Goal: Transaction & Acquisition: Purchase product/service

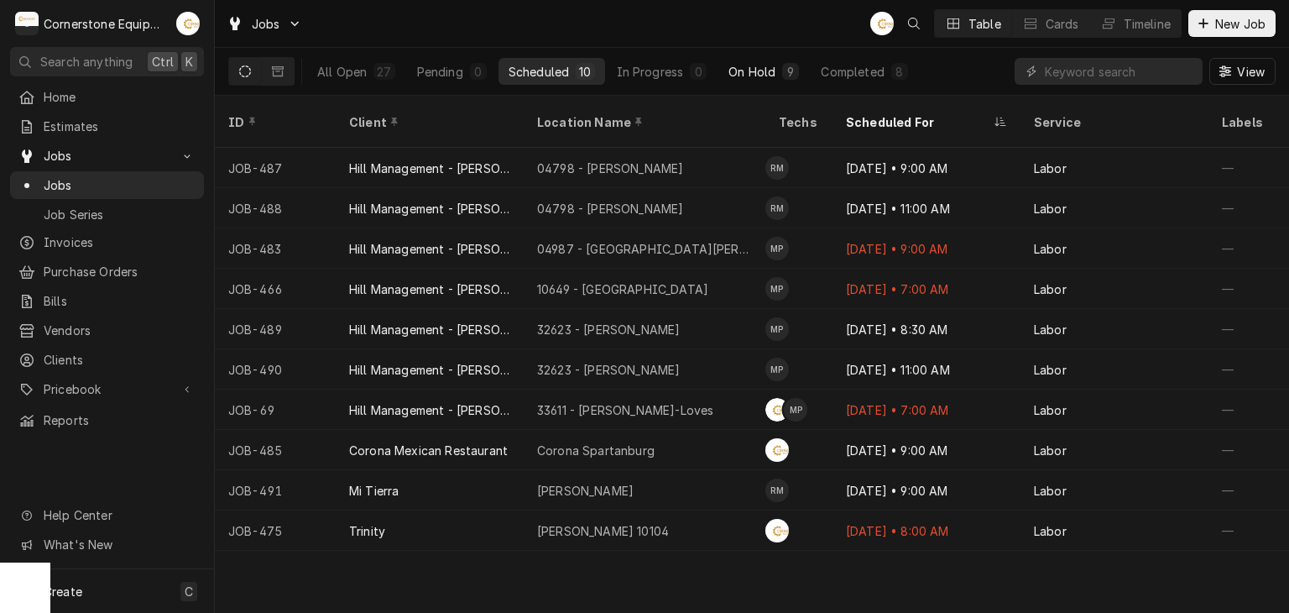
click at [748, 69] on div "On Hold" at bounding box center [752, 72] width 47 height 18
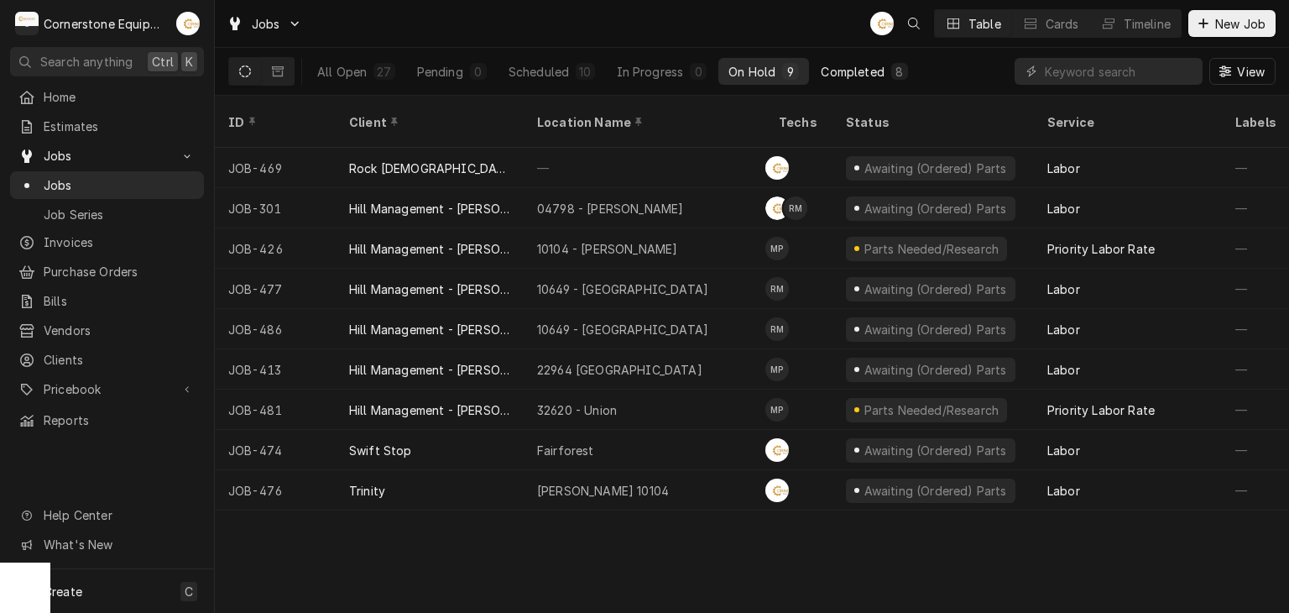
click at [853, 65] on div "Completed" at bounding box center [852, 72] width 63 height 18
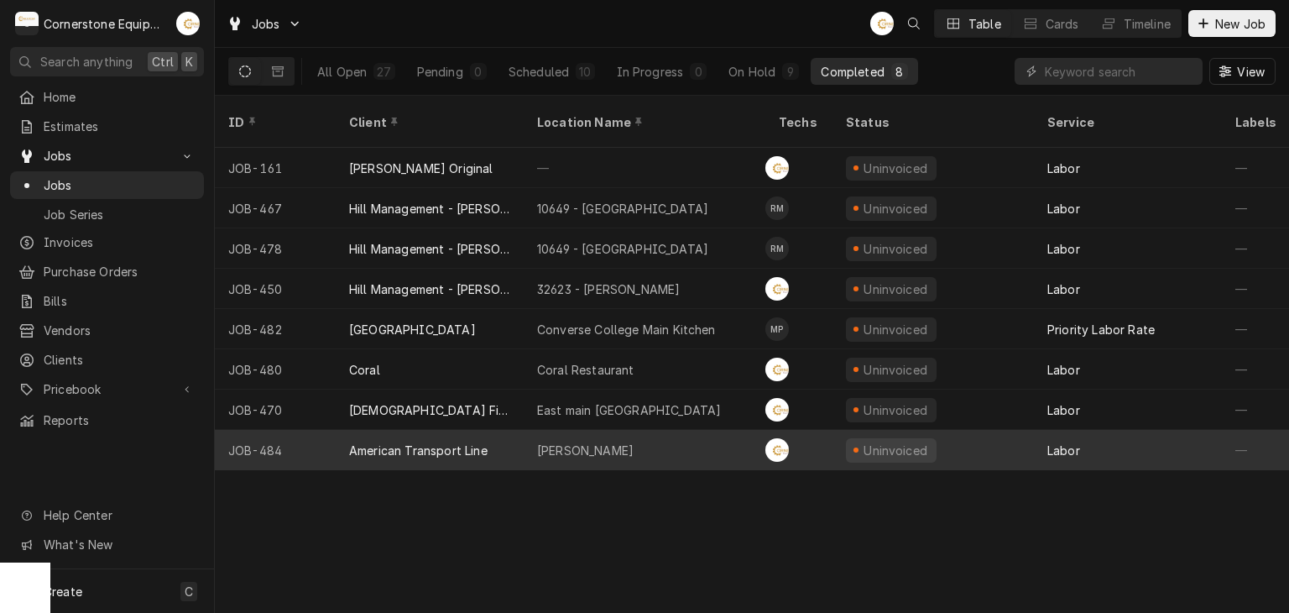
click at [630, 430] on div "Gaffney" at bounding box center [645, 450] width 242 height 40
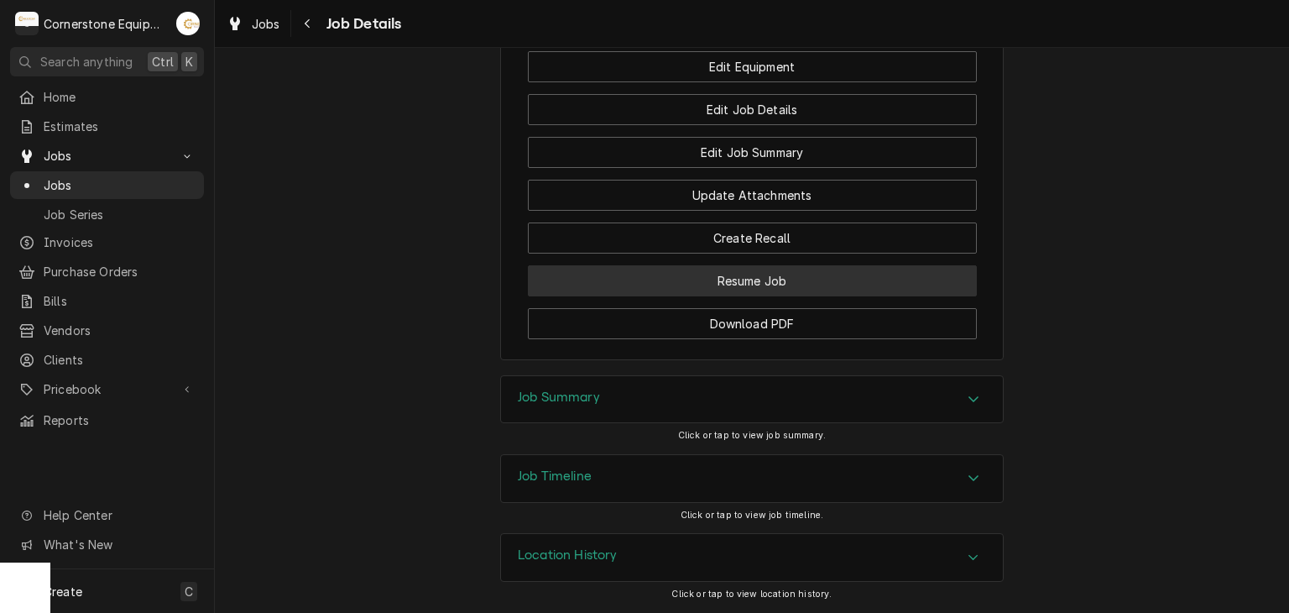
scroll to position [1303, 0]
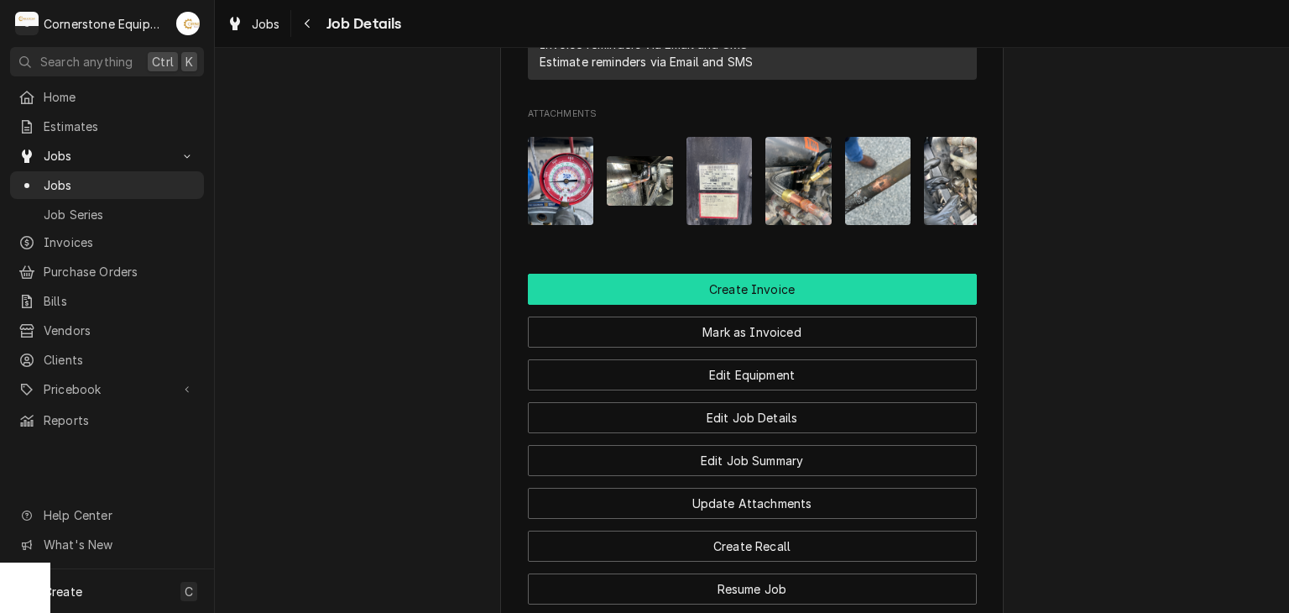
click at [544, 305] on button "Create Invoice" at bounding box center [752, 289] width 449 height 31
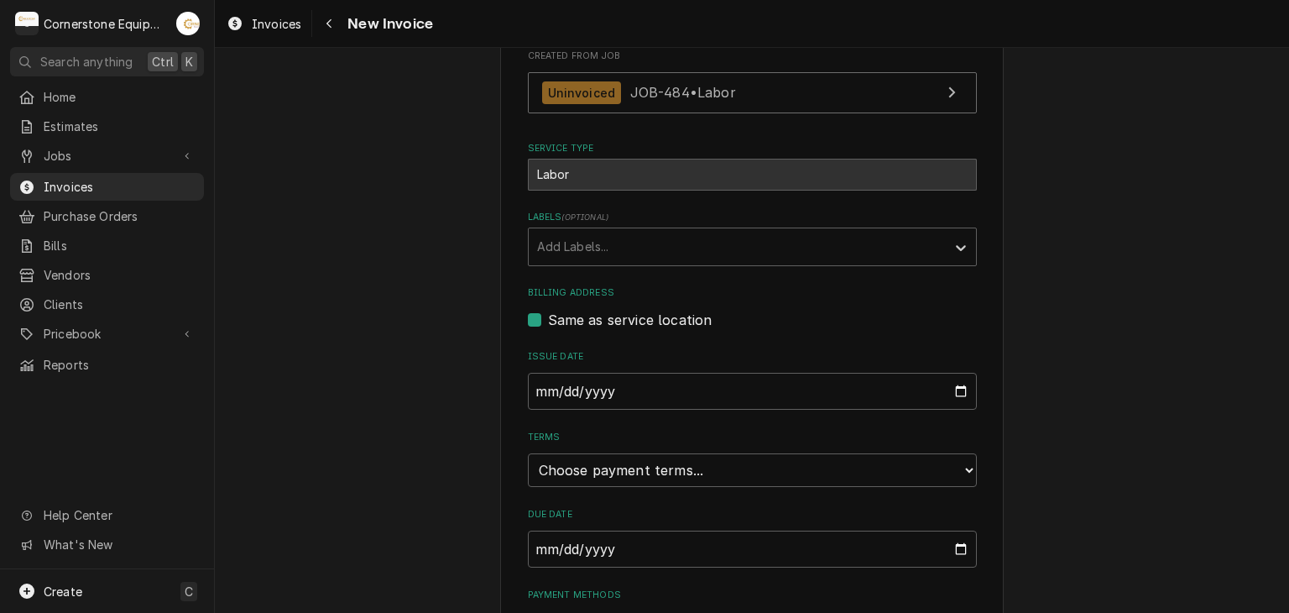
scroll to position [483, 0]
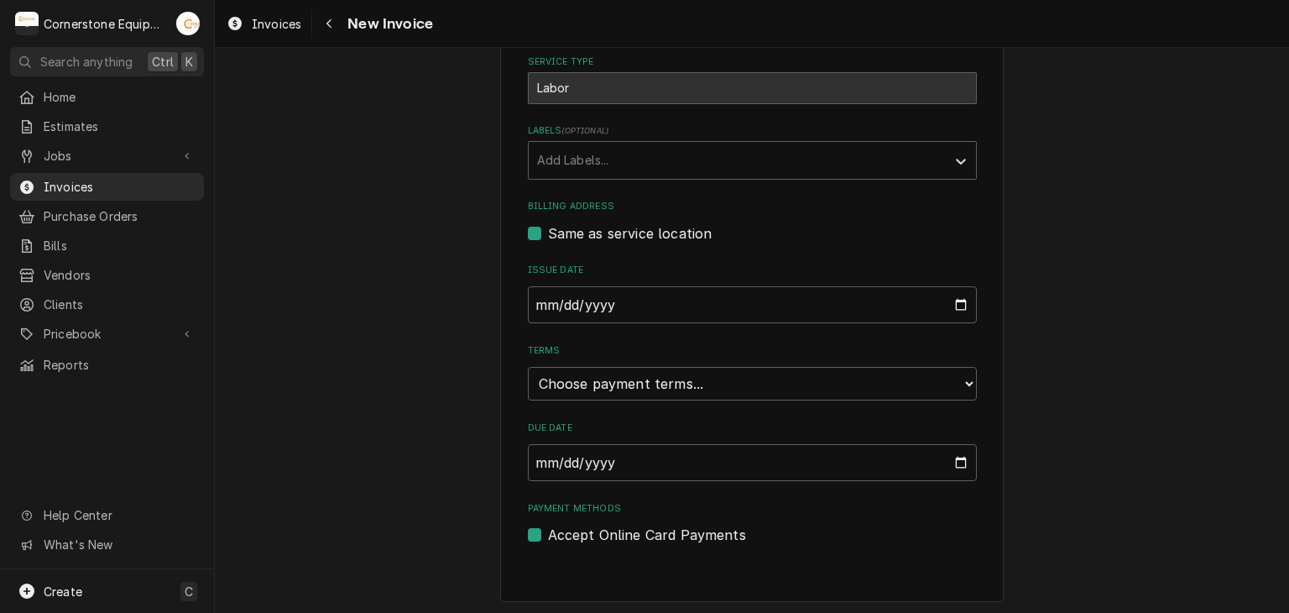
click at [314, 25] on div "Invoices New Invoice" at bounding box center [326, 24] width 213 height 28
click at [322, 24] on div "Navigate back" at bounding box center [329, 23] width 17 height 17
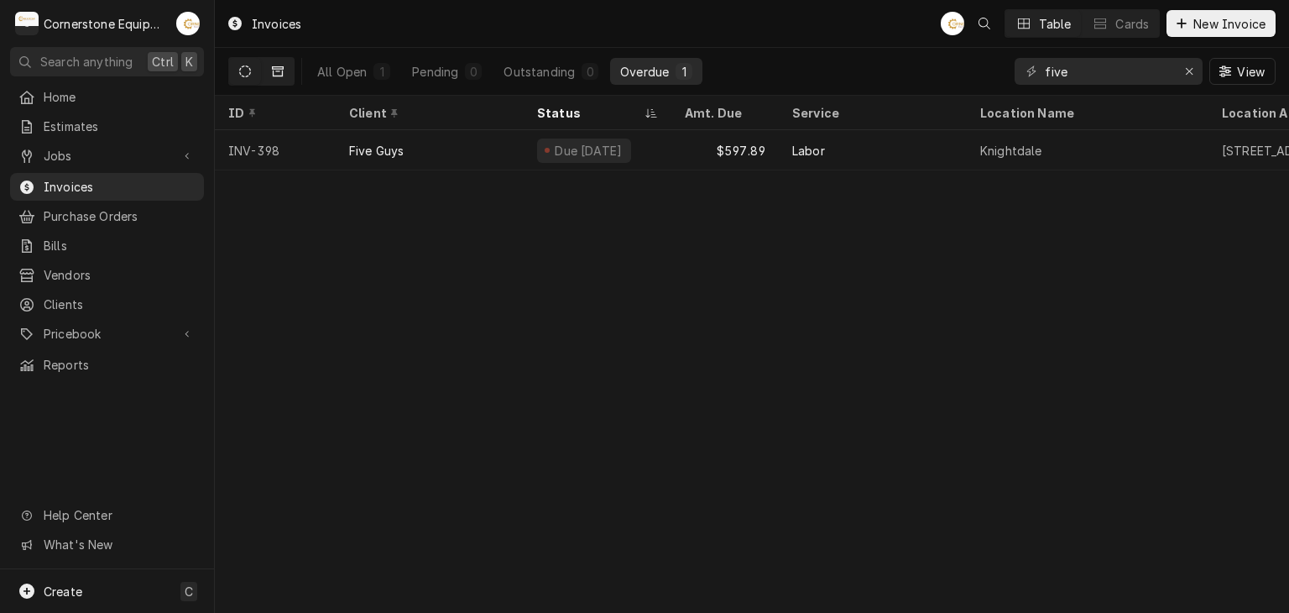
click at [279, 71] on icon "Dynamic Content Wrapper" at bounding box center [278, 71] width 12 height 12
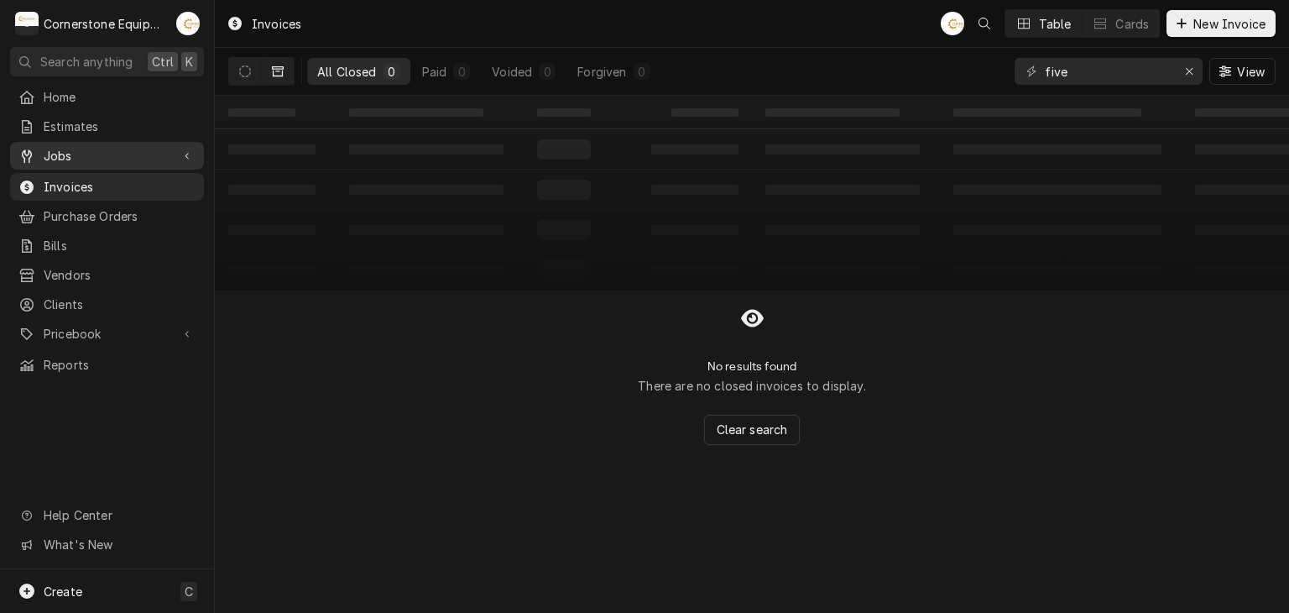
click at [139, 147] on span "Jobs" at bounding box center [107, 156] width 127 height 18
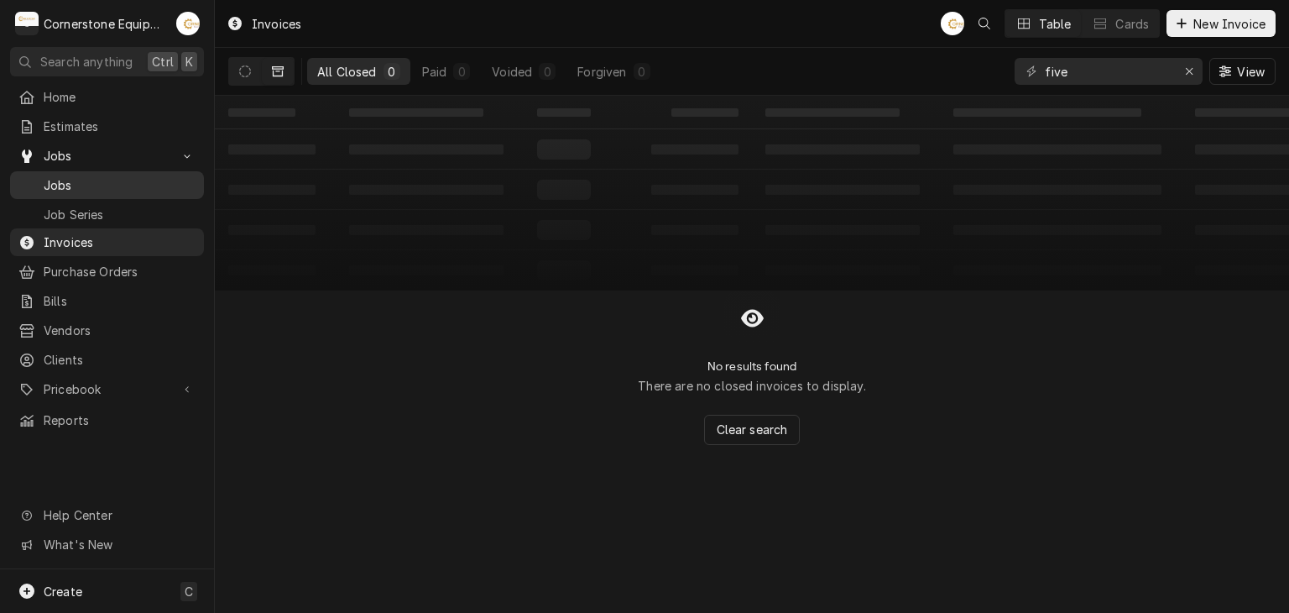
click at [176, 183] on span "Jobs" at bounding box center [120, 185] width 152 height 18
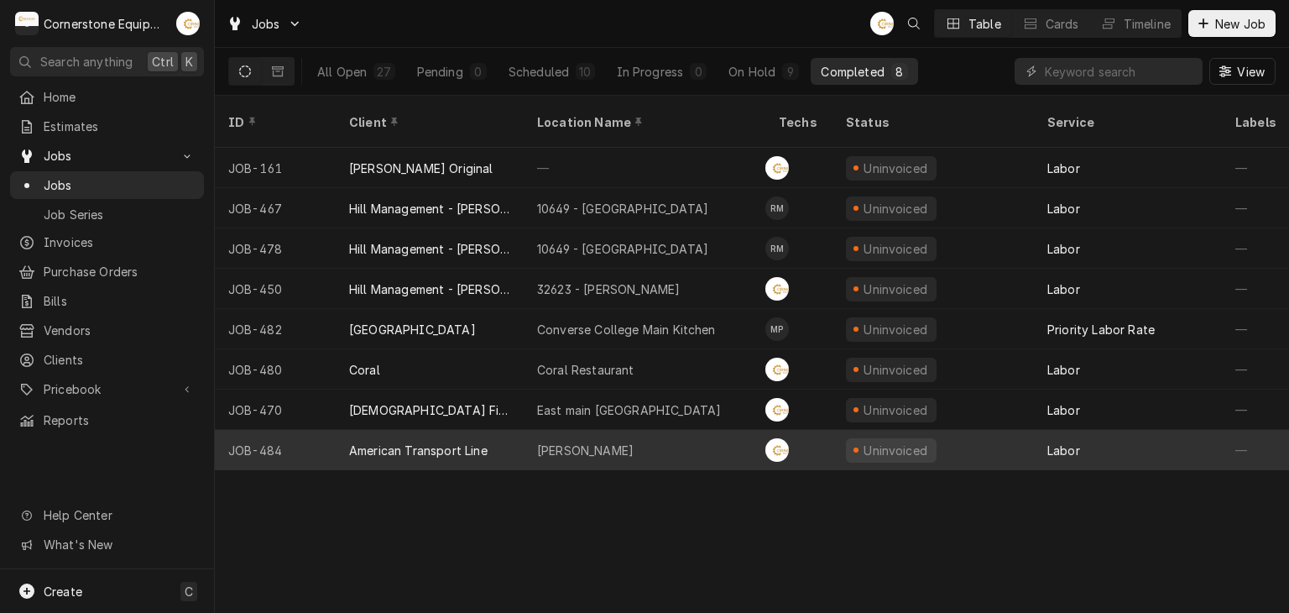
click at [588, 430] on div "[PERSON_NAME]" at bounding box center [645, 450] width 242 height 40
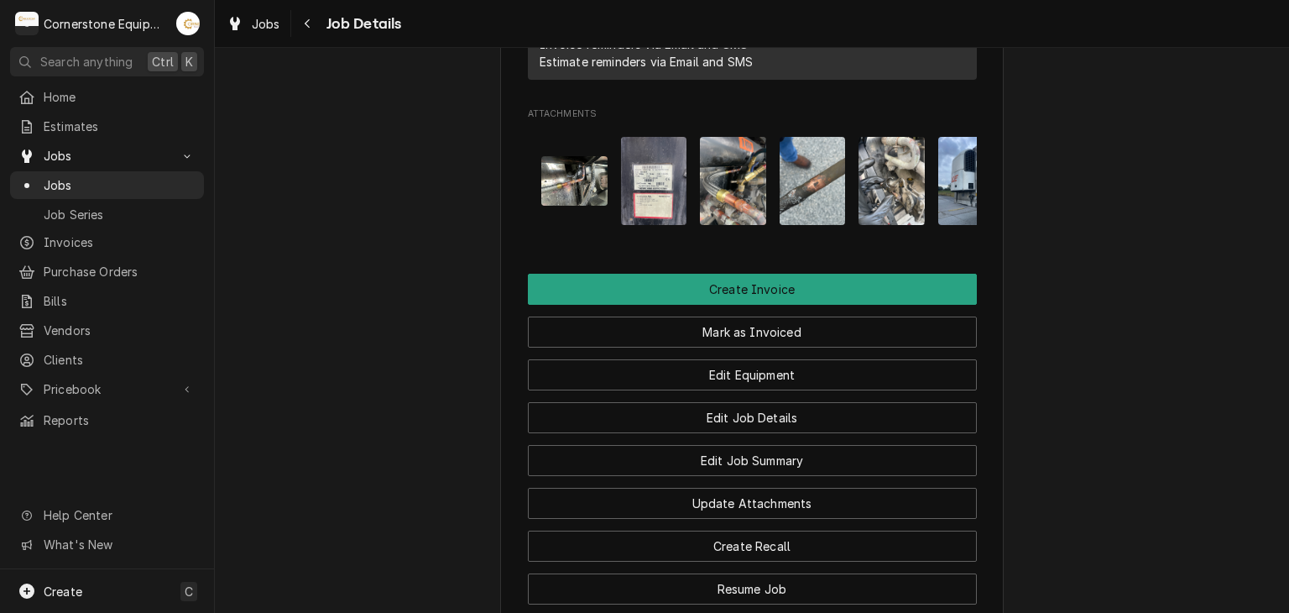
scroll to position [0, 106]
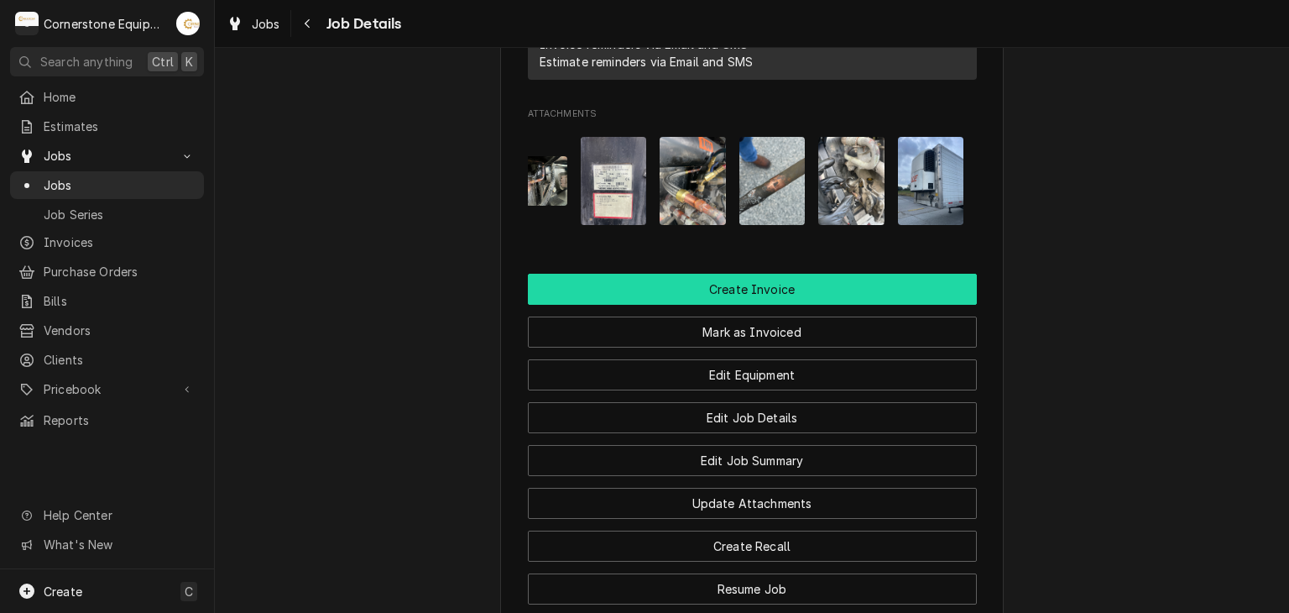
click at [769, 305] on button "Create Invoice" at bounding box center [752, 289] width 449 height 31
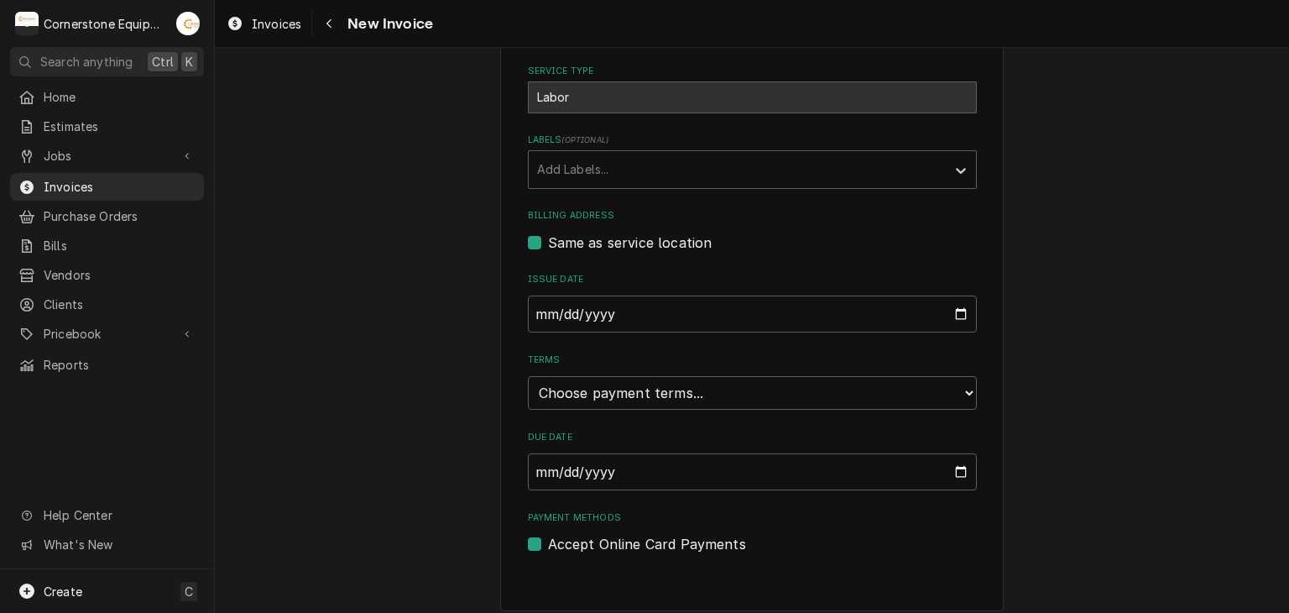
scroll to position [483, 0]
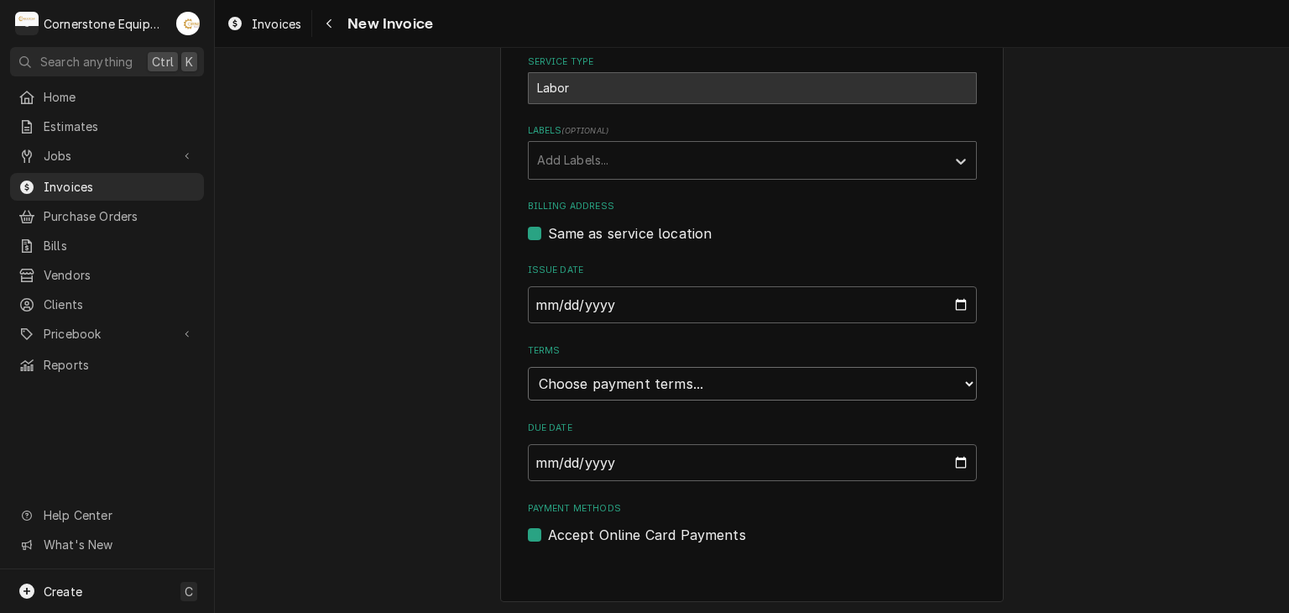
click at [580, 367] on select "Choose payment terms... Same Day Net 7 Net 14 Net 21 Net 30 Net 45 Net 60 Net 90" at bounding box center [752, 384] width 449 height 34
click at [649, 380] on select "Choose payment terms... Same Day Net 7 Net 14 Net 21 Net 30 Net 45 Net 60 Net 90" at bounding box center [752, 384] width 449 height 34
click at [649, 384] on select "Choose payment terms... Same Day Net 7 Net 14 Net 21 Net 30 Net 45 Net 60 Net 90" at bounding box center [752, 384] width 449 height 34
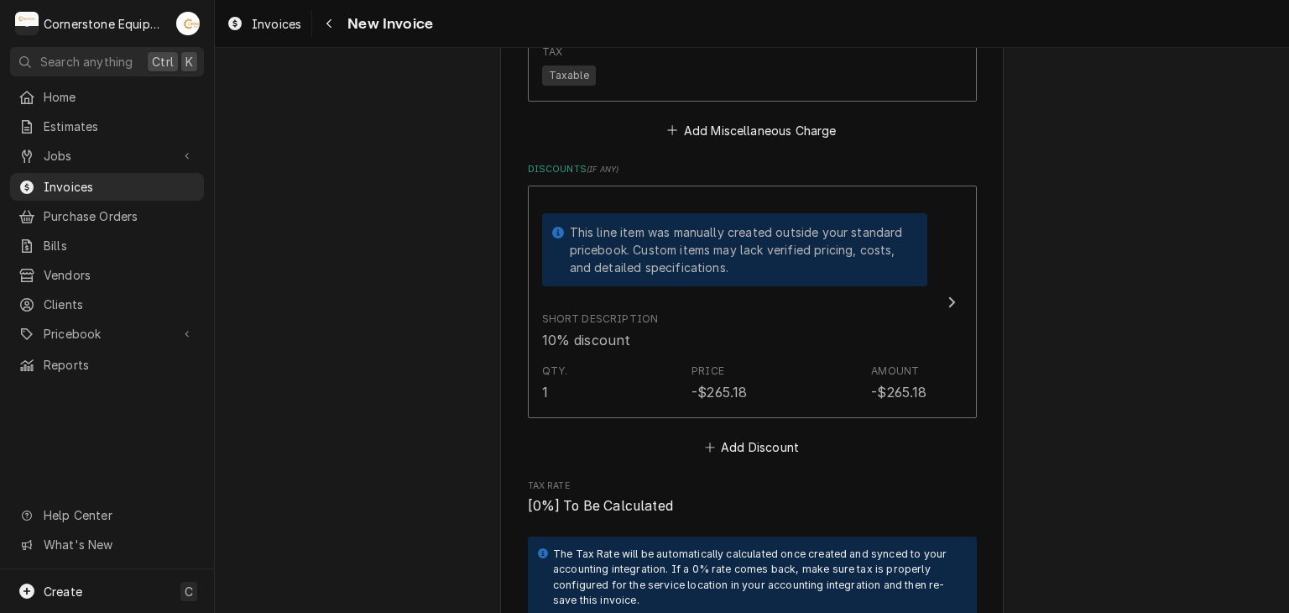
scroll to position [4176, 0]
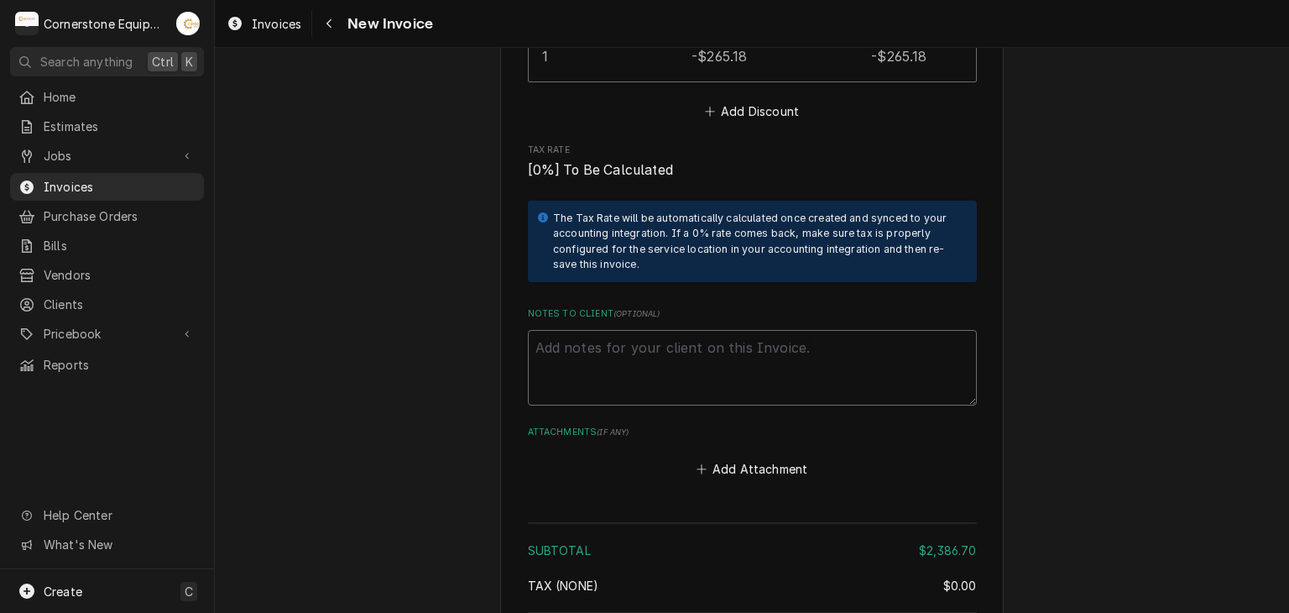
click at [745, 341] on textarea "Notes to Client ( optional )" at bounding box center [752, 368] width 449 height 76
paste textarea "INVOICE APPROVAL AND PAYMENT TERMS All invoices are due upon receipt unless oth…"
type textarea "x"
type textarea "INVOICE APPROVAL AND PAYMENT TERMS All invoices are due upon receipt unless oth…"
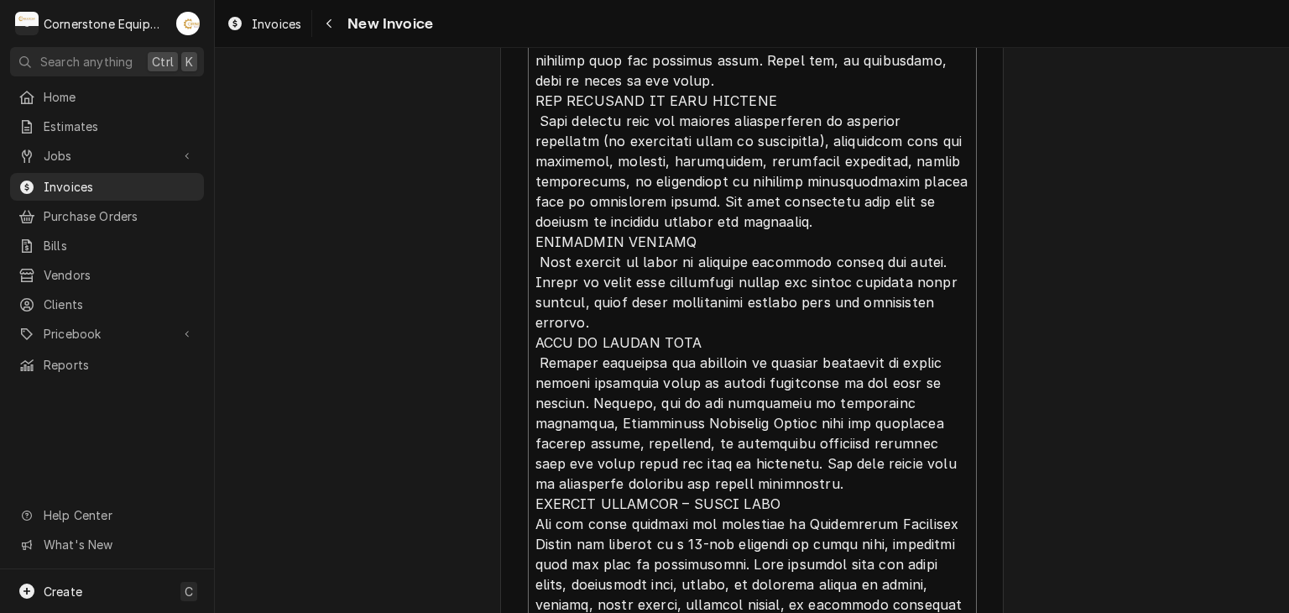
scroll to position [20, 0]
type textarea "x"
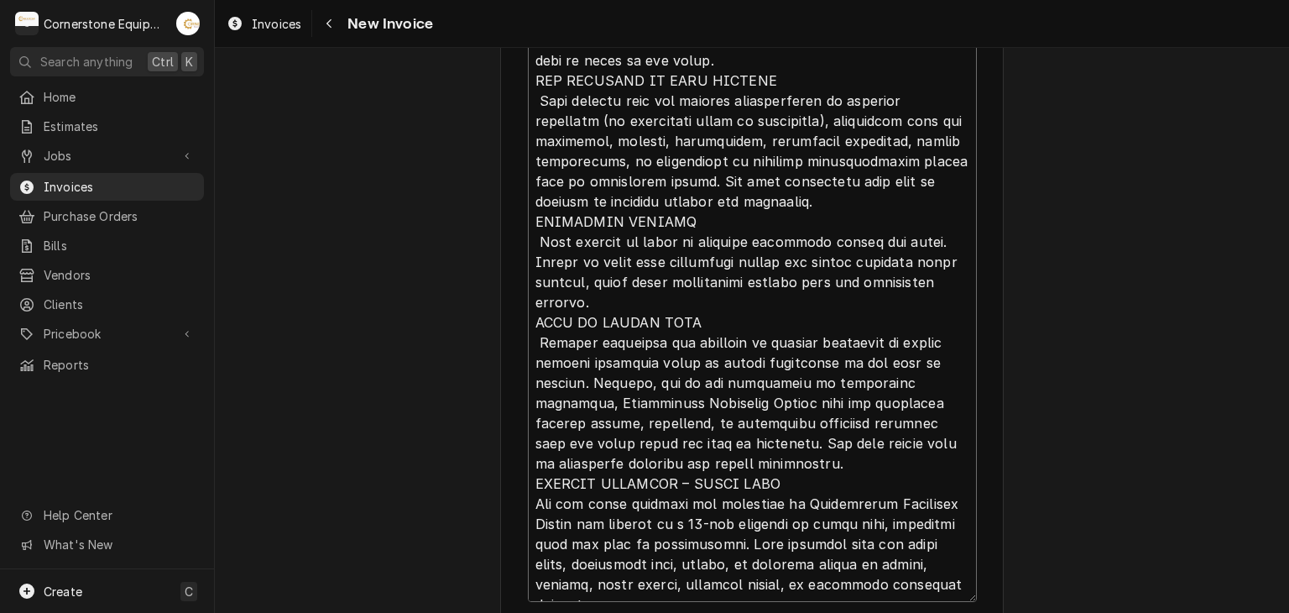
scroll to position [5020, 0]
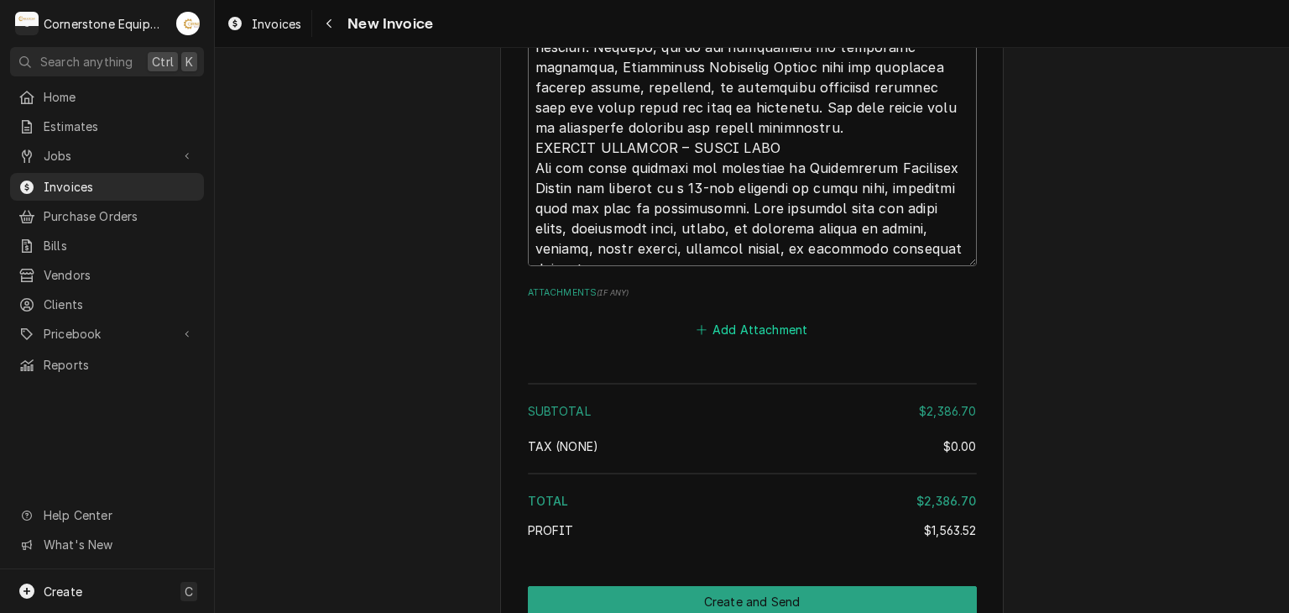
type textarea "INVOICE APPROVAL AND PAYMENT TERMS All invoices are due upon receipt unless oth…"
click at [750, 318] on button "Add Attachment" at bounding box center [752, 330] width 118 height 24
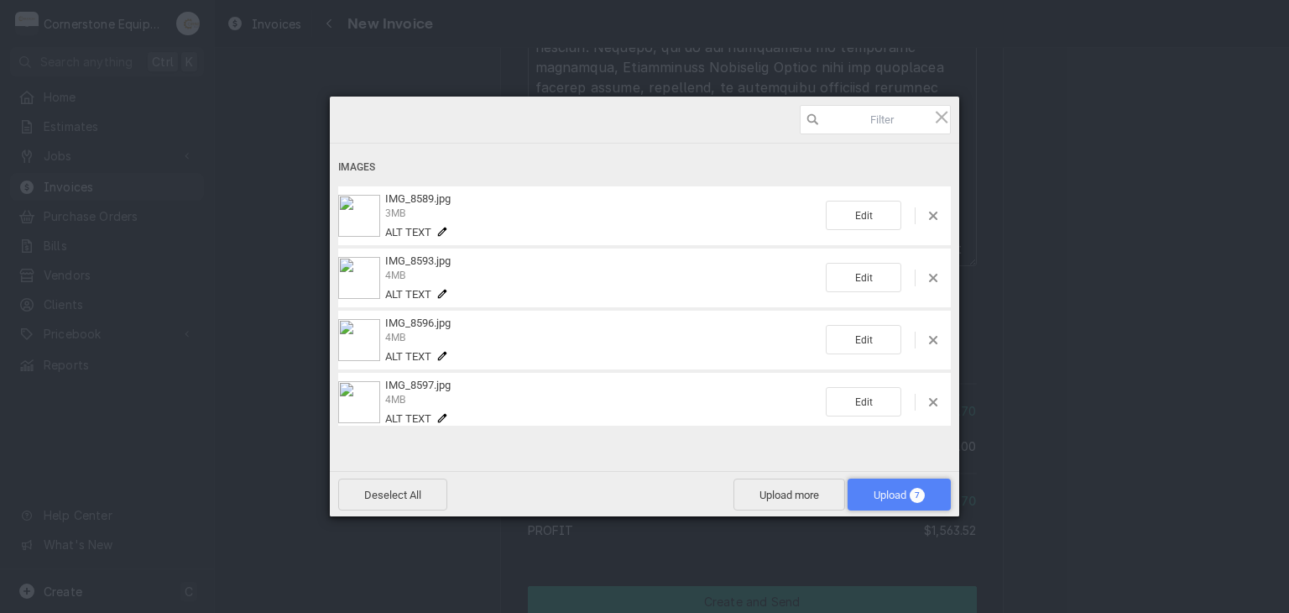
click at [917, 501] on span "7" at bounding box center [917, 495] width 15 height 15
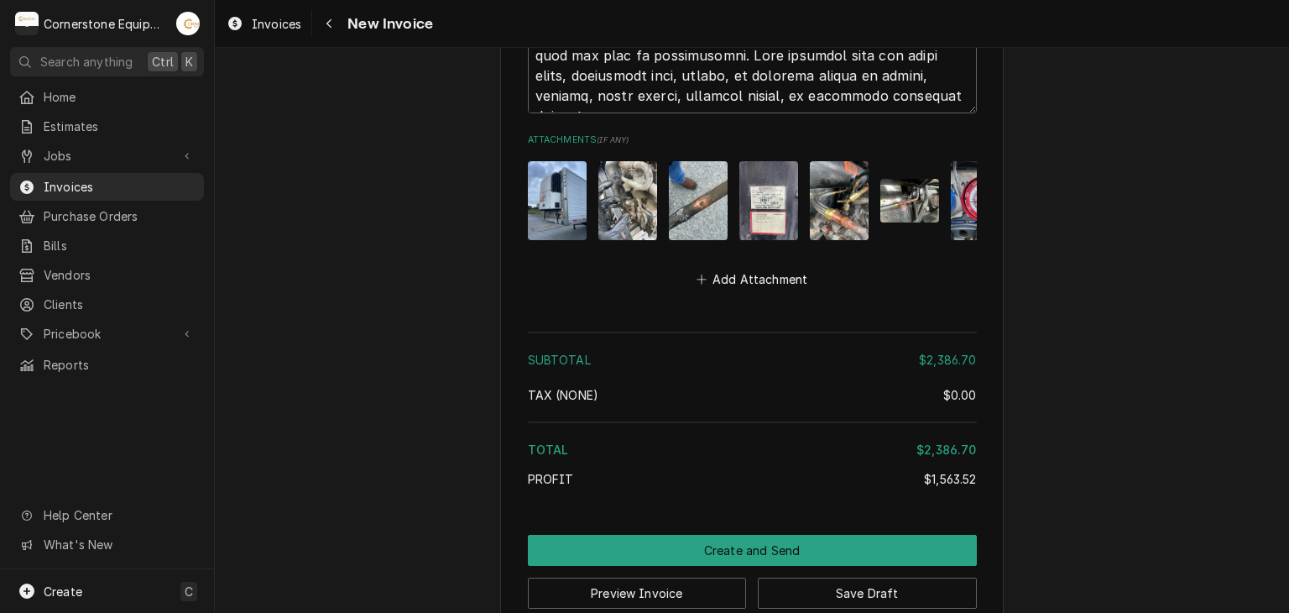
scroll to position [5189, 0]
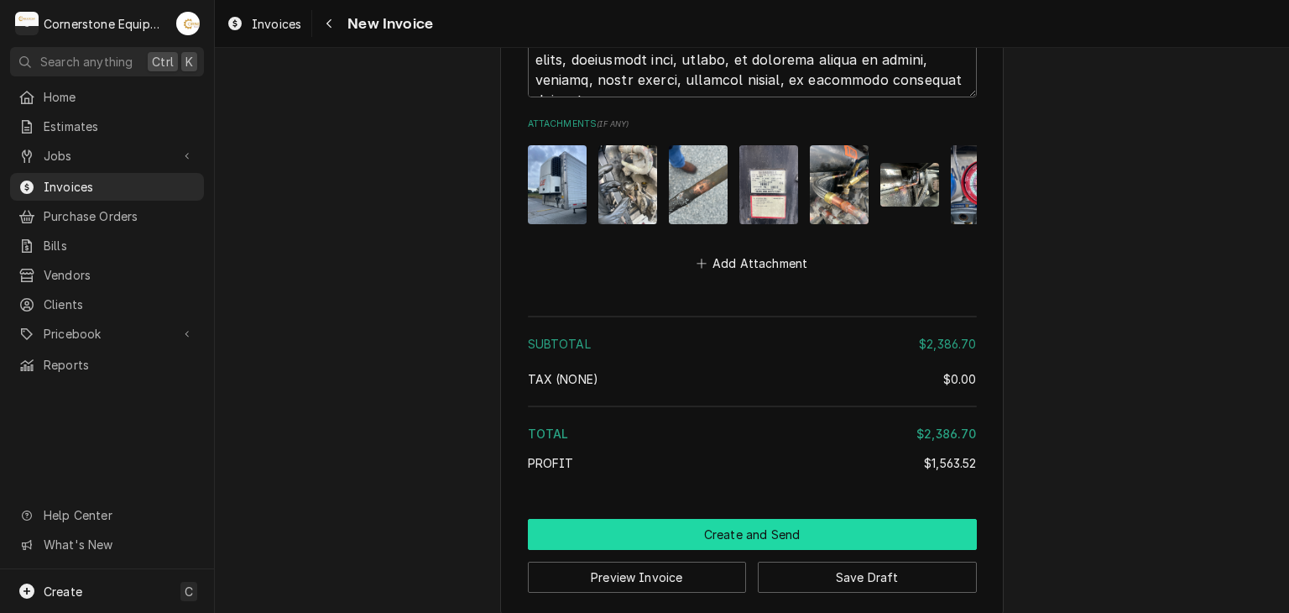
click at [763, 519] on button "Create and Send" at bounding box center [752, 534] width 449 height 31
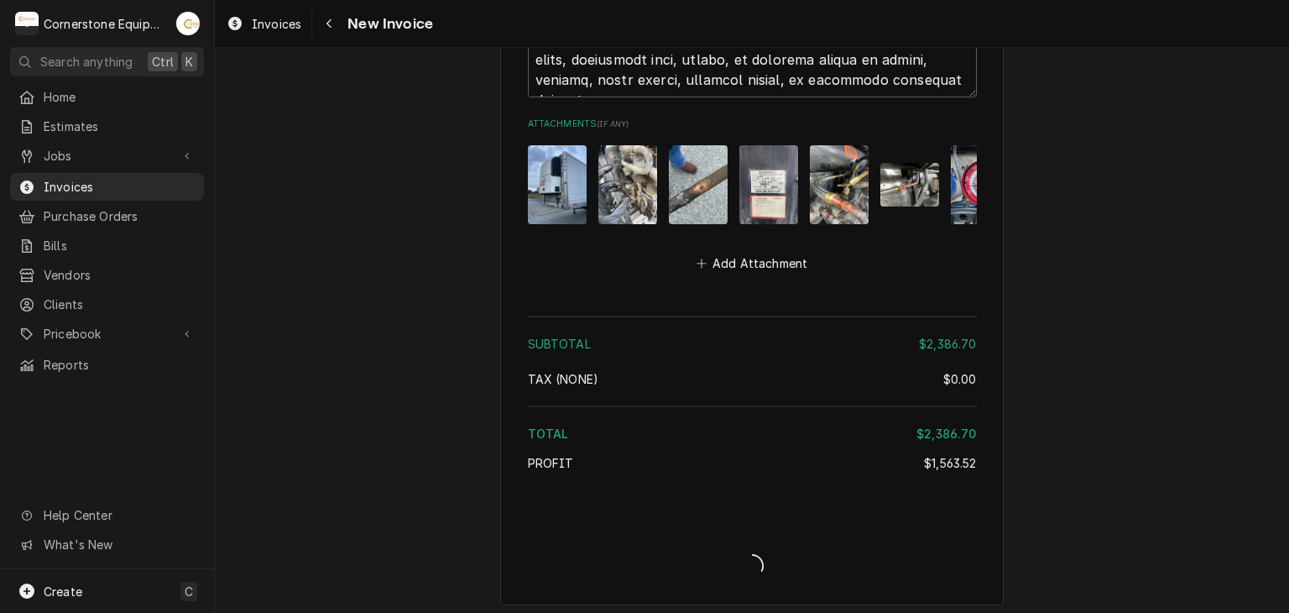
scroll to position [5181, 0]
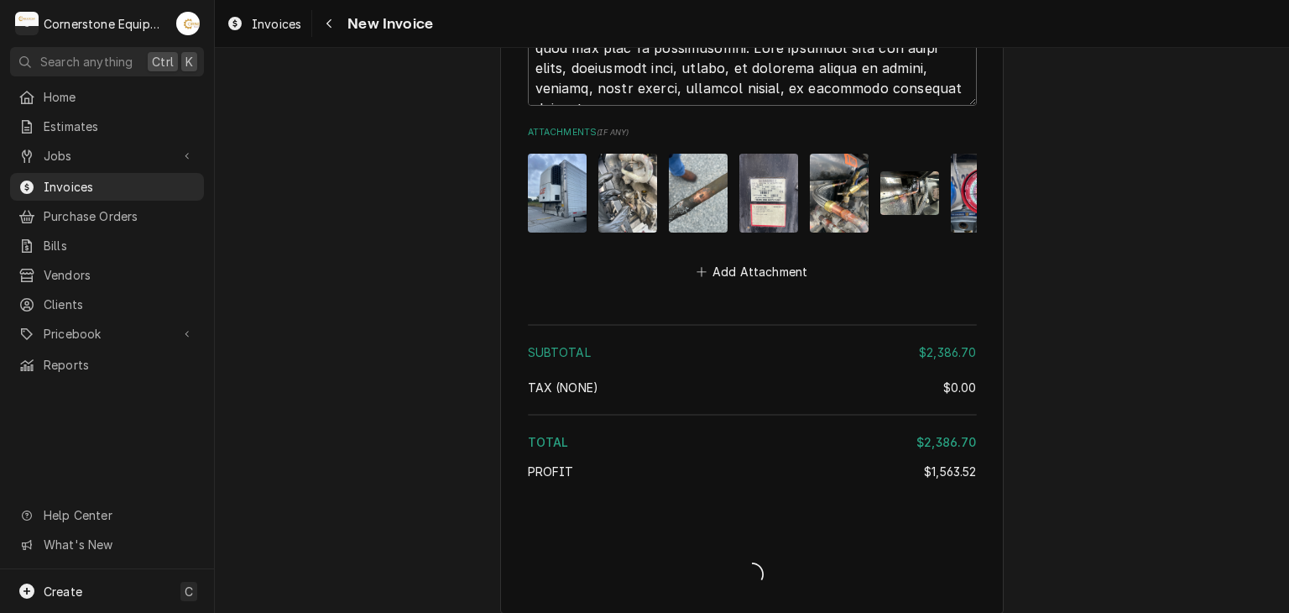
type textarea "x"
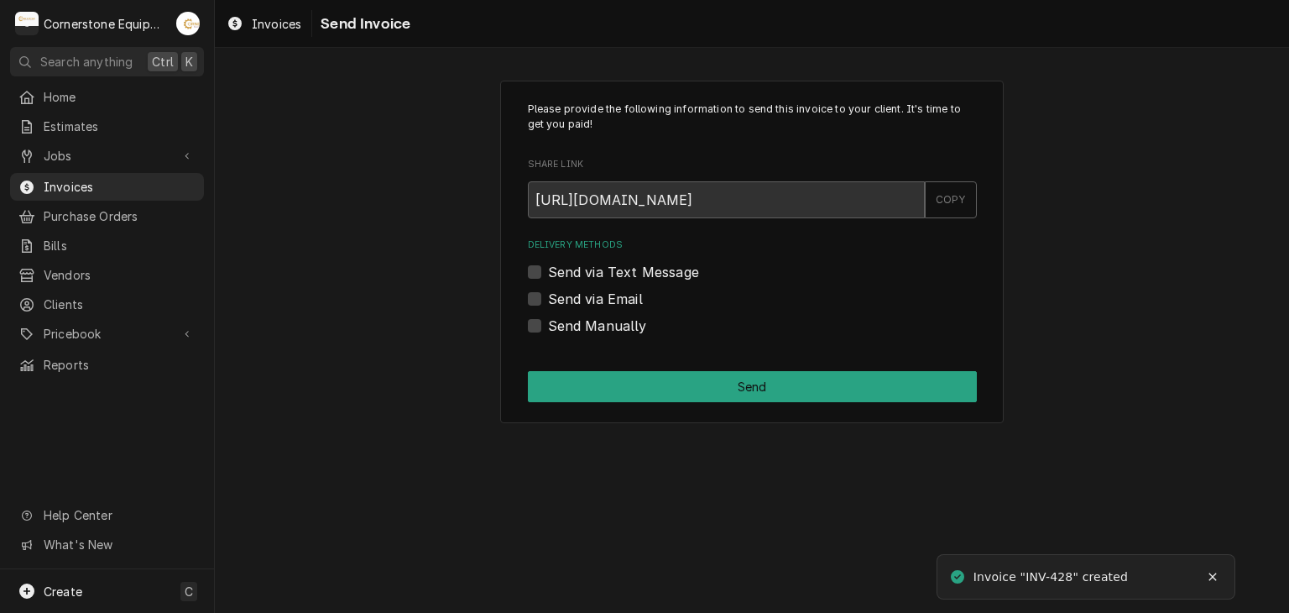
click at [598, 293] on label "Send via Email" at bounding box center [595, 299] width 95 height 20
click at [598, 293] on input "Send via Email" at bounding box center [772, 307] width 449 height 37
checkbox input "true"
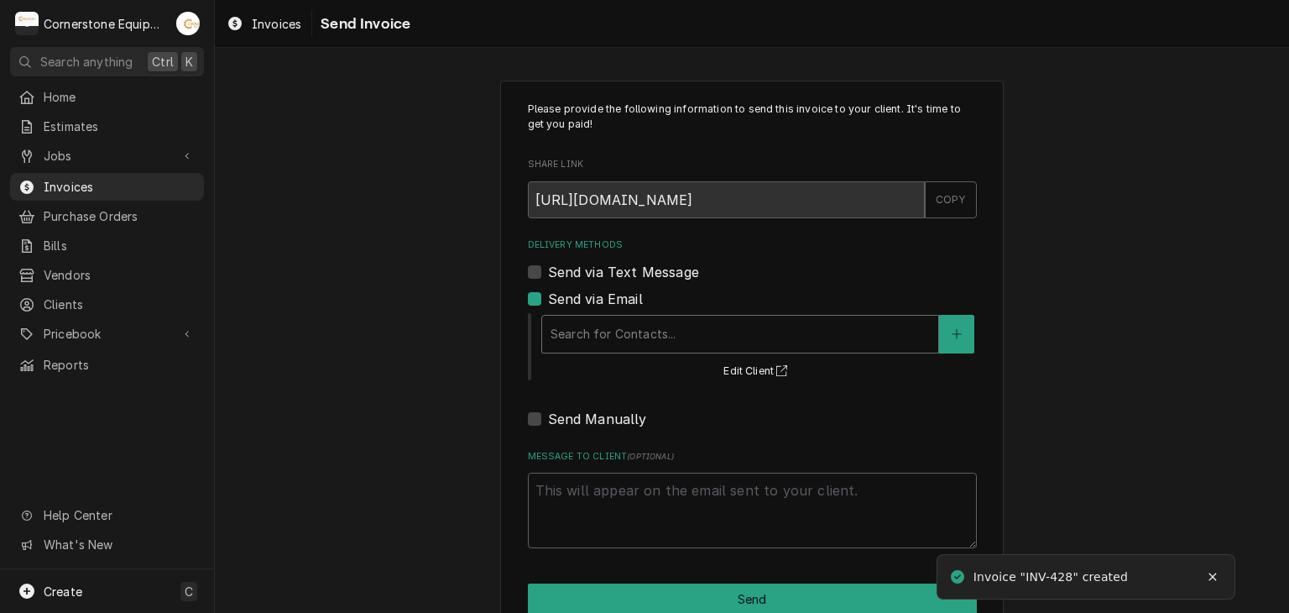
click at [619, 323] on div "Delivery Methods" at bounding box center [740, 334] width 379 height 30
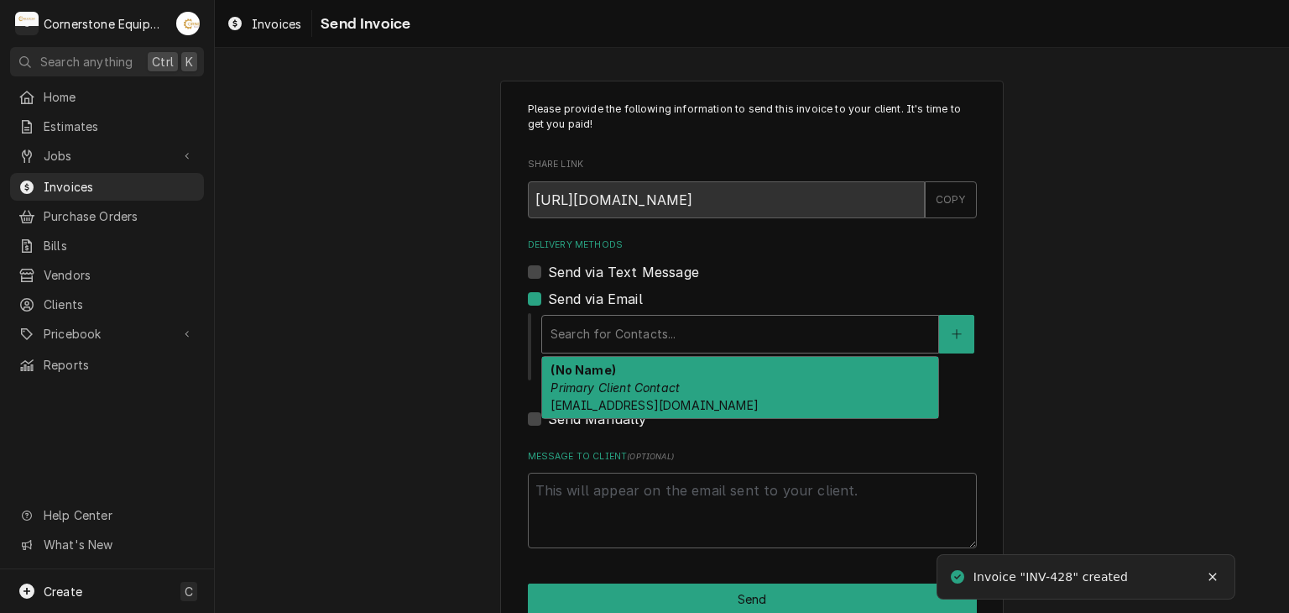
click at [645, 392] on em "Primary Client Contact" at bounding box center [615, 387] width 129 height 14
type textarea "x"
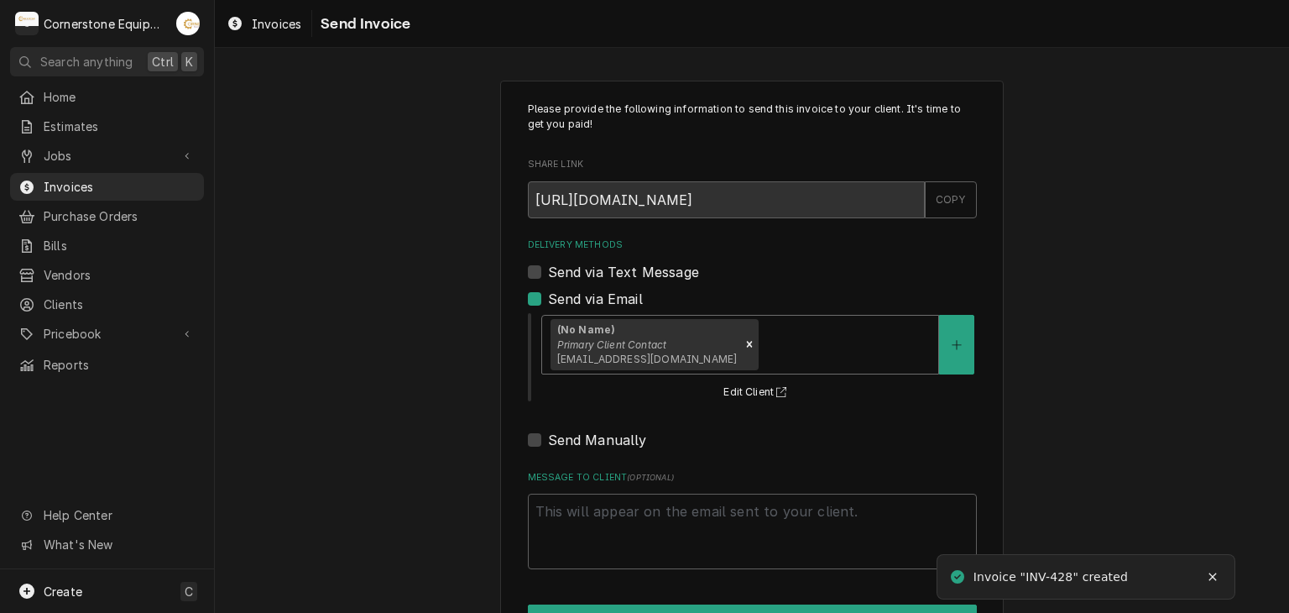
click at [645, 268] on label "Send via Text Message" at bounding box center [623, 272] width 151 height 20
click at [645, 268] on input "Send via Text Message" at bounding box center [772, 280] width 449 height 37
checkbox input "true"
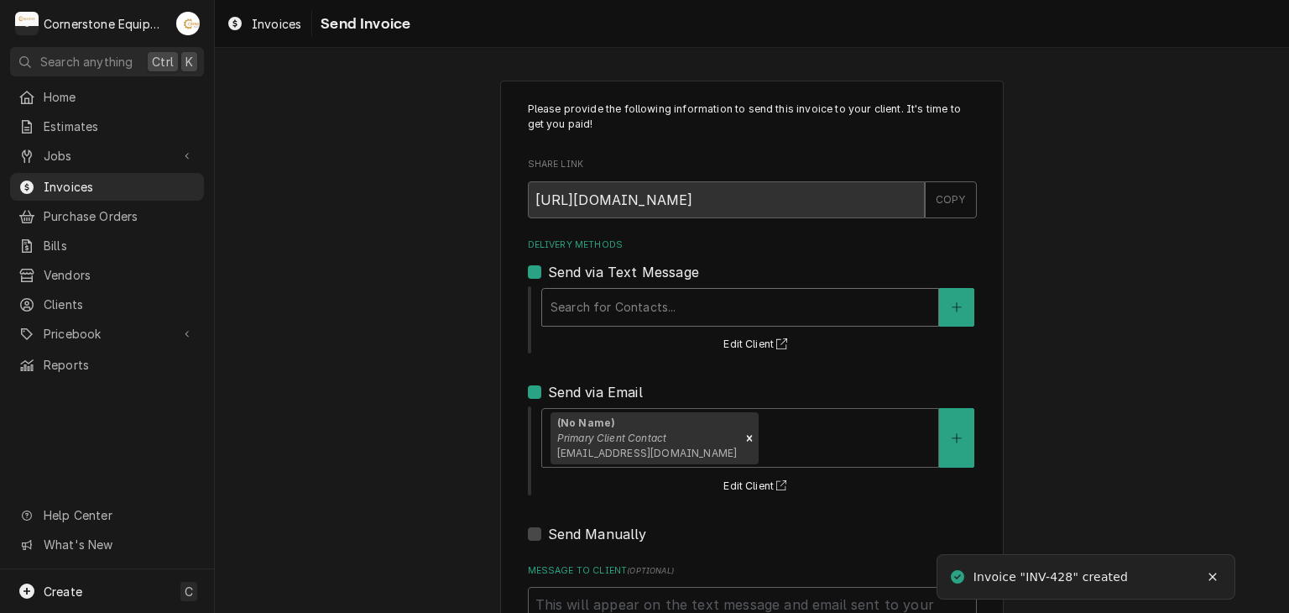
click at [643, 322] on div "Search for Contacts..." at bounding box center [740, 307] width 396 height 37
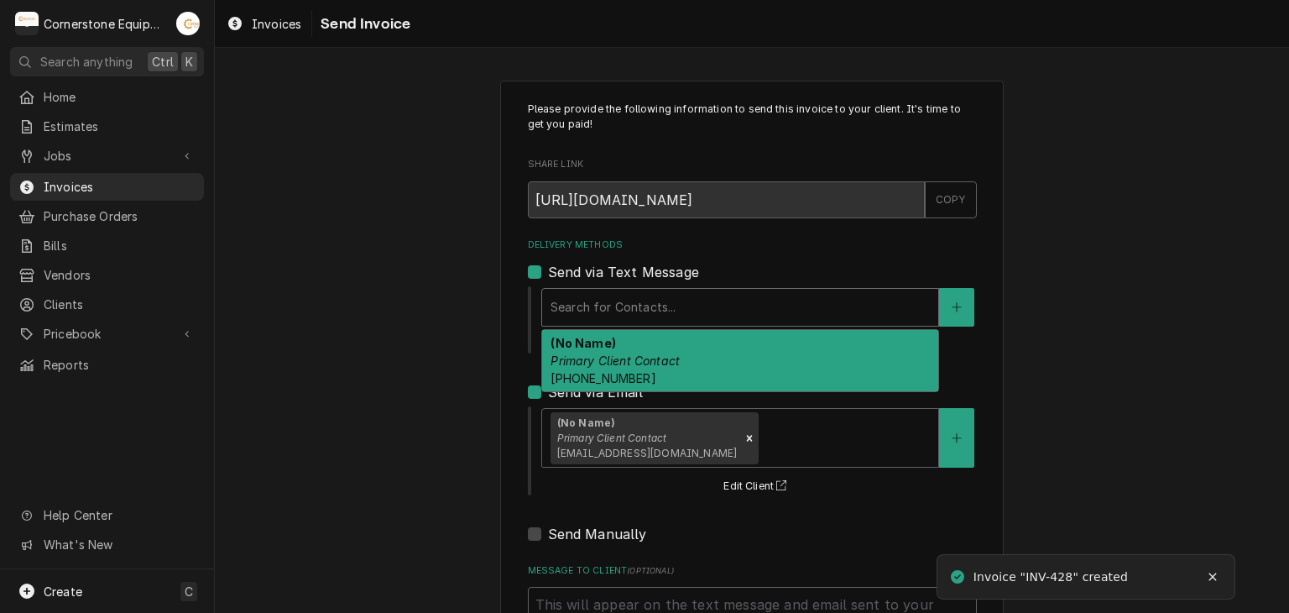
click at [645, 347] on div "(No Name) Primary Client Contact (956) 439-2739" at bounding box center [740, 360] width 396 height 61
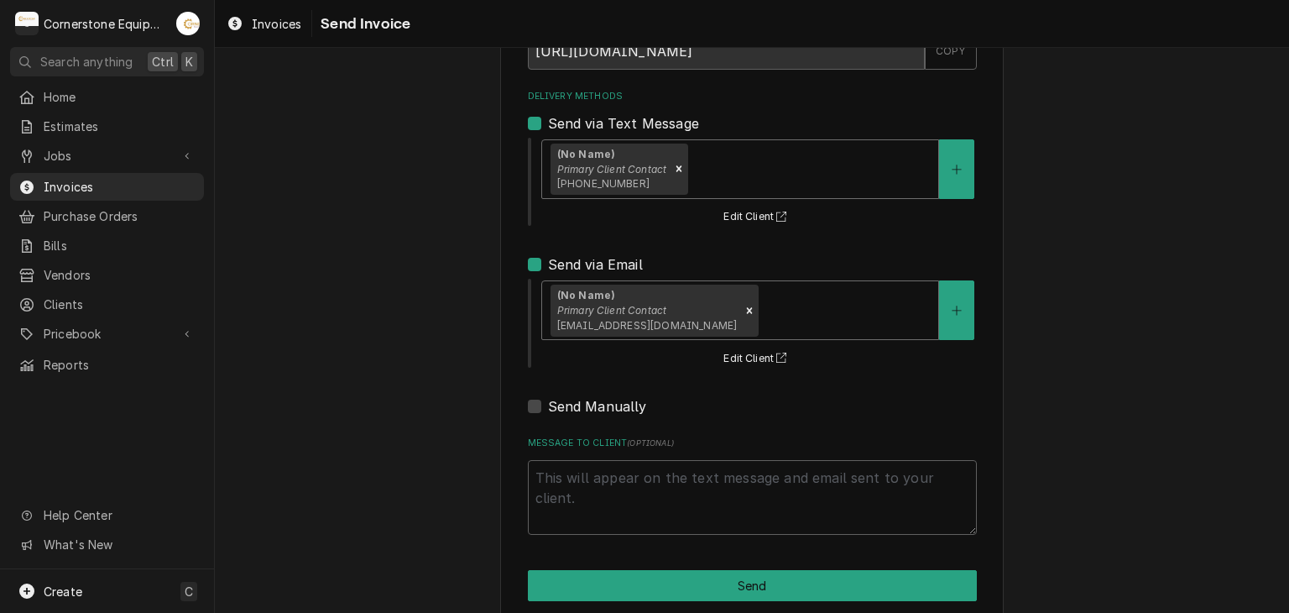
scroll to position [171, 0]
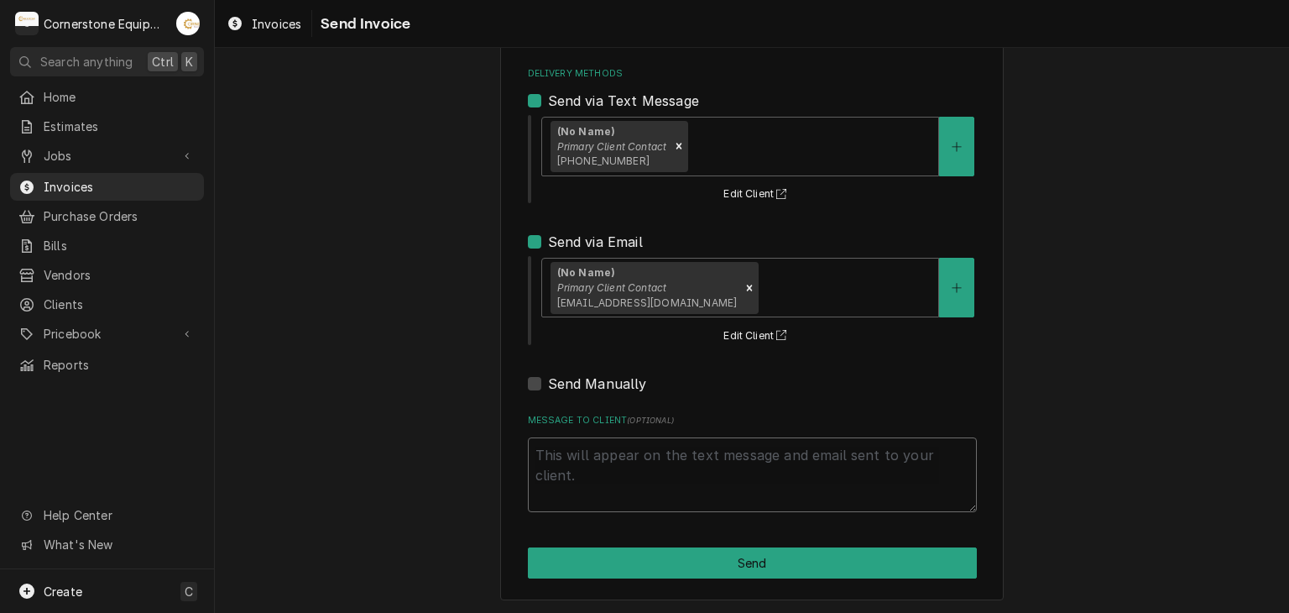
click at [628, 474] on textarea "Message to Client ( optional )" at bounding box center [752, 475] width 449 height 76
type textarea "x"
type textarea "T"
type textarea "x"
type textarea "Th"
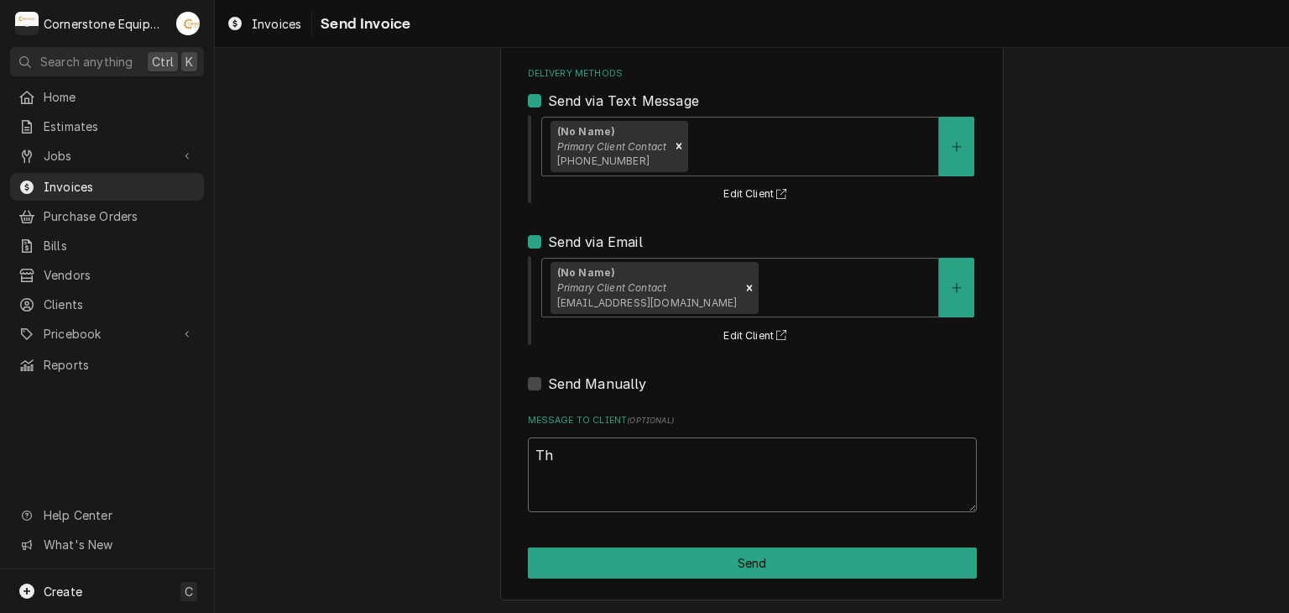
type textarea "x"
type textarea "Tha"
type textarea "x"
type textarea "Than"
type textarea "x"
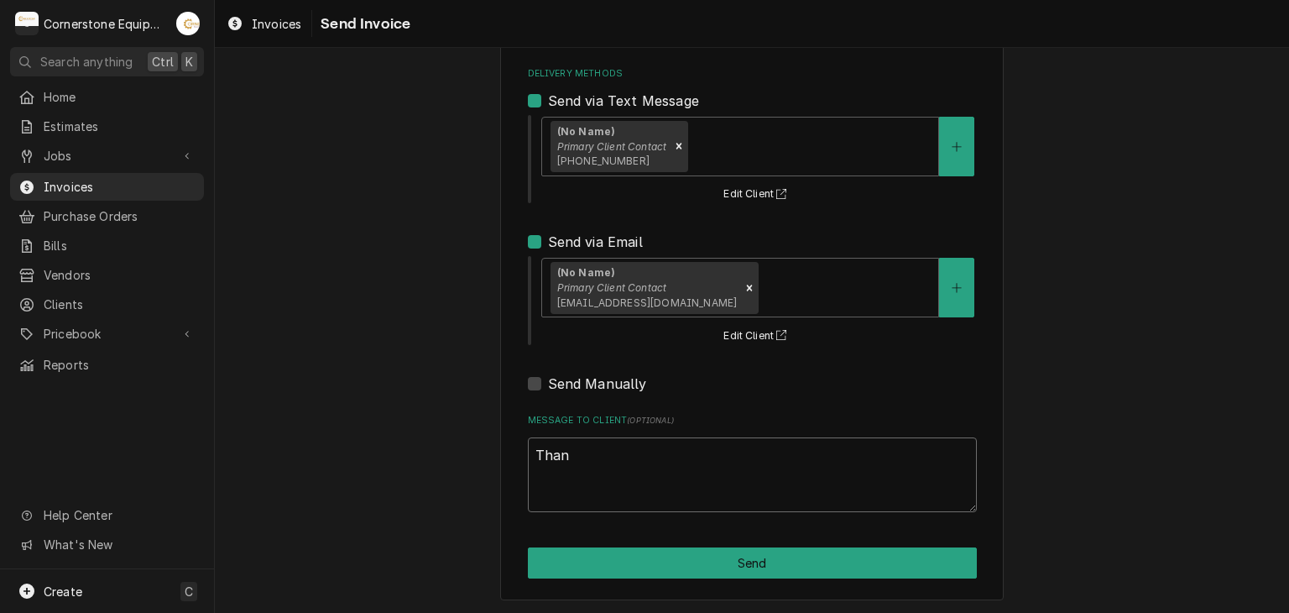
type textarea "Thank"
type textarea "x"
type textarea "Thank"
type textarea "x"
type textarea "Thank y"
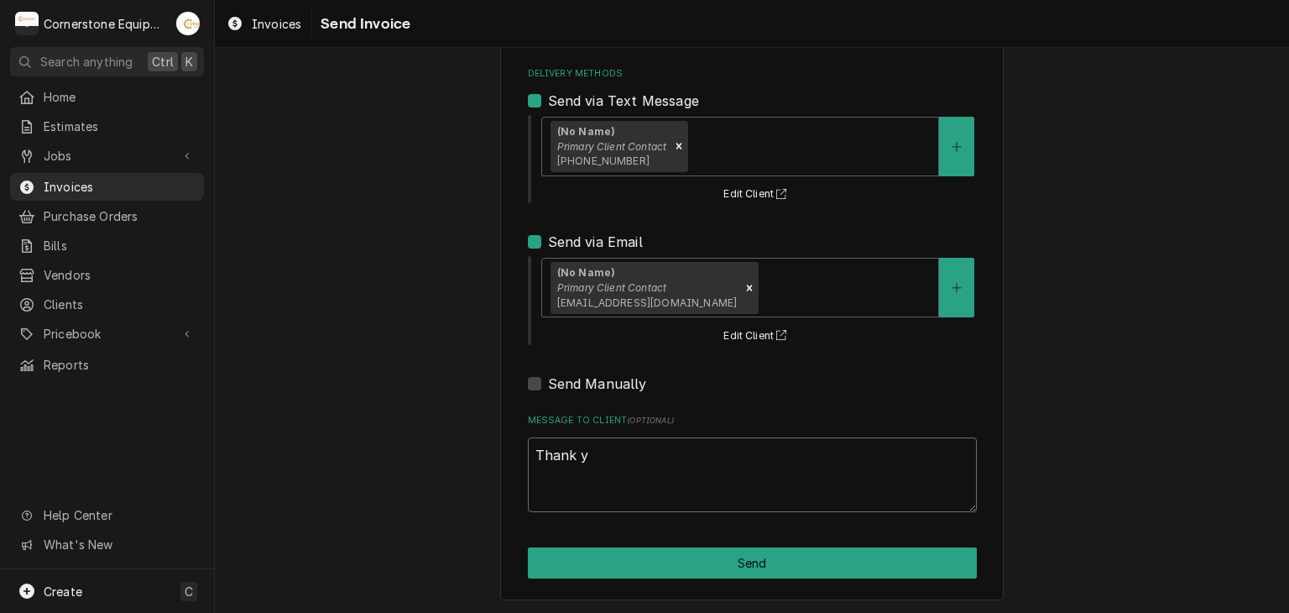
type textarea "x"
type textarea "Thank yo"
type textarea "x"
type textarea "Thank you"
type textarea "x"
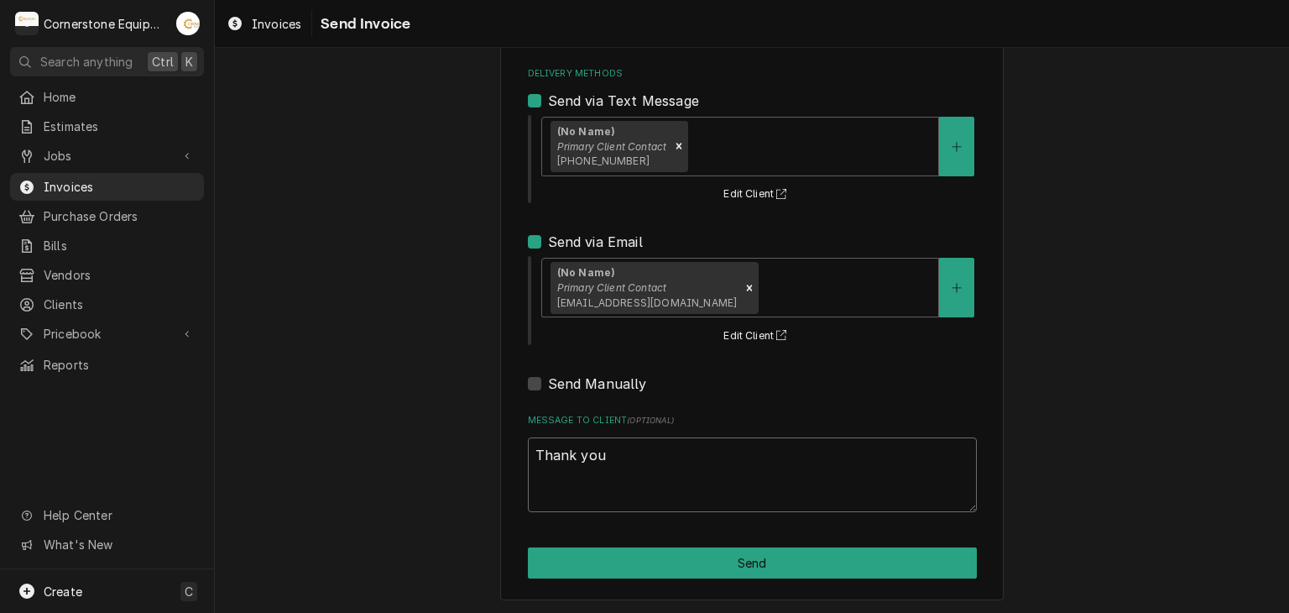
type textarea "Thank you"
type textarea "x"
type textarea "Thank you f"
type textarea "x"
type textarea "Thank you fo"
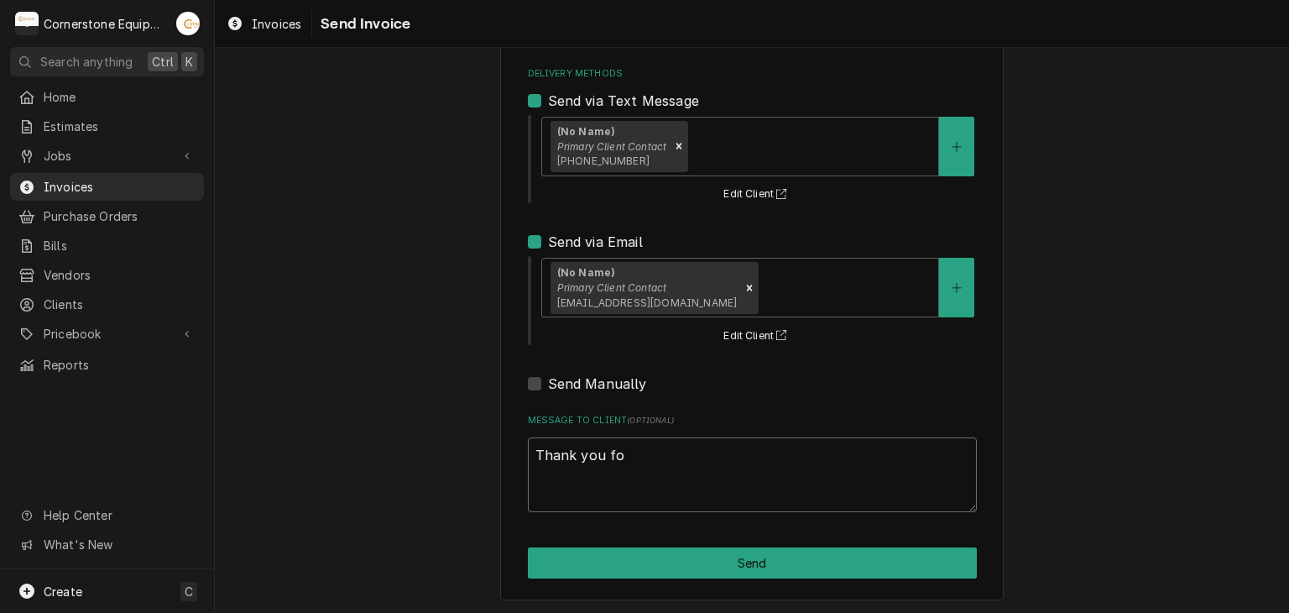
type textarea "x"
type textarea "Thank you for"
type textarea "x"
type textarea "Thank you for"
type textarea "x"
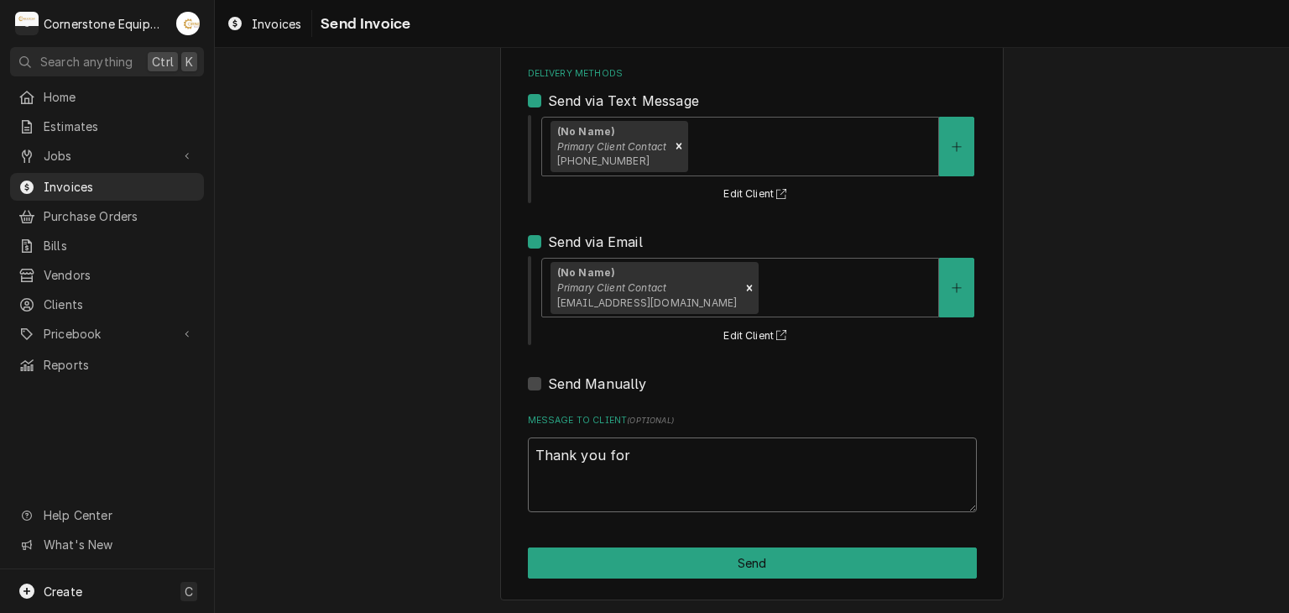
type textarea "Thank you for t"
type textarea "x"
type textarea "Thank you for th"
type textarea "x"
type textarea "Thank you for the"
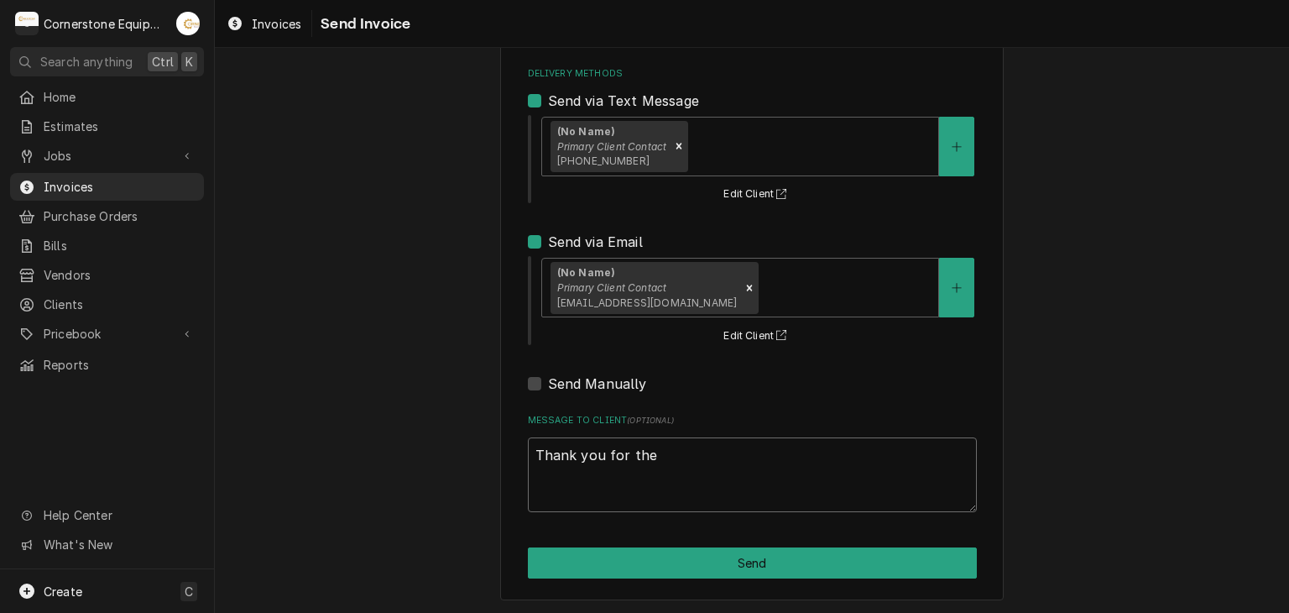
type textarea "x"
type textarea "Thank you for the"
type textarea "x"
type textarea "Thank you for the o"
type textarea "x"
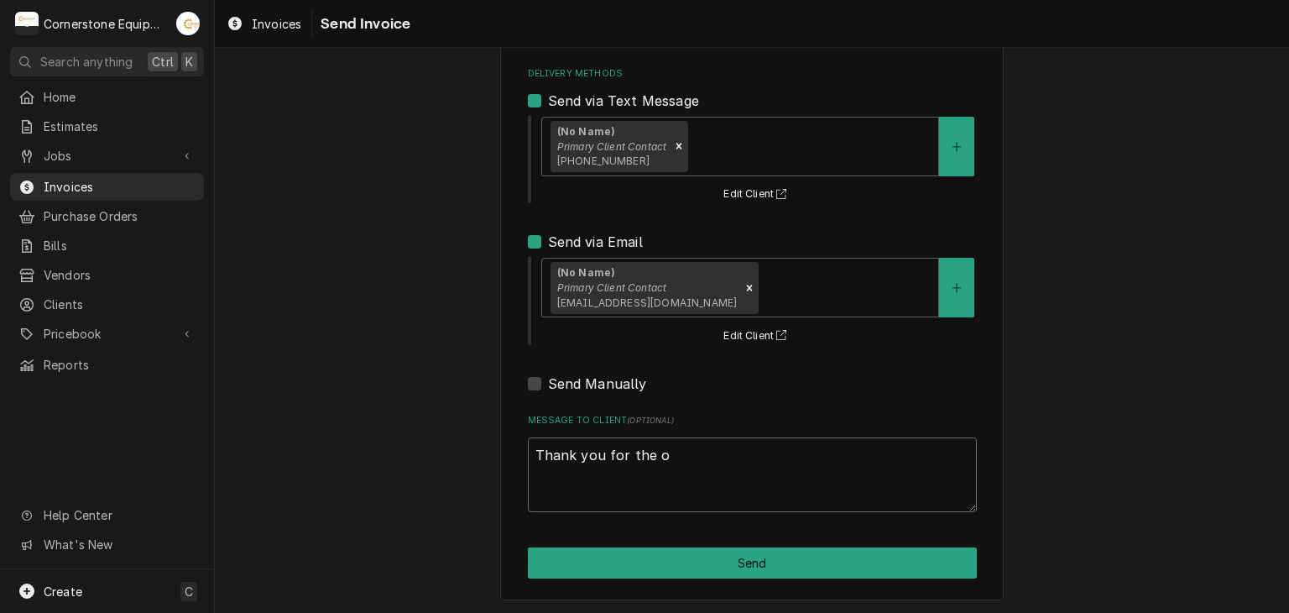
type textarea "Thank you for the op"
type textarea "x"
type textarea "Thank you for the opp"
type textarea "x"
type textarea "Thank you for the oppu"
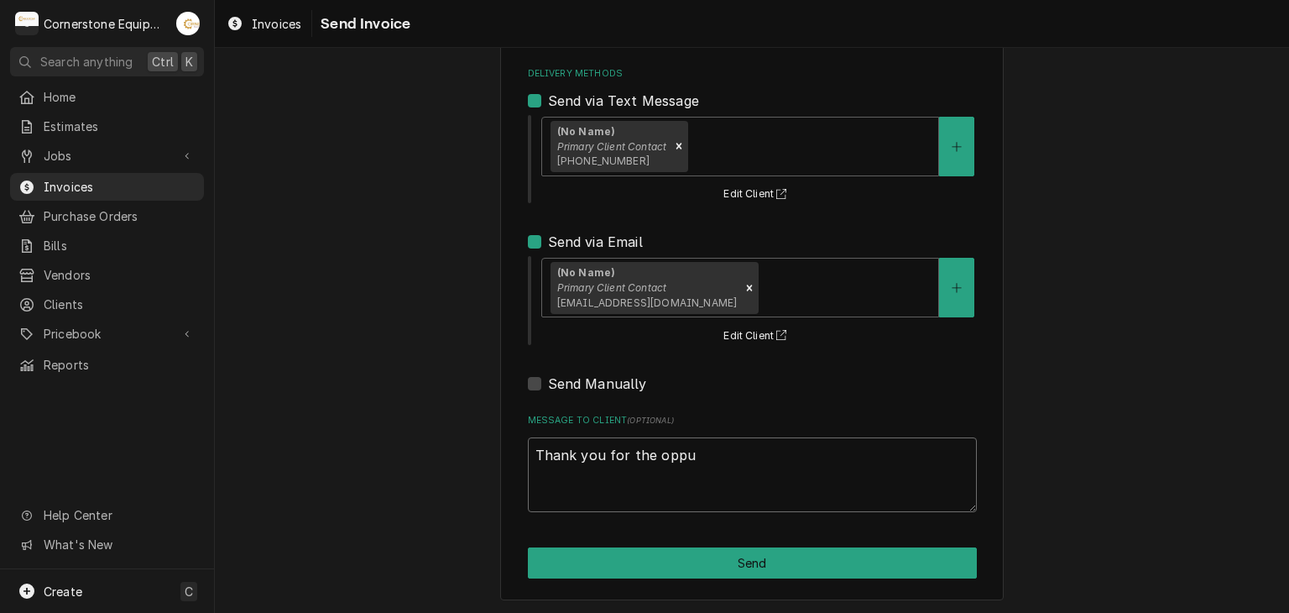
type textarea "x"
type textarea "Thank you for the oppur"
type textarea "x"
type textarea "Thank you for the oppurt"
type textarea "x"
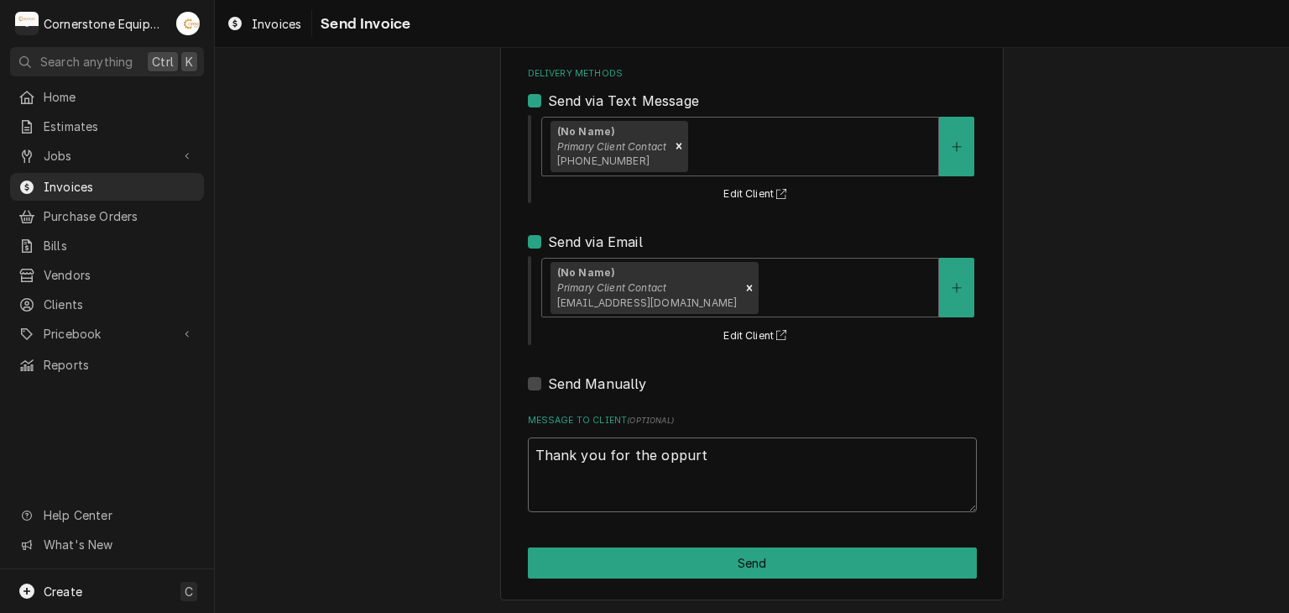
type textarea "Thank you for the oppurtu"
type textarea "x"
type textarea "Thank you for the oppurtun"
type textarea "x"
type textarea "Thank you for the oppurtuni"
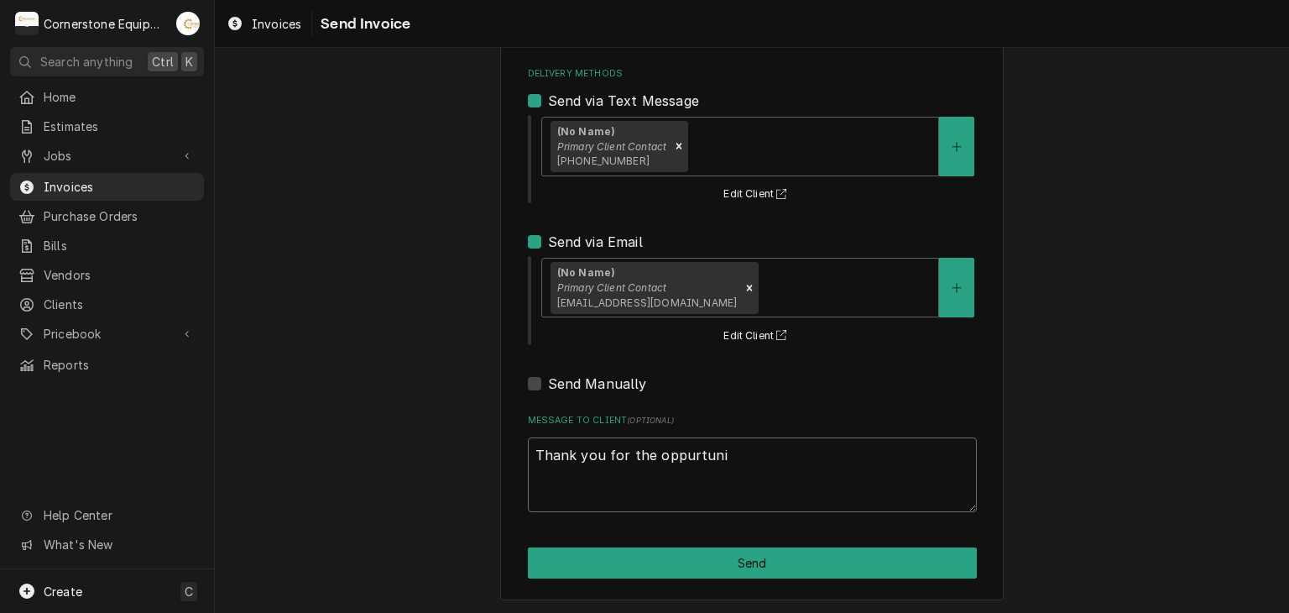
type textarea "x"
type textarea "Thank you for the oppurtunit"
type textarea "x"
type textarea "Thank you for the oppurtunity"
type textarea "x"
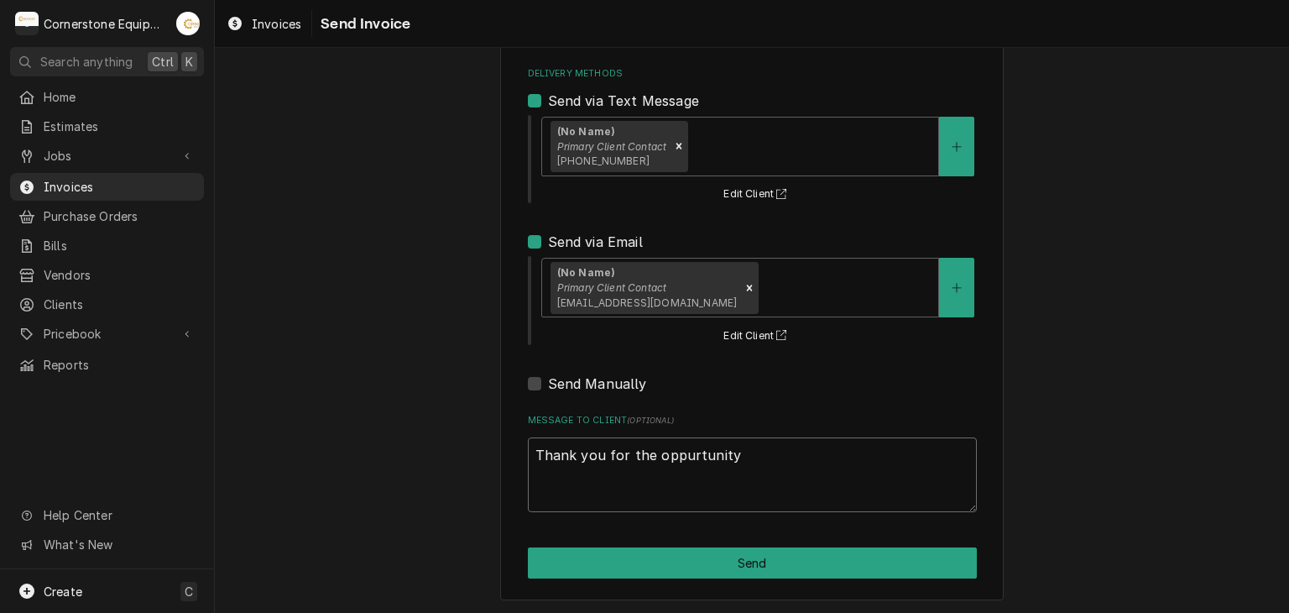
type textarea "Thank you for the oppurtunity"
type textarea "x"
type textarea "Thank you for the oppurtunity t"
type textarea "x"
type textarea "Thank you for the oppurtunity to"
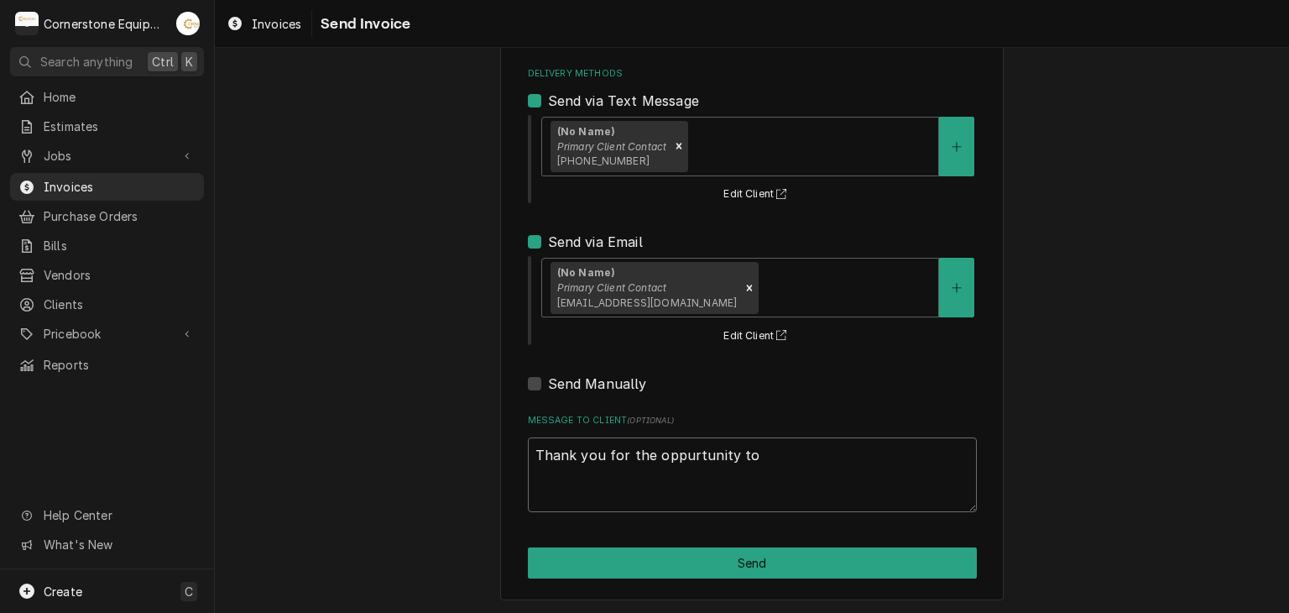
type textarea "x"
type textarea "Thank you for the oppurtunity to"
type textarea "x"
type textarea "Thank you for the oppurtunity to b"
type textarea "x"
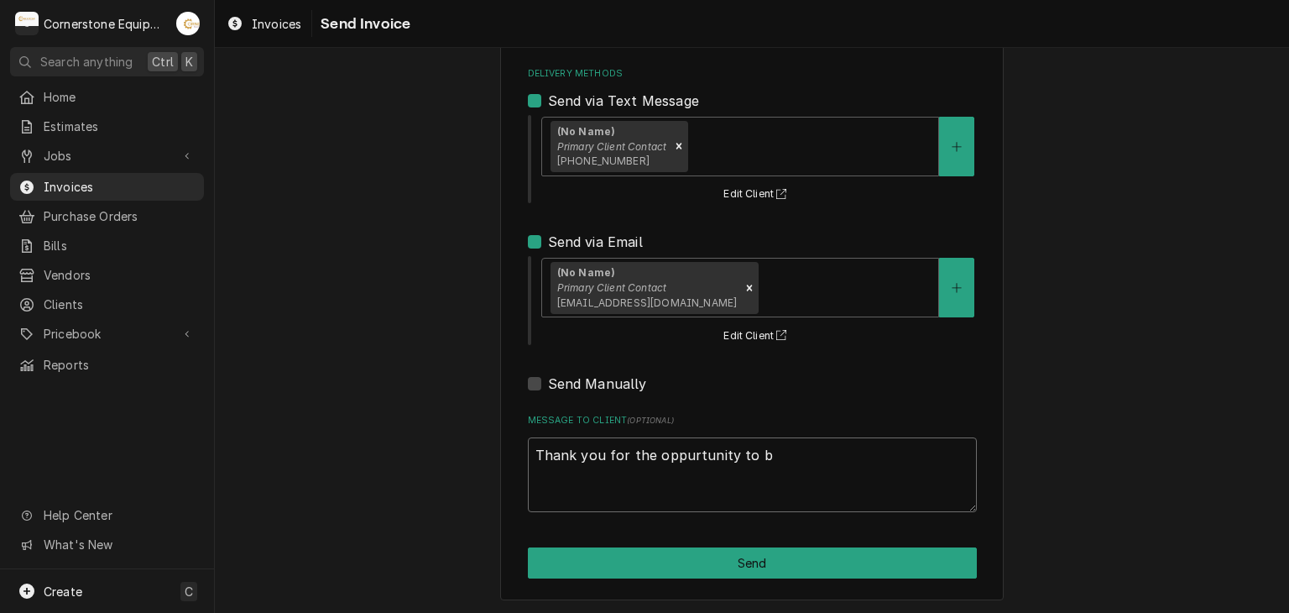
type textarea "Thank you for the oppurtunity to be"
type textarea "x"
type textarea "Thank you for the oppurtunity to be"
type textarea "x"
type textarea "Thank you for the oppurtunity to be o"
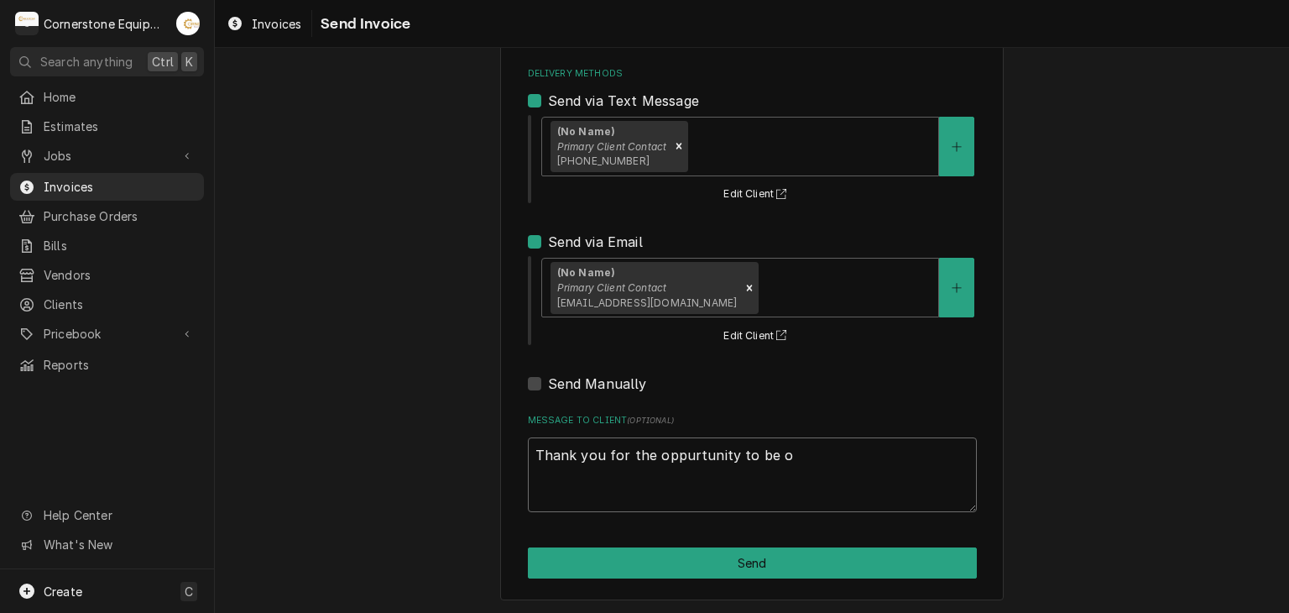
type textarea "x"
type textarea "Thank you for the oppurtunity to be of"
type textarea "x"
type textarea "Thank you for the oppurtunity to be of"
type textarea "x"
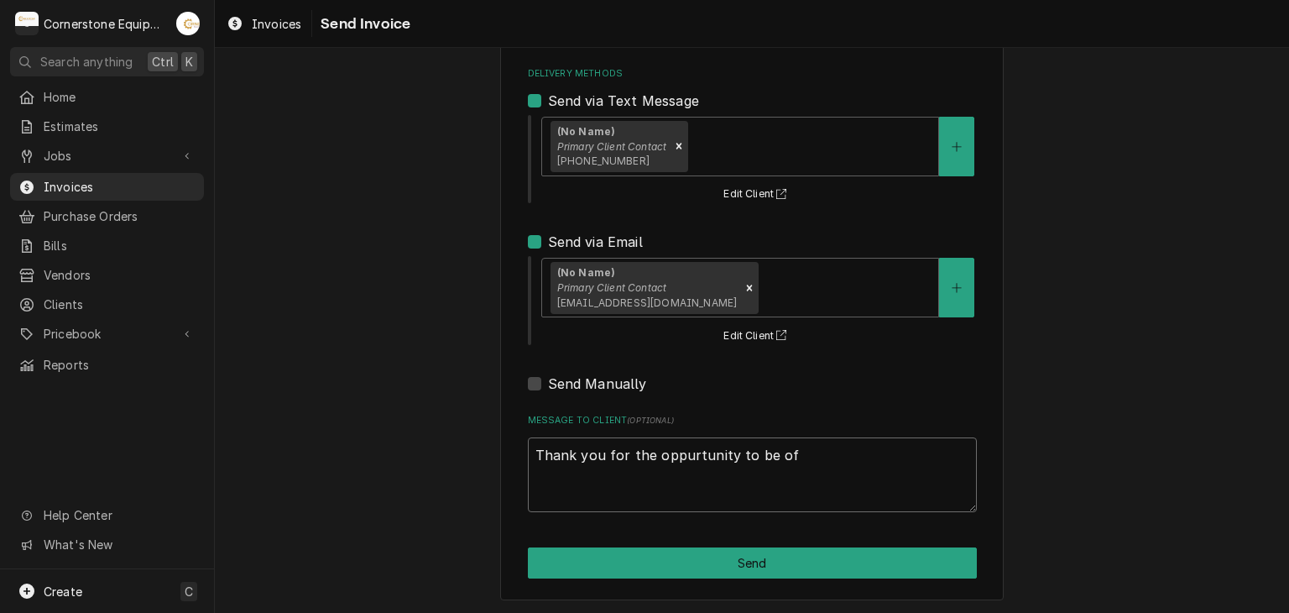
type textarea "Thank you for the oppurtunity to be of s"
type textarea "x"
type textarea "Thank you for the oppurtunity to be of se"
type textarea "x"
type textarea "Thank you for the oppurtunity to be of ser"
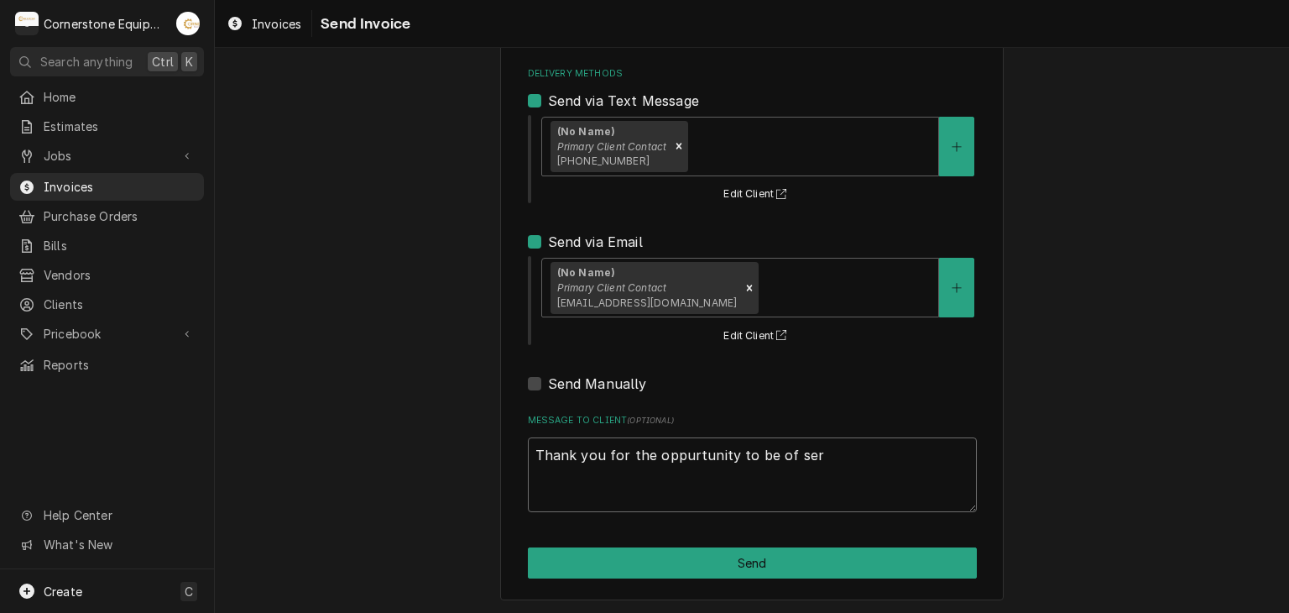
type textarea "x"
type textarea "Thank you for the oppurtunity to be of serv"
type textarea "x"
type textarea "Thank you for the oppurtunity to be of servi"
type textarea "x"
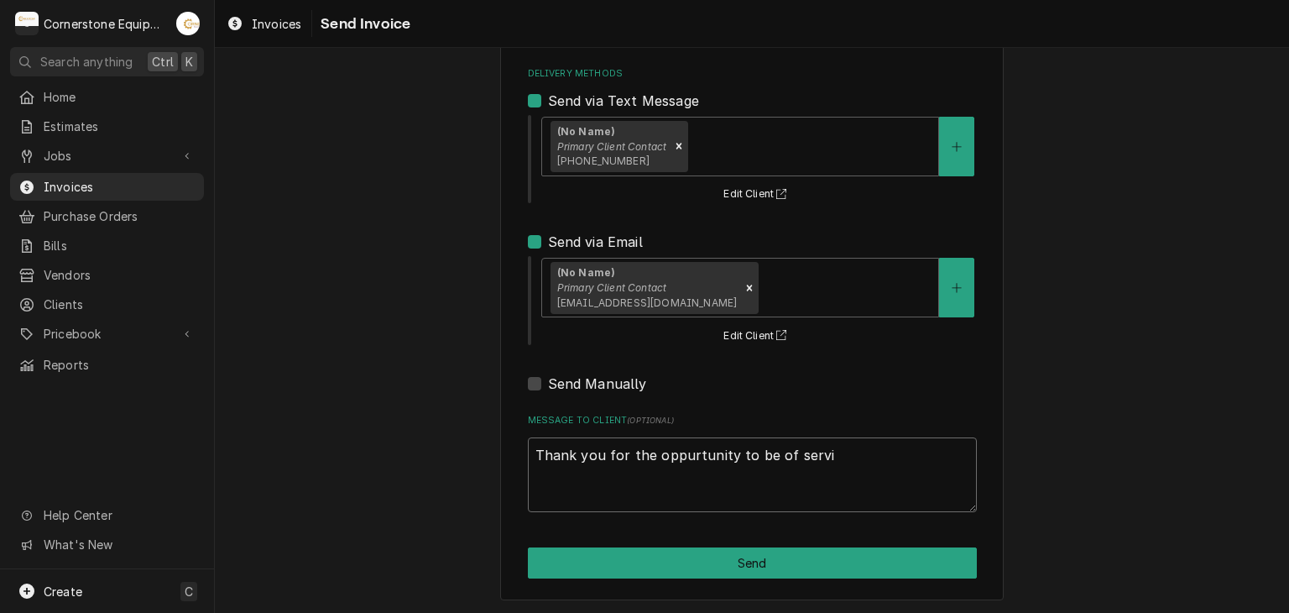
type textarea "Thank you for the oppurtunity to be of servic"
type textarea "x"
type textarea "Thank you for the oppurtunity to be of service"
type textarea "x"
type textarea "Thank you for the oppurtunity to be of service"
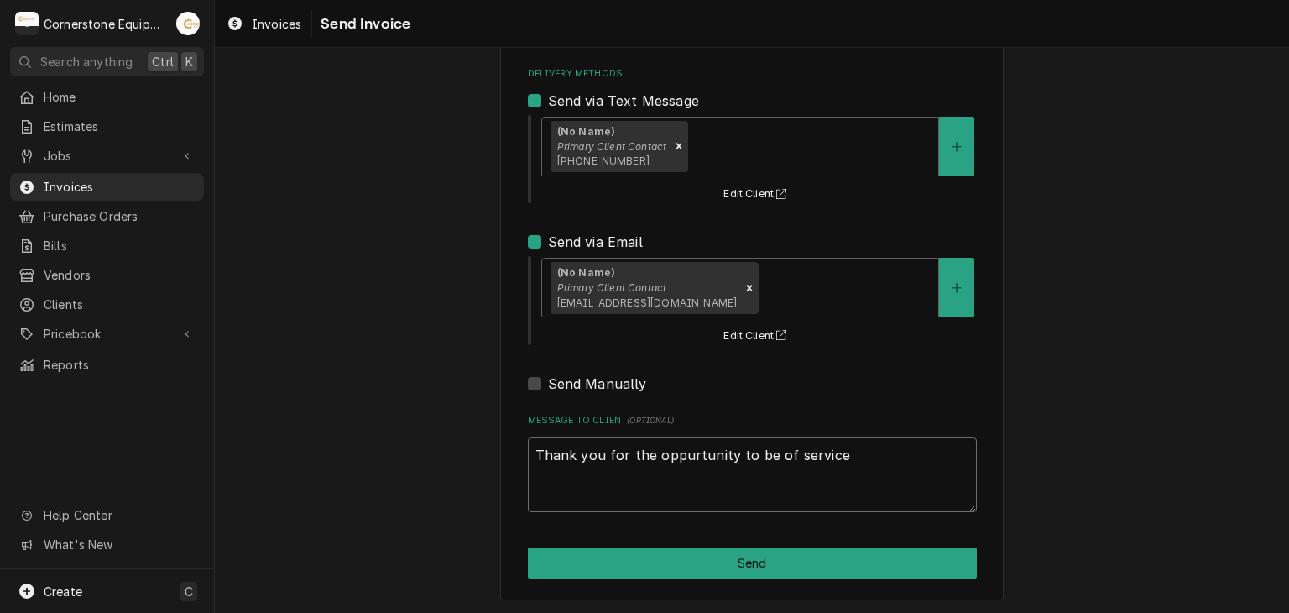
type textarea "x"
type textarea "Thank you for the opportunity to be of service"
click at [842, 465] on textarea "Thank you for the opportunity to be of service" at bounding box center [752, 475] width 449 height 76
type textarea "x"
type textarea "Thank you for the opportunity to be of service"
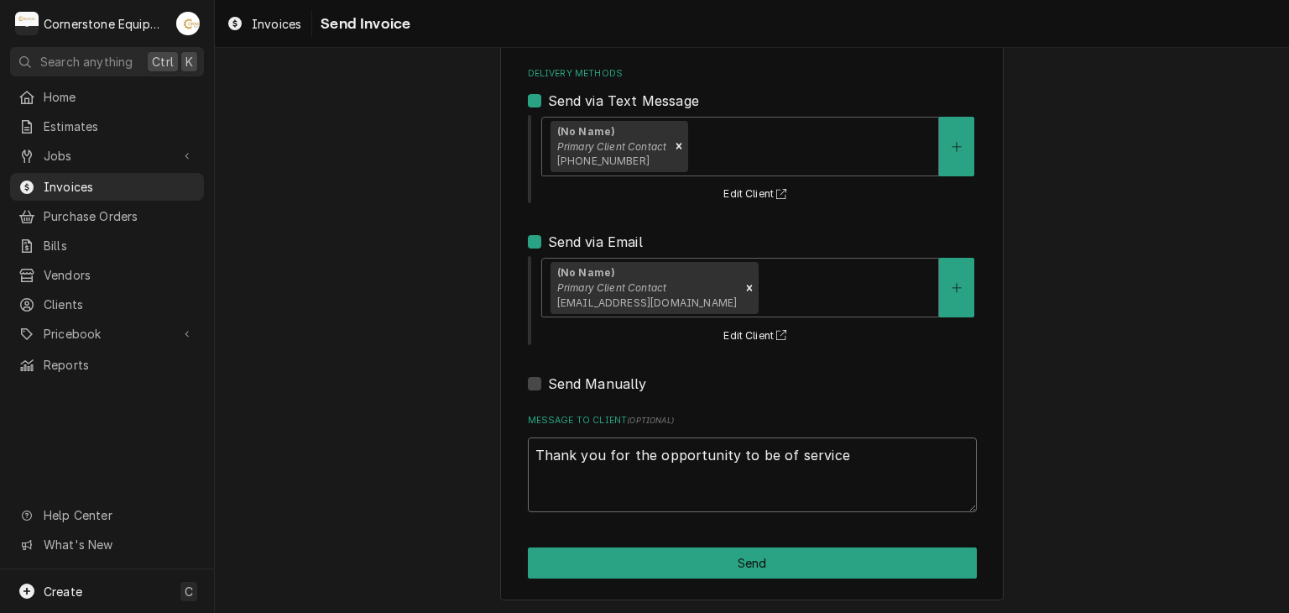
type textarea "x"
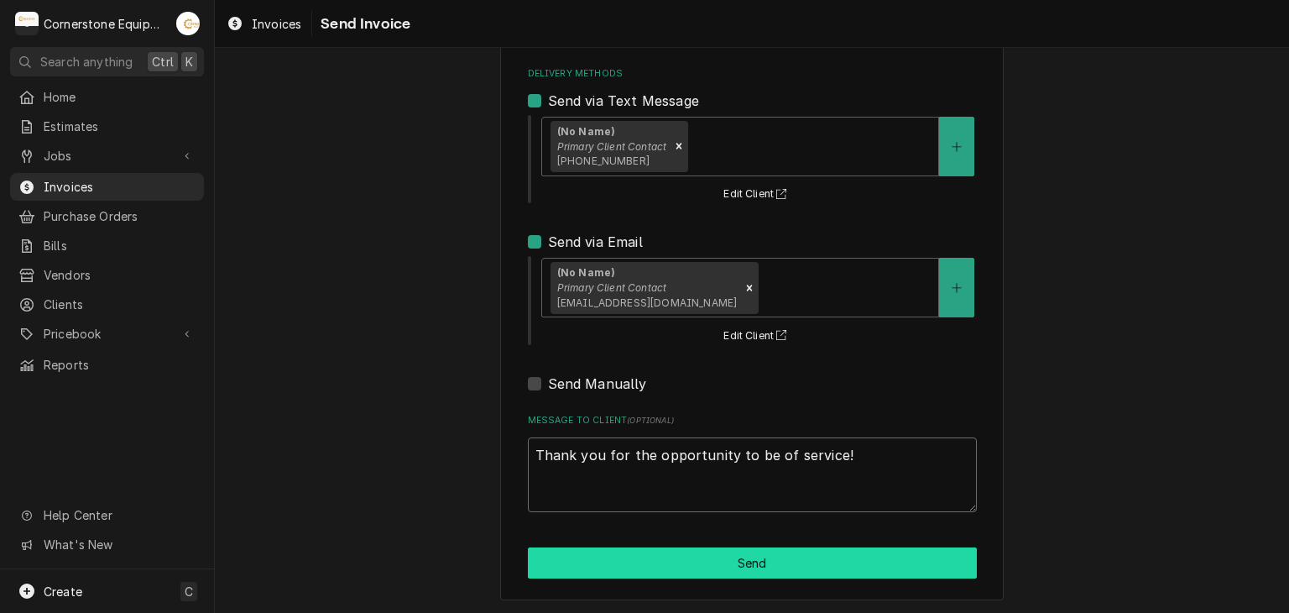
type textarea "Thank you for the opportunity to be of service!"
click at [809, 551] on button "Send" at bounding box center [752, 562] width 449 height 31
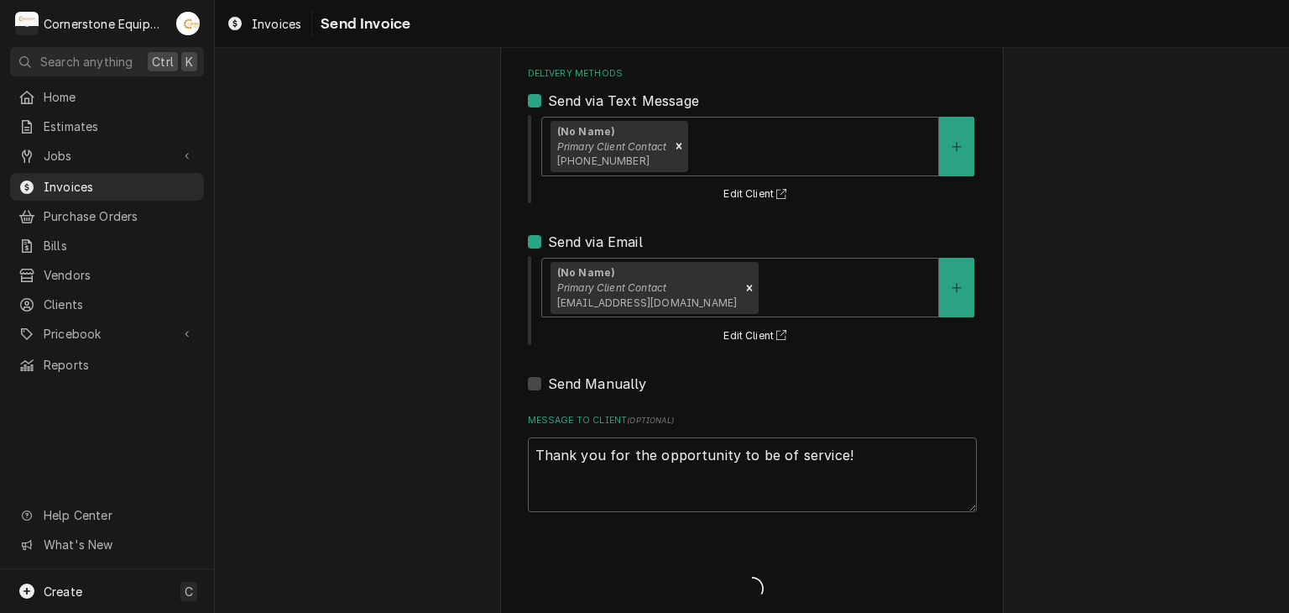
type textarea "x"
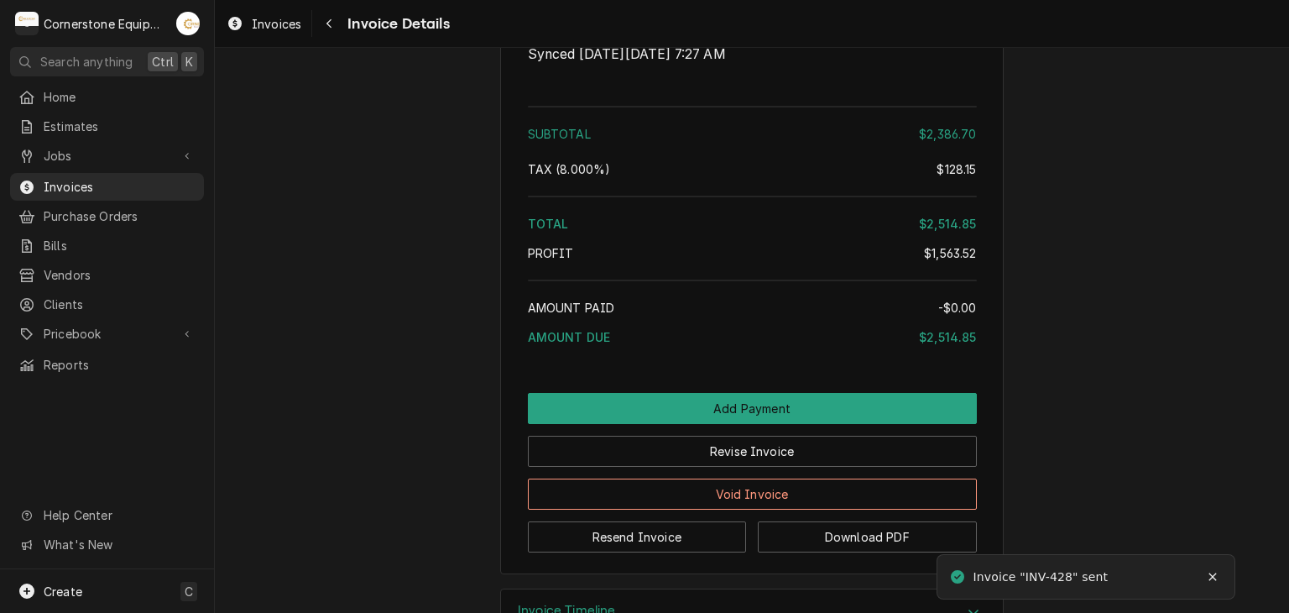
scroll to position [4656, 0]
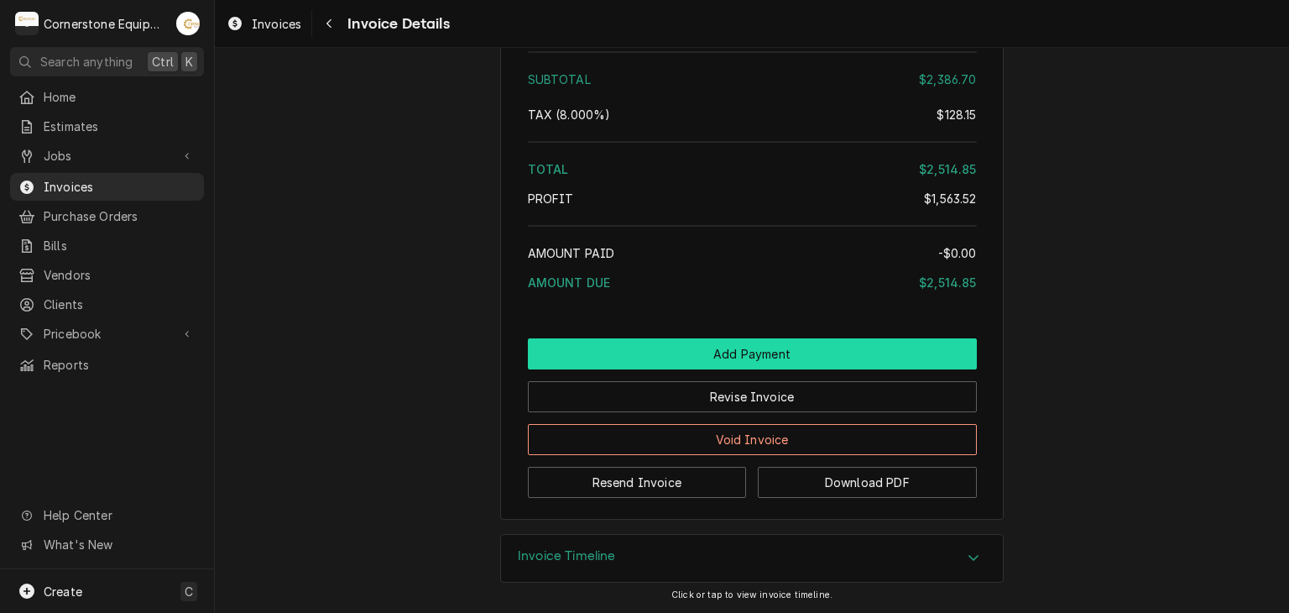
click at [819, 349] on button "Add Payment" at bounding box center [752, 353] width 449 height 31
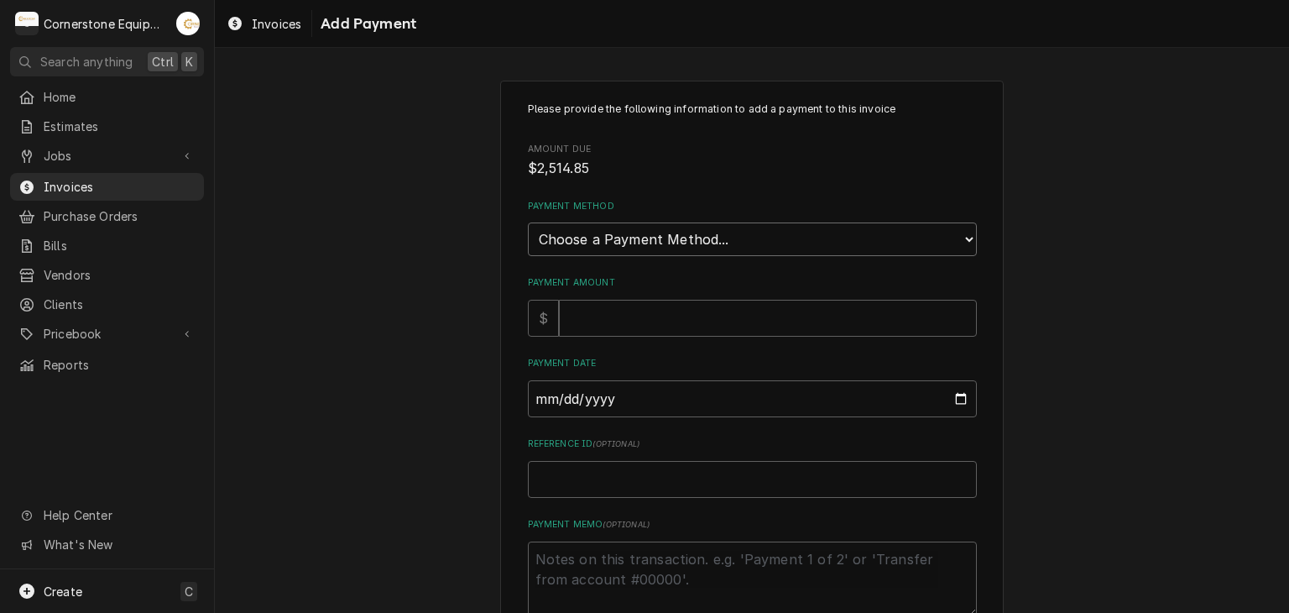
click at [654, 237] on select "Choose a Payment Method... Cash Check Credit/Debit Card ACH/eCheck Other" at bounding box center [752, 239] width 449 height 34
select select "3"
click at [528, 222] on select "Choose a Payment Method... Cash Check Credit/Debit Card ACH/eCheck Other" at bounding box center [752, 239] width 449 height 34
type textarea "x"
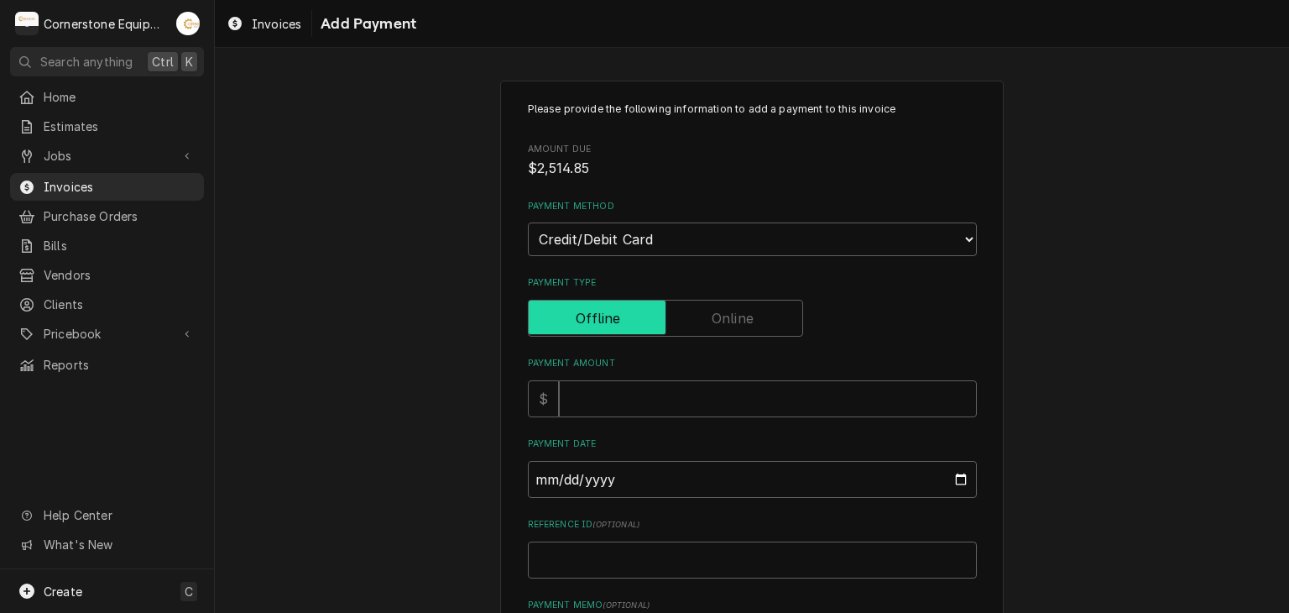
click at [766, 329] on input "Payment Type" at bounding box center [666, 318] width 260 height 37
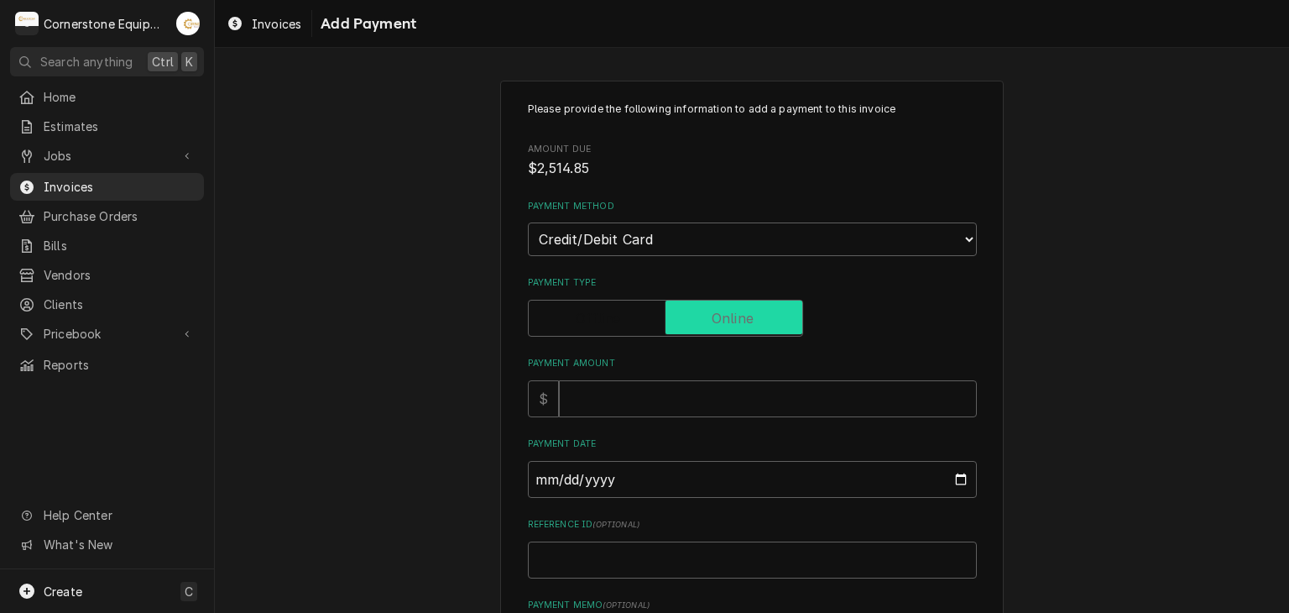
checkbox input "true"
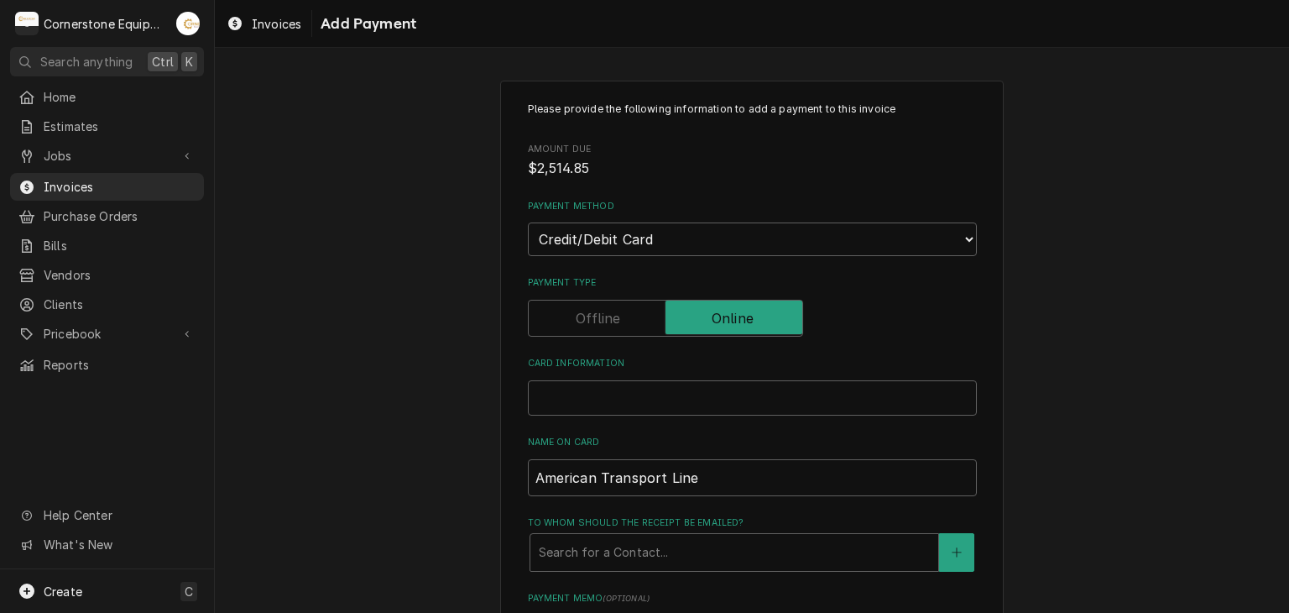
click at [695, 380] on div "Card Information" at bounding box center [752, 397] width 449 height 35
click at [483, 444] on div "Please provide the following information to add a payment to this invoice Amoun…" at bounding box center [752, 488] width 1074 height 847
drag, startPoint x: 708, startPoint y: 471, endPoint x: 506, endPoint y: 455, distance: 202.1
click at [506, 455] on div "Please provide the following information to add a payment to this invoice Amoun…" at bounding box center [752, 490] width 504 height 818
type textarea "x"
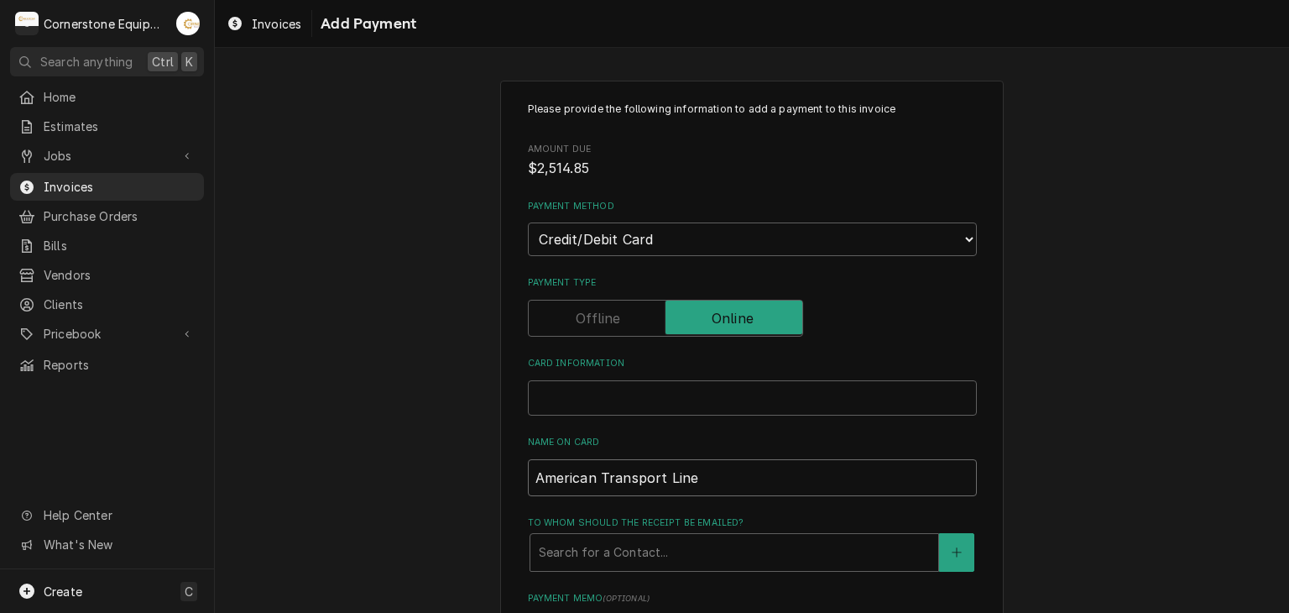
type input "F"
type textarea "x"
type input "Fe"
type textarea "x"
type input "Fer"
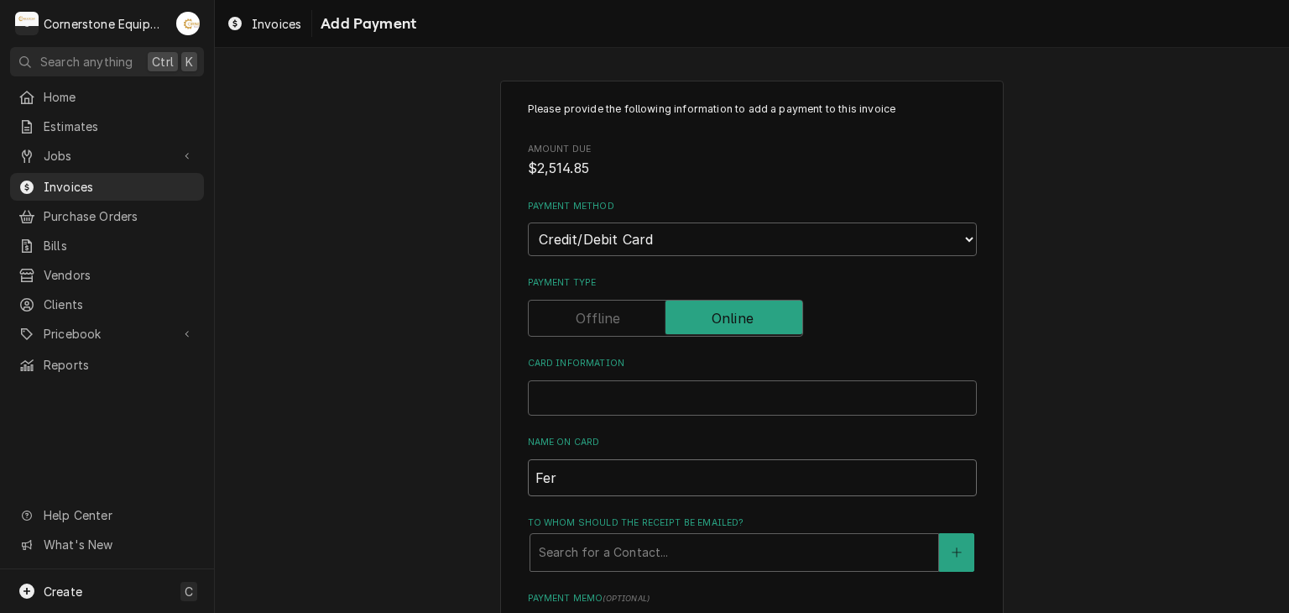
type textarea "x"
type input "Fern"
type textarea "x"
type input "Ferna"
type textarea "x"
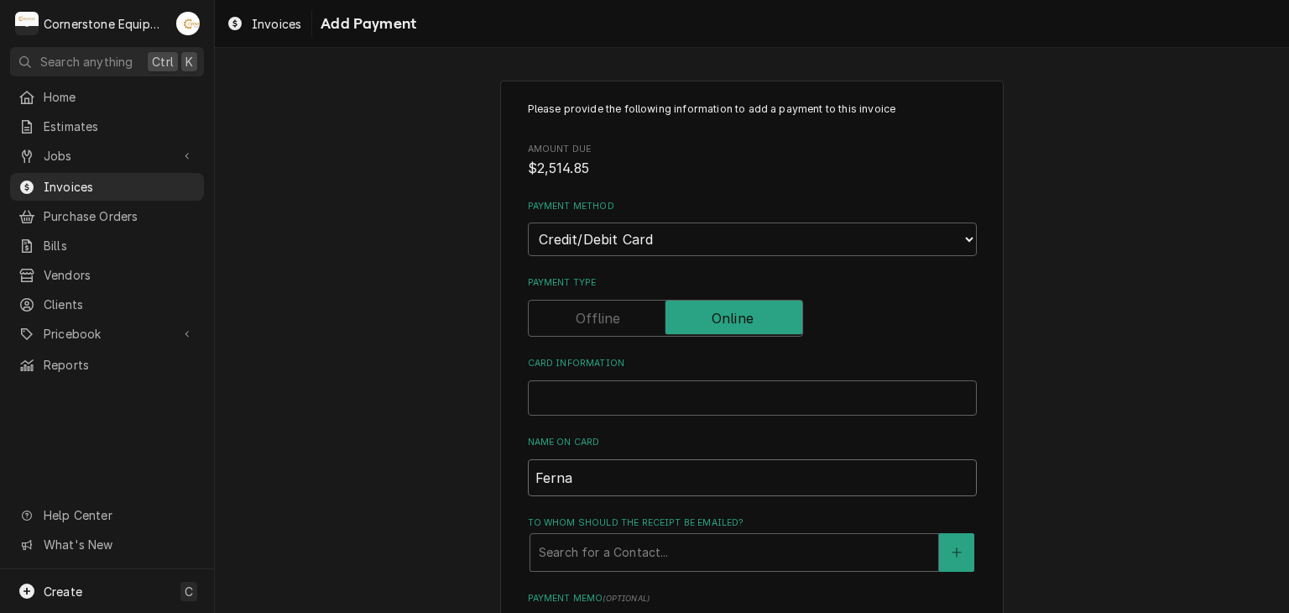
type input "Fernam"
type textarea "x"
type input "Ferna"
type textarea "x"
type input "Fernan"
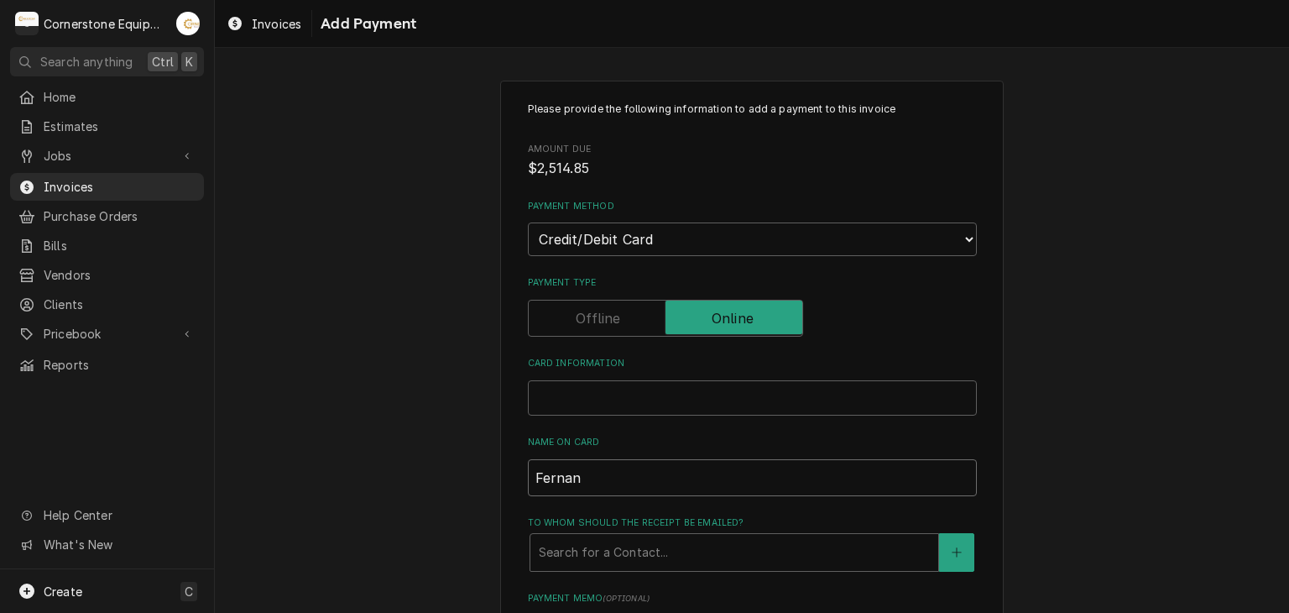
type textarea "x"
type input "Fernand"
type textarea "x"
type input "Fernando"
type textarea "x"
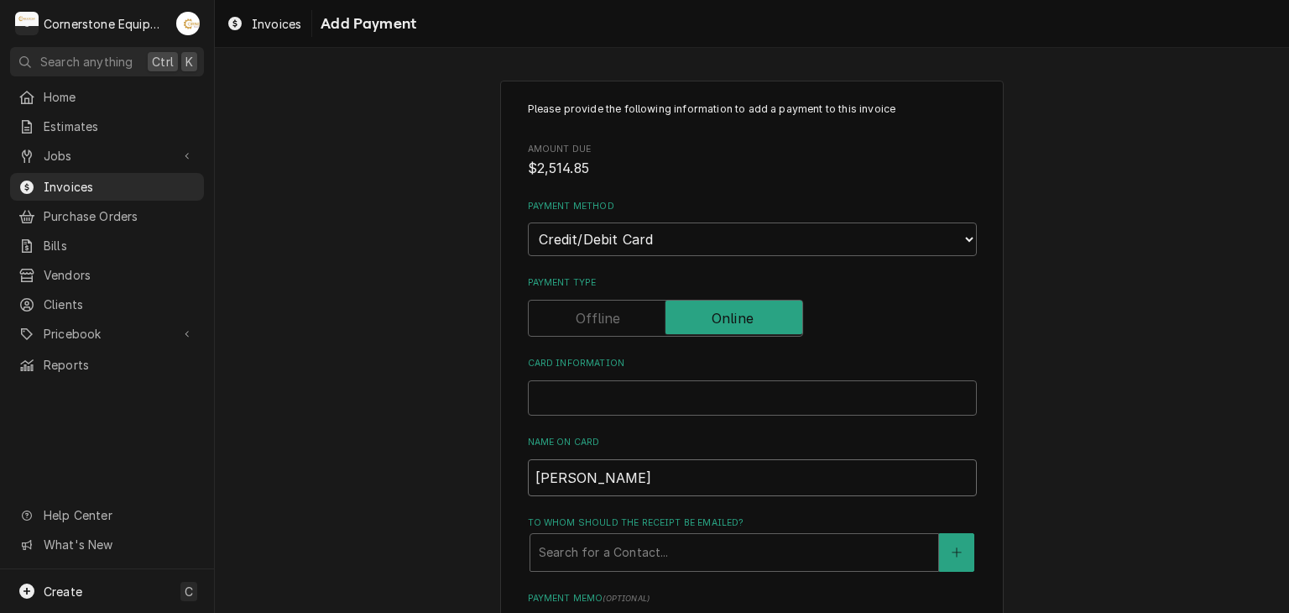
type input "Fernando"
type textarea "x"
type input "Fernando H"
type textarea "x"
type input "Fernando He"
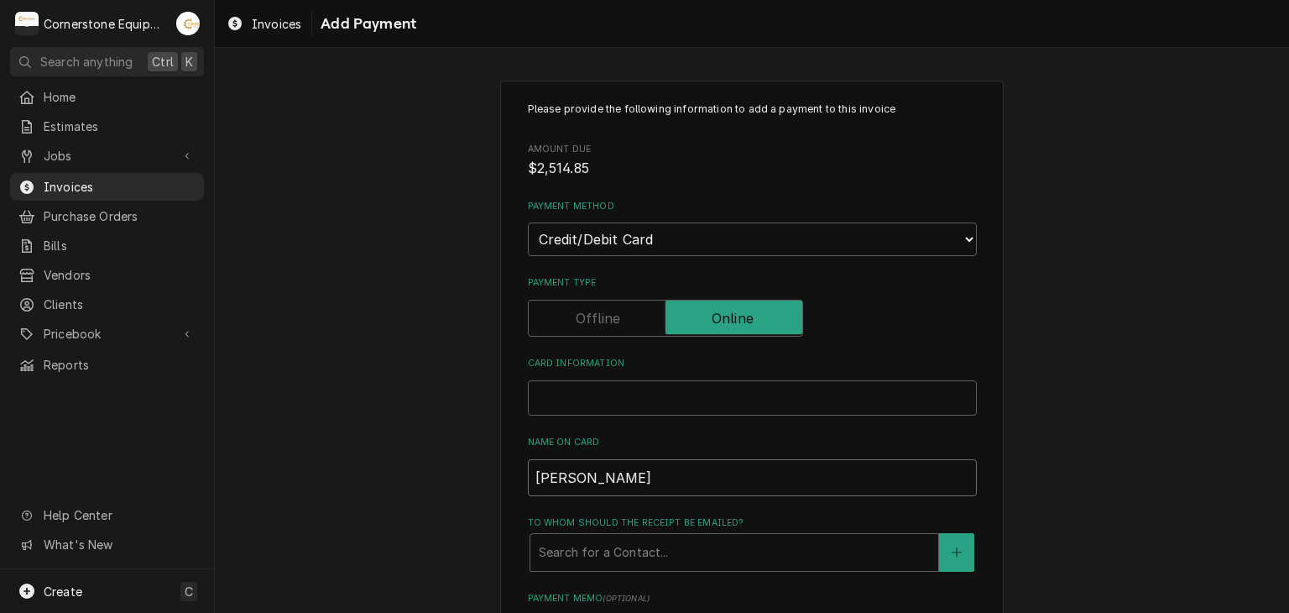
type textarea "x"
type input "Fernando Her"
type textarea "x"
type input "Fernando Herr"
type textarea "x"
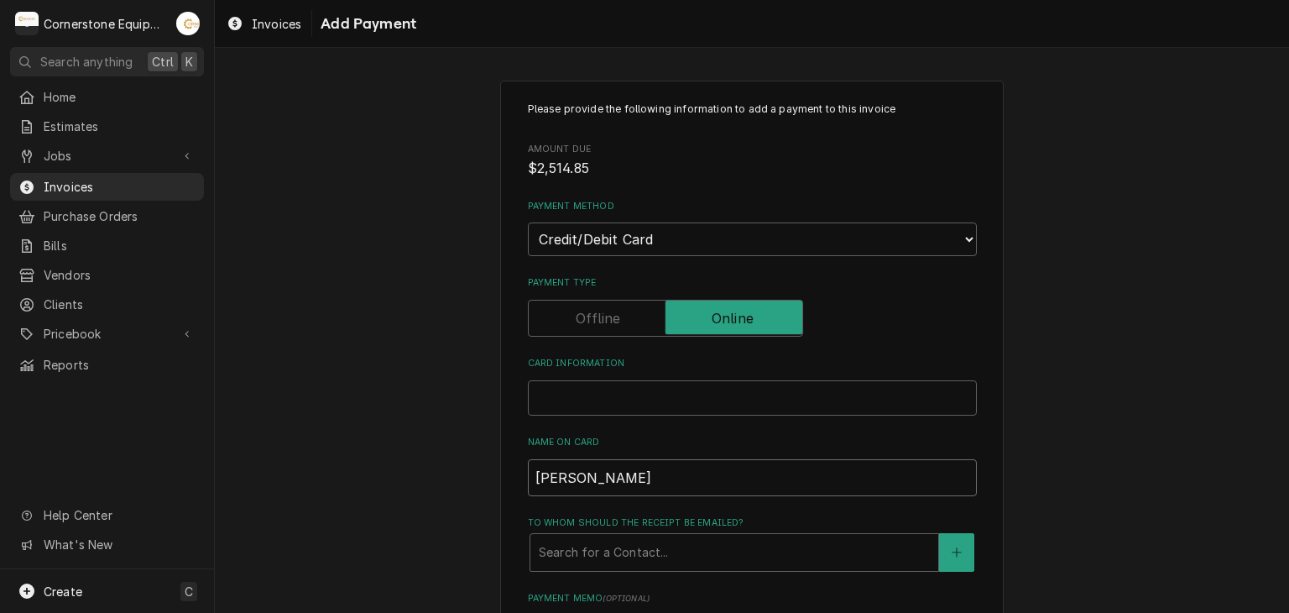
type input "Fernando Herre"
type textarea "x"
type input "Fernando Herrer"
type textarea "x"
type input "Fernando Herrera"
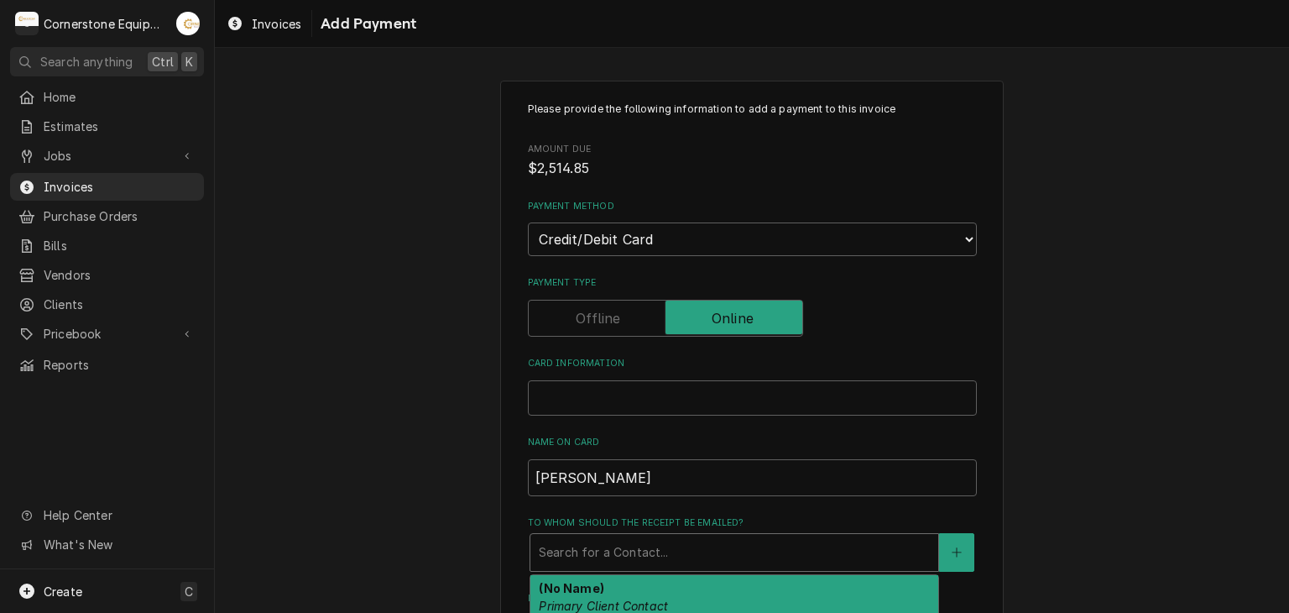
click at [546, 554] on div "To whom should the receipt be emailed?" at bounding box center [734, 552] width 391 height 30
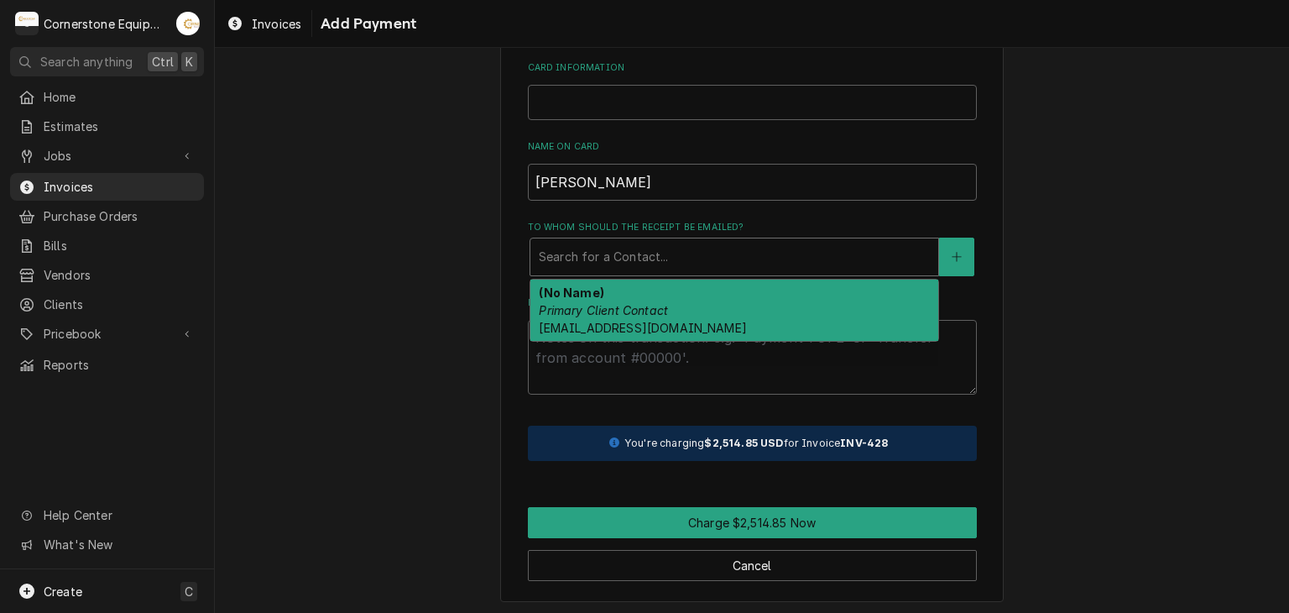
click at [572, 321] on span "accounting@americantransportline.com" at bounding box center [642, 328] width 207 height 14
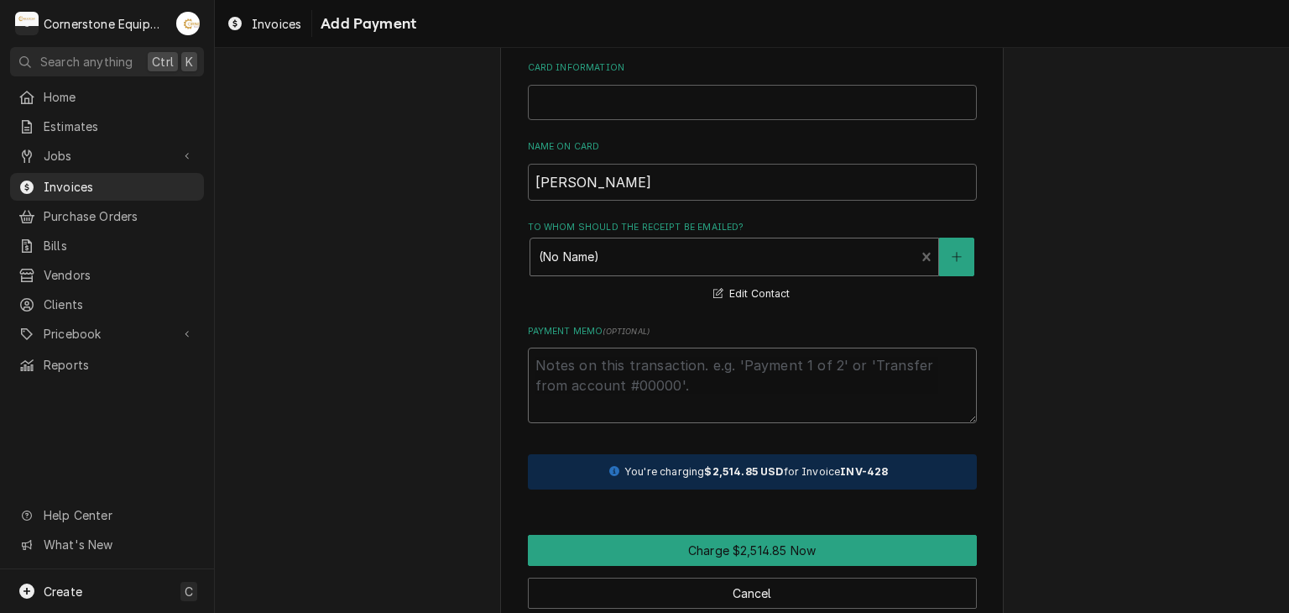
click at [571, 384] on textarea "Payment Memo ( optional )" at bounding box center [752, 386] width 449 height 76
type textarea "x"
type textarea "p"
type textarea "x"
type textarea "pa"
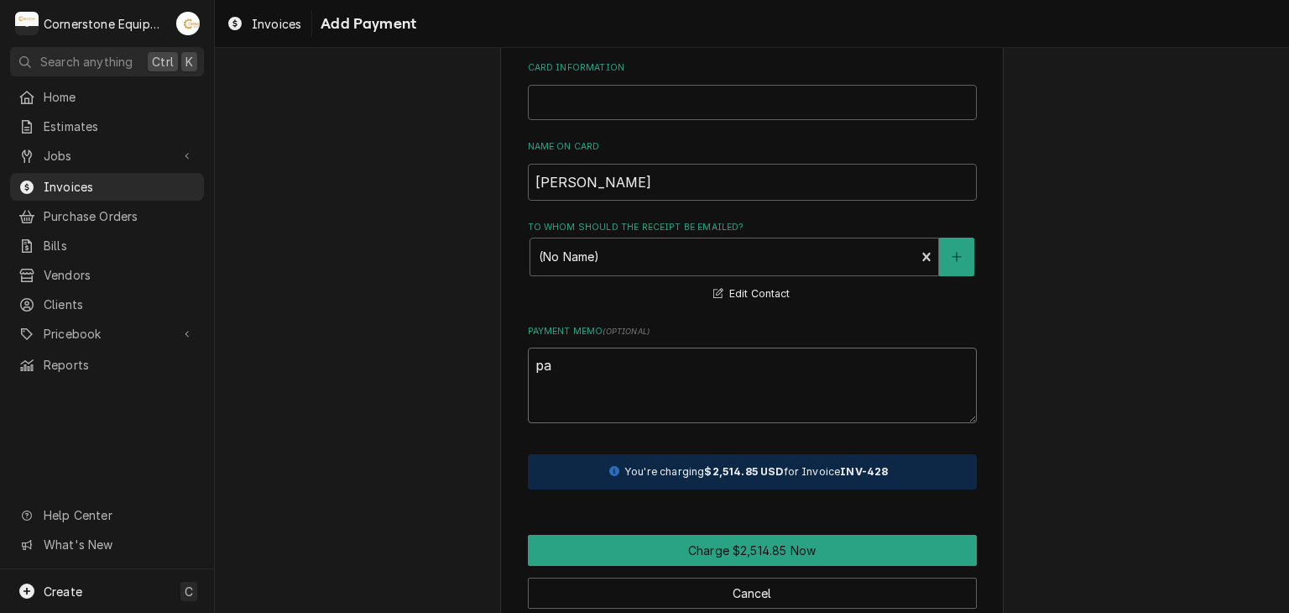
type textarea "x"
type textarea "pai"
type textarea "x"
type textarea "paid"
type textarea "x"
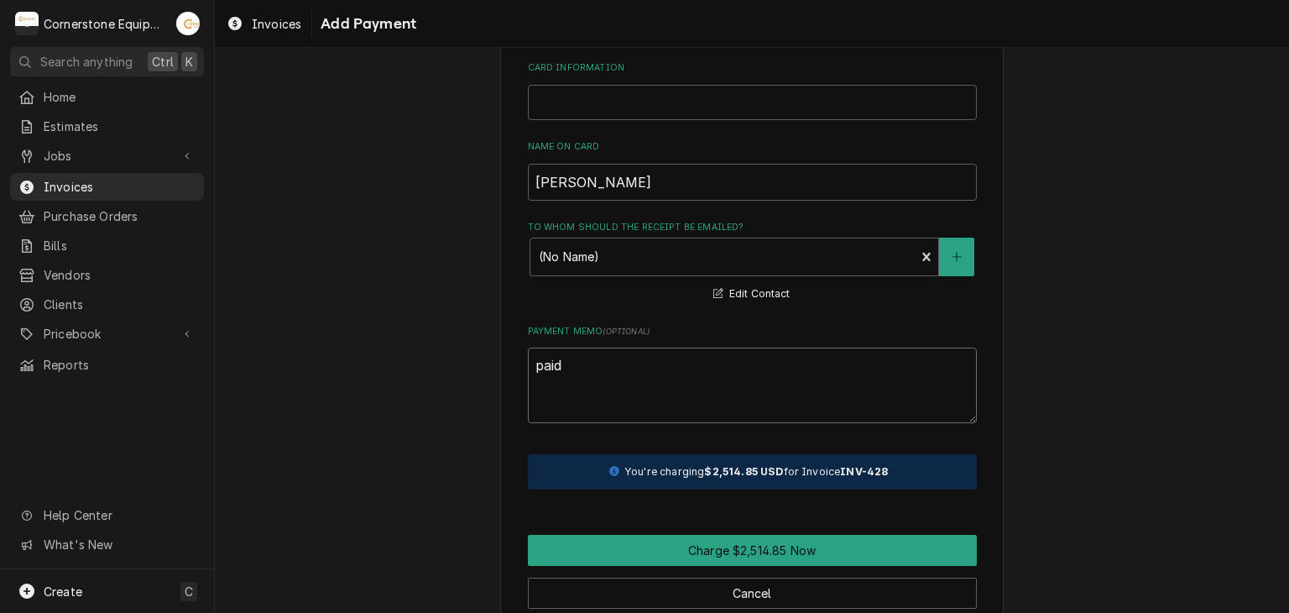
type textarea "paid"
type textarea "x"
type textarea "paid i"
type textarea "x"
type textarea "paid in"
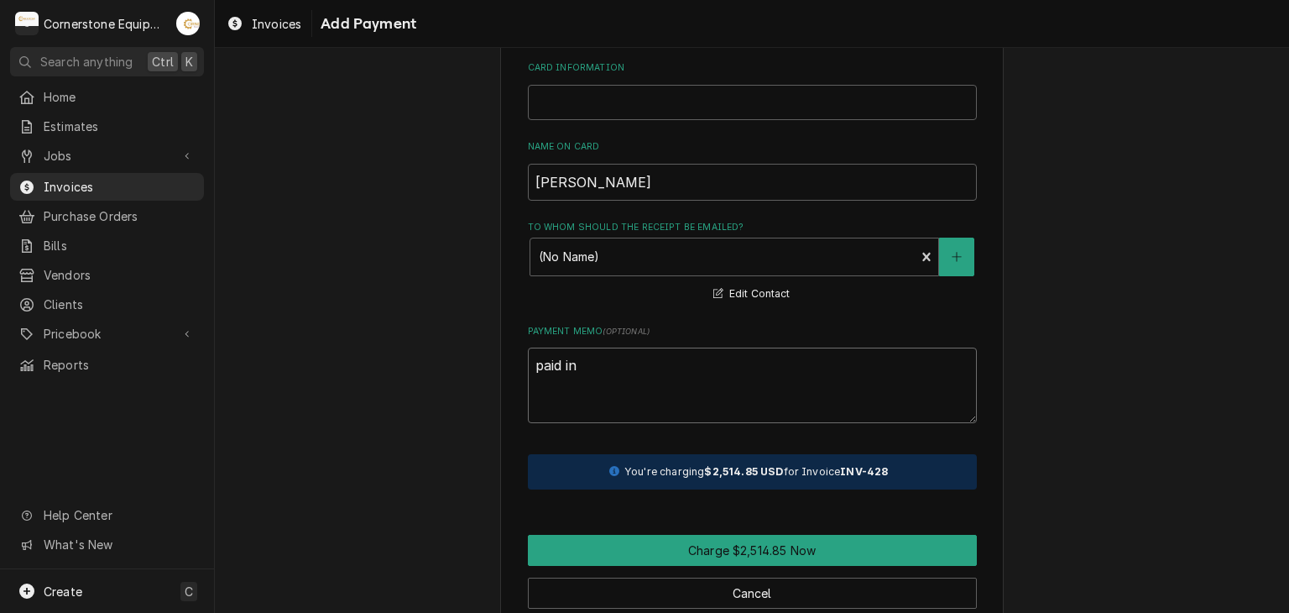
type textarea "x"
type textarea "paid in"
type textarea "x"
type textarea "paid in f"
type textarea "x"
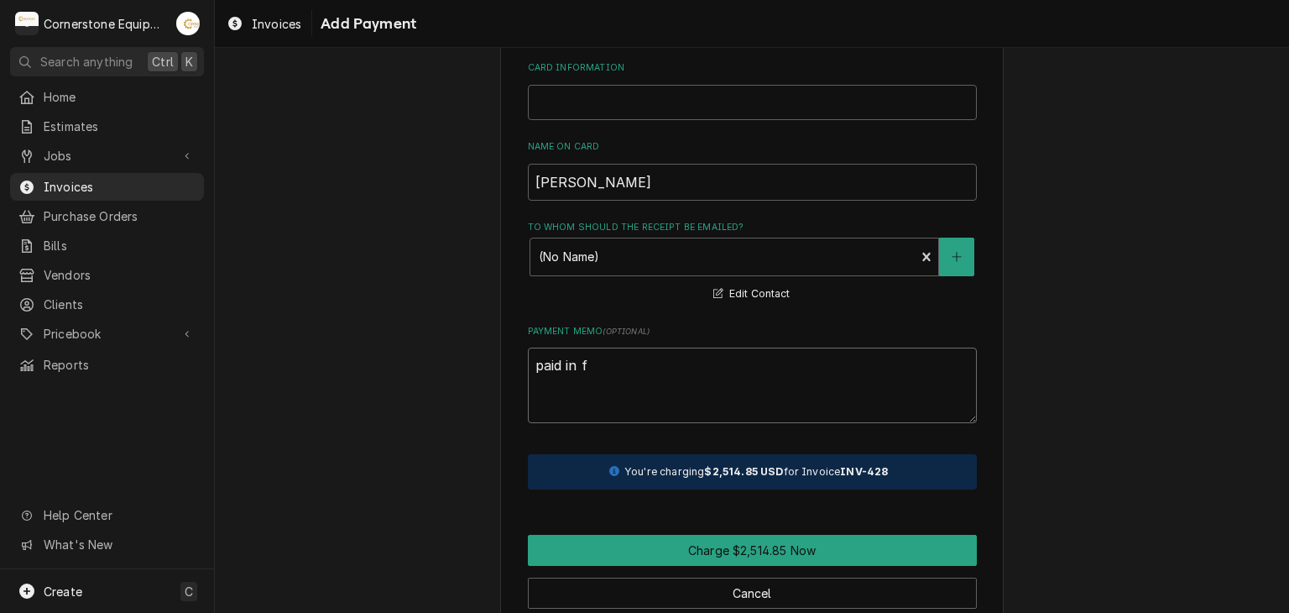
type textarea "paid in fu"
type textarea "x"
type textarea "paid in fuk"
type textarea "x"
type textarea "paid in fu"
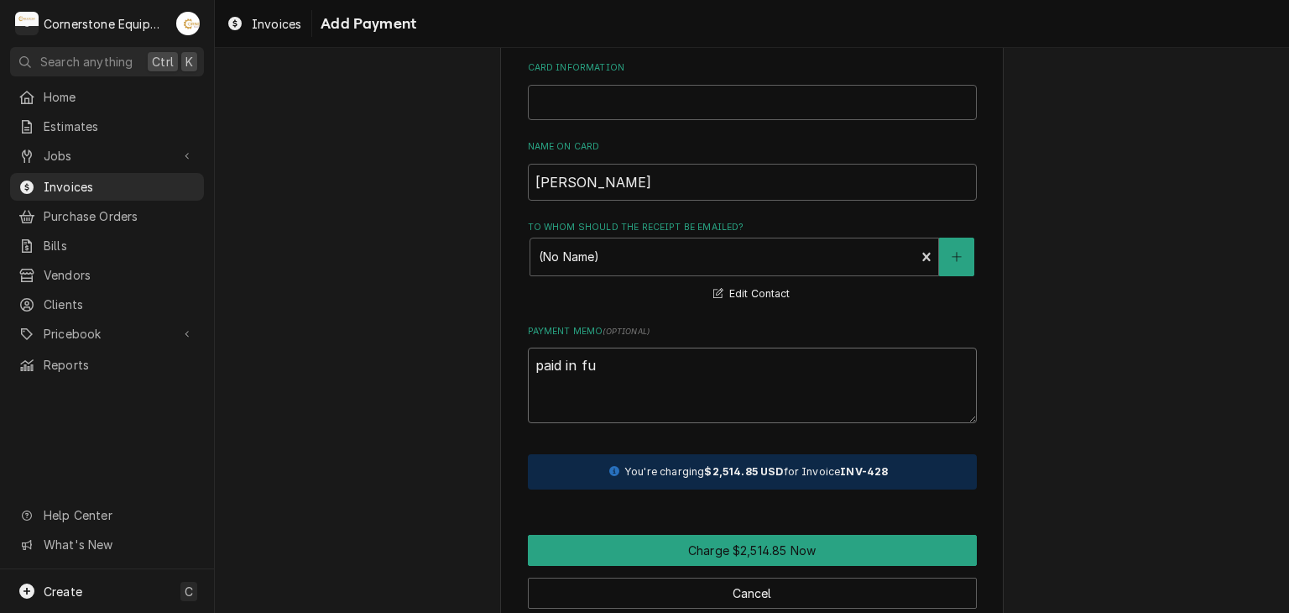
type textarea "x"
type textarea "paid in ful"
type textarea "x"
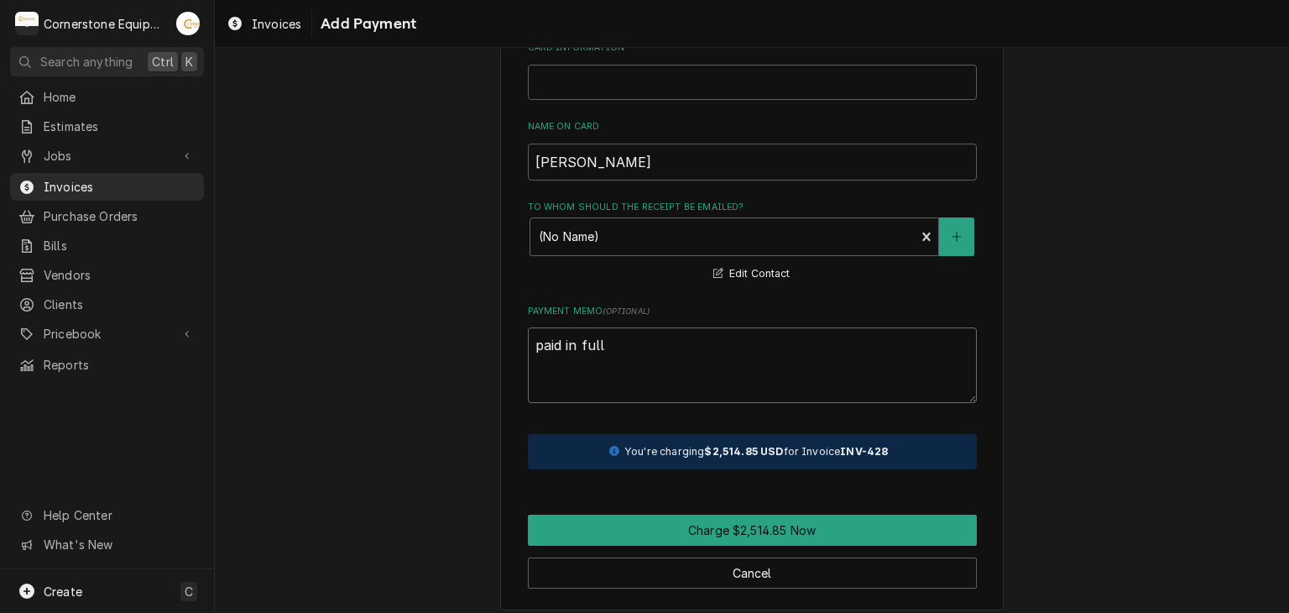
scroll to position [325, 0]
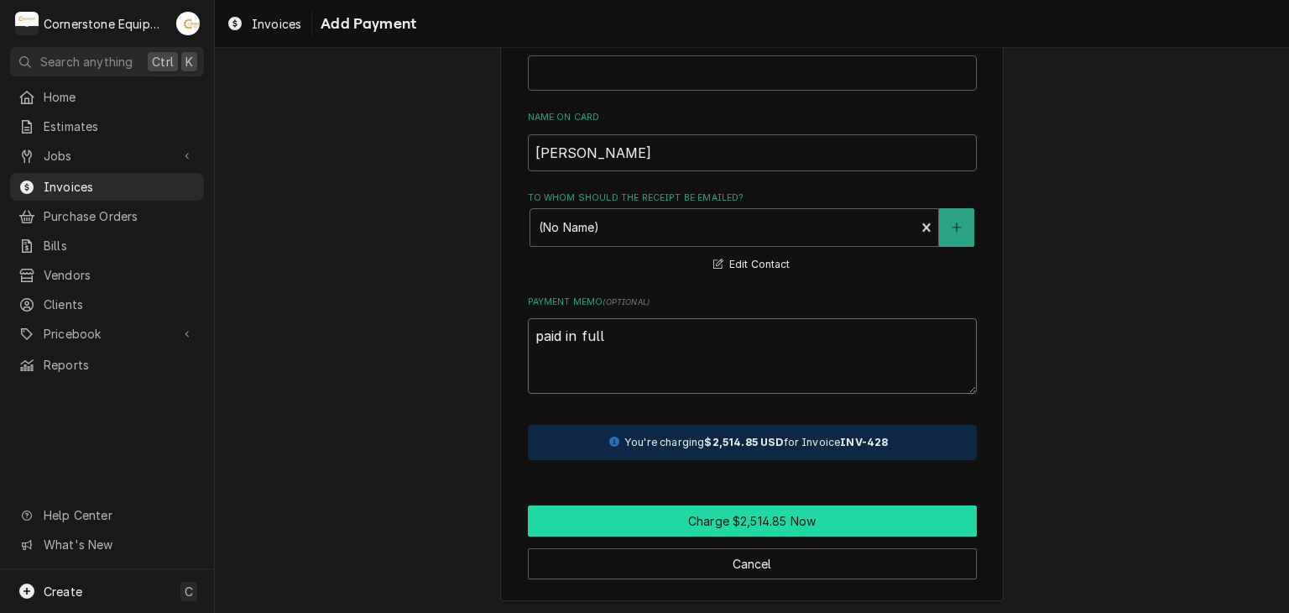
type textarea "paid in full"
click at [613, 508] on button "Charge $2,514.85 Now" at bounding box center [752, 520] width 449 height 31
type textarea "x"
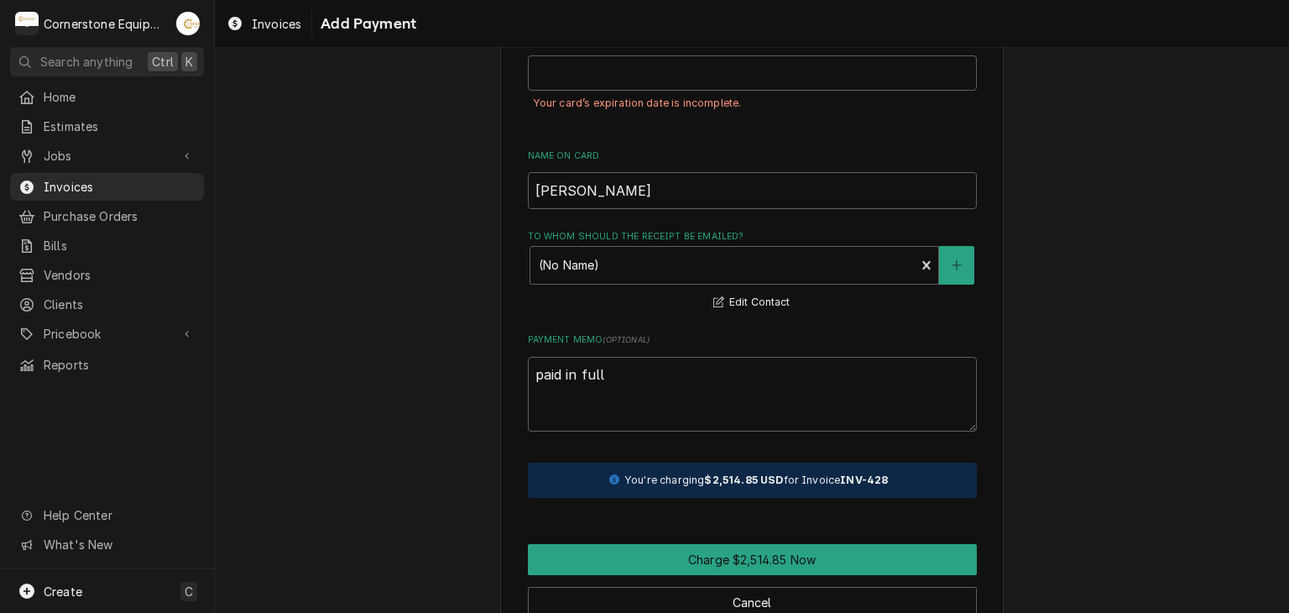
scroll to position [0, 0]
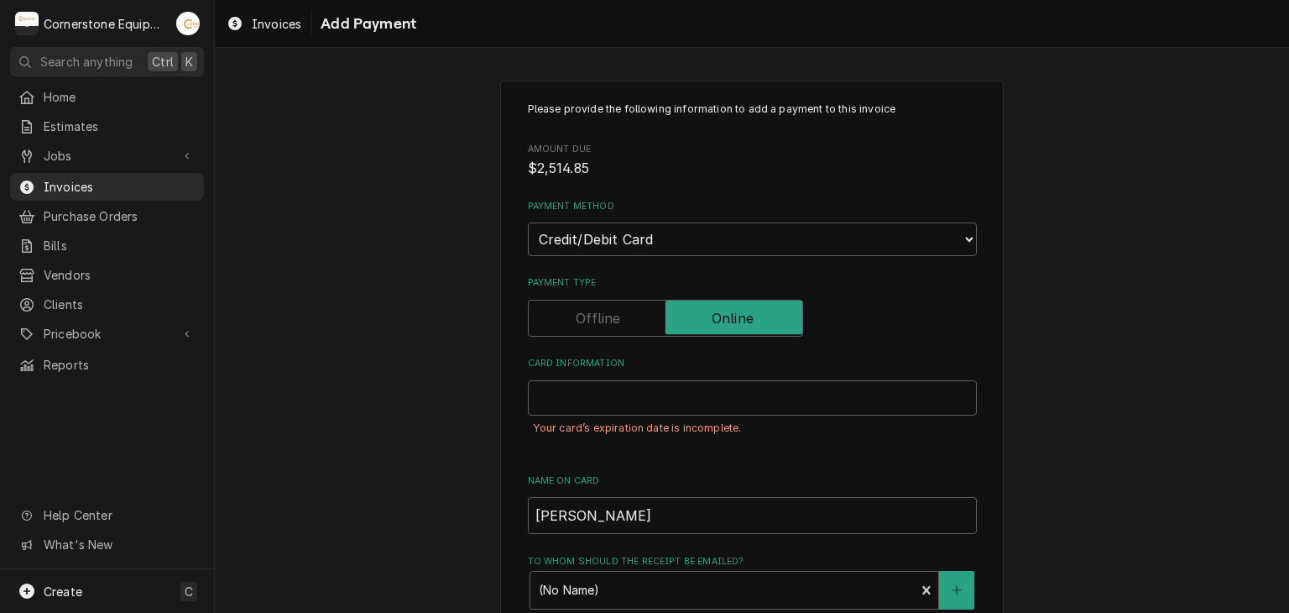
click at [842, 387] on div "Card Information" at bounding box center [752, 397] width 449 height 35
click at [863, 424] on div "Your card’s expiration date is incomplete." at bounding box center [752, 428] width 449 height 26
click at [862, 419] on div "Your card’s expiration date is incomplete." at bounding box center [752, 428] width 449 height 26
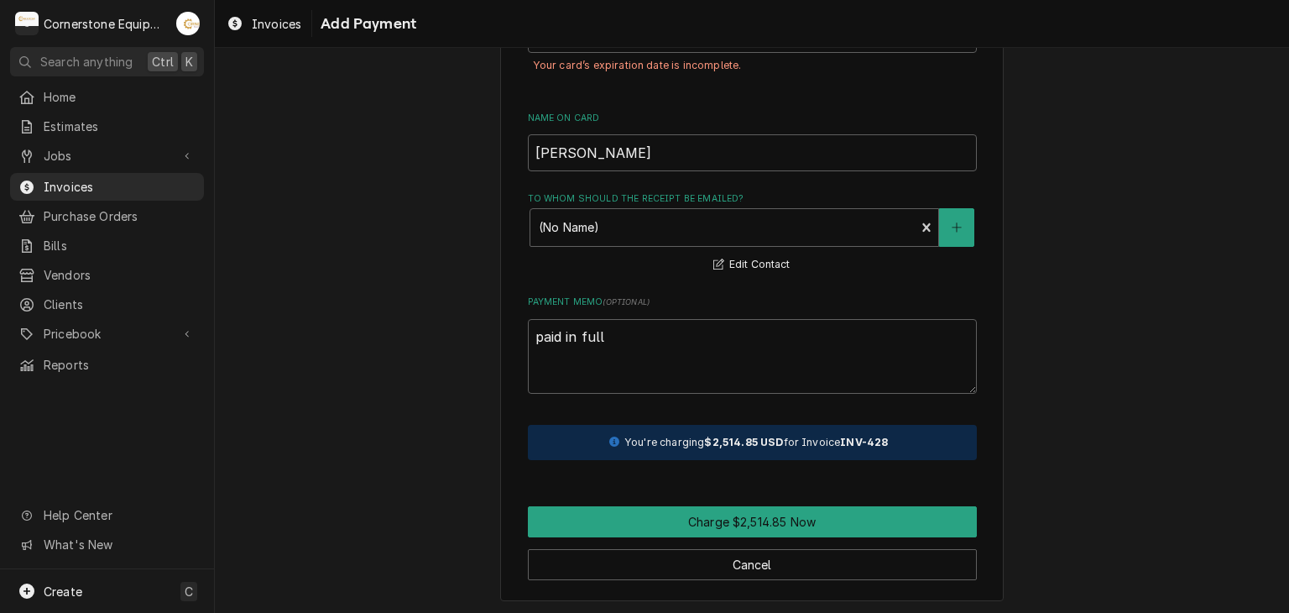
scroll to position [27, 0]
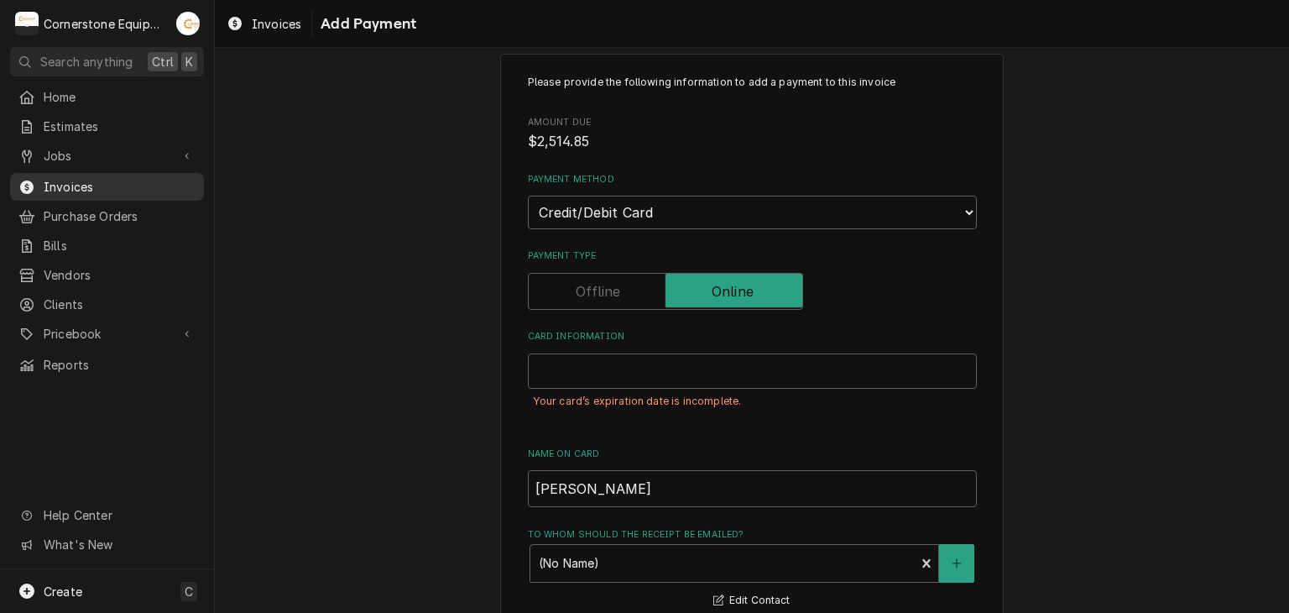
click at [85, 173] on link "Invoices" at bounding box center [107, 187] width 194 height 28
click at [85, 165] on div "Jobs Jobs Job Series" at bounding box center [107, 156] width 194 height 29
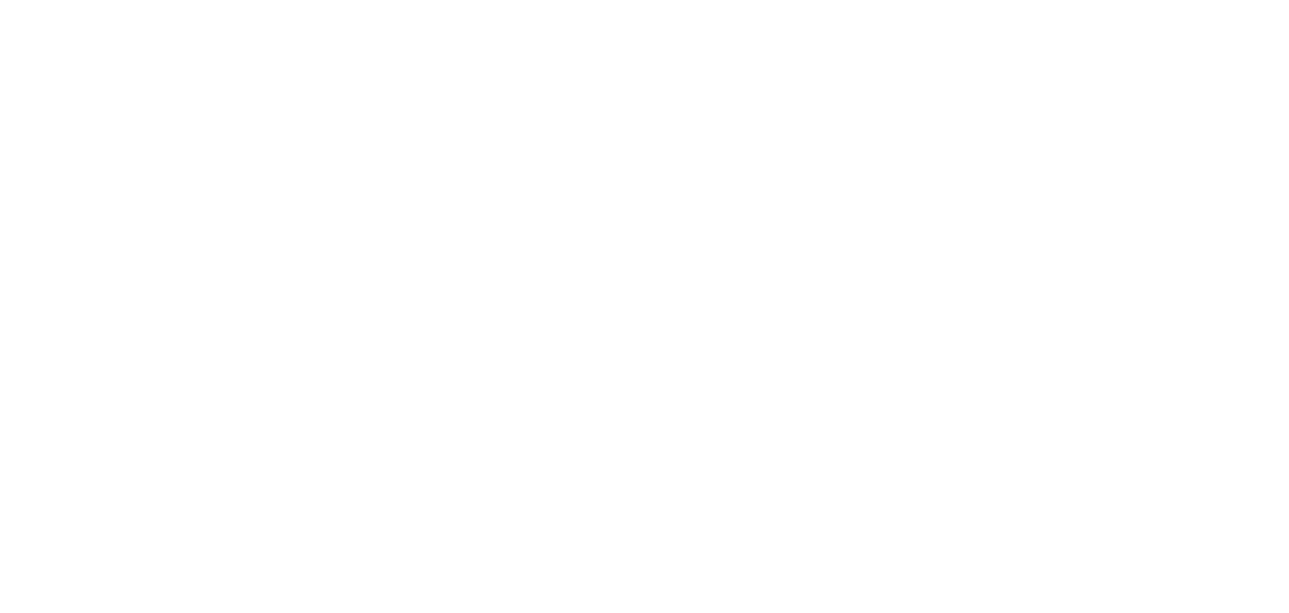
click at [84, 177] on div "Dynamic Content Wrapper" at bounding box center [644, 306] width 1289 height 613
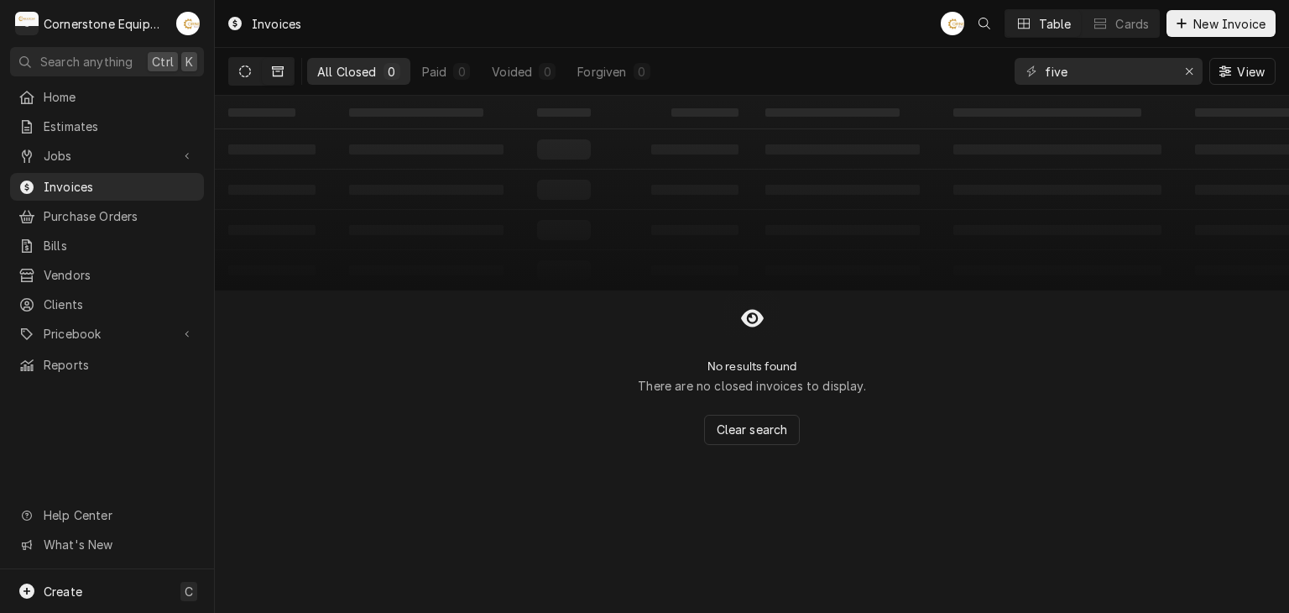
click at [254, 75] on button "Dynamic Content Wrapper" at bounding box center [245, 71] width 32 height 27
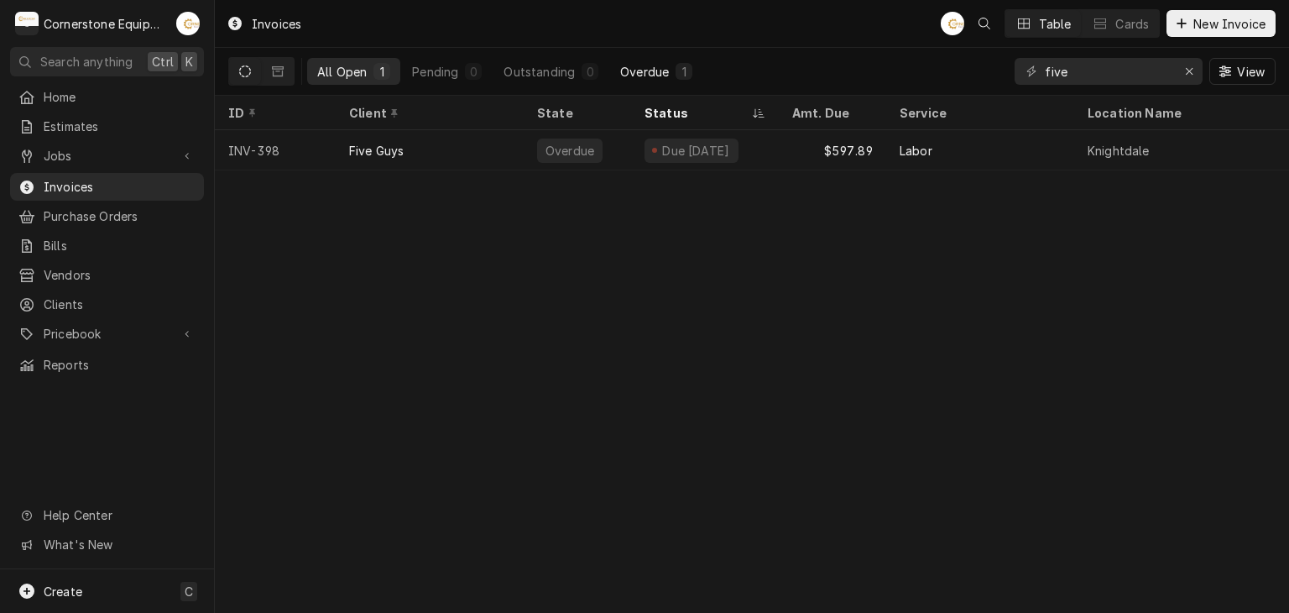
drag, startPoint x: 591, startPoint y: 66, endPoint x: 618, endPoint y: 66, distance: 26.9
click at [594, 66] on div "0" at bounding box center [590, 71] width 17 height 17
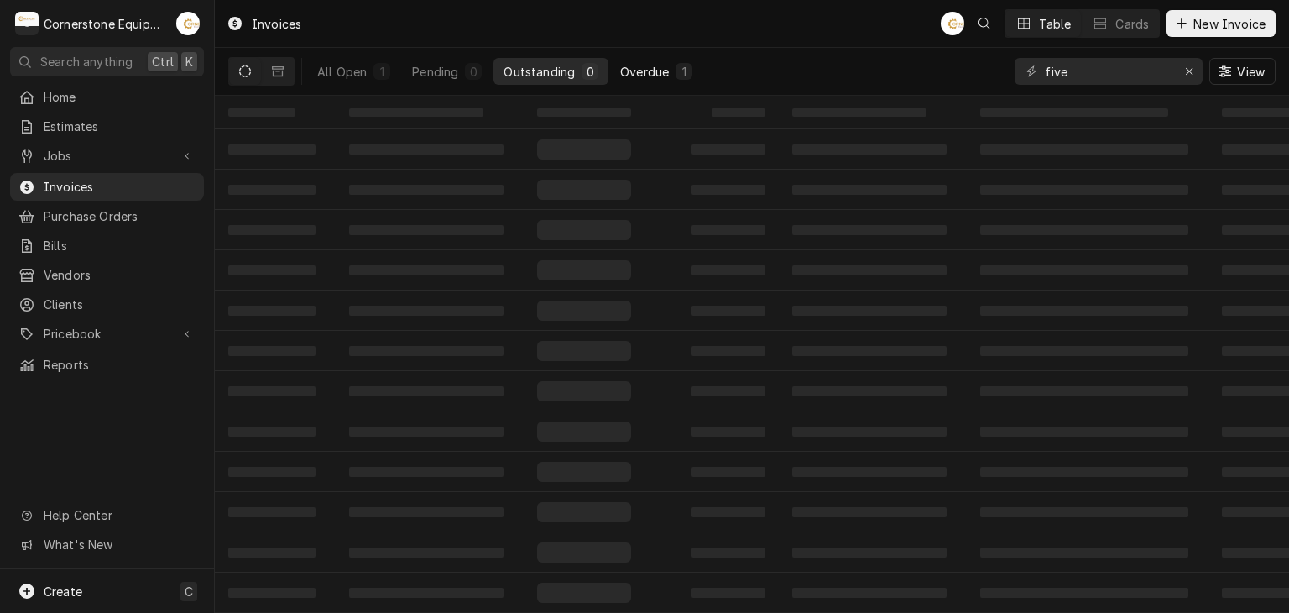
click at [635, 66] on div "Overdue" at bounding box center [644, 72] width 49 height 18
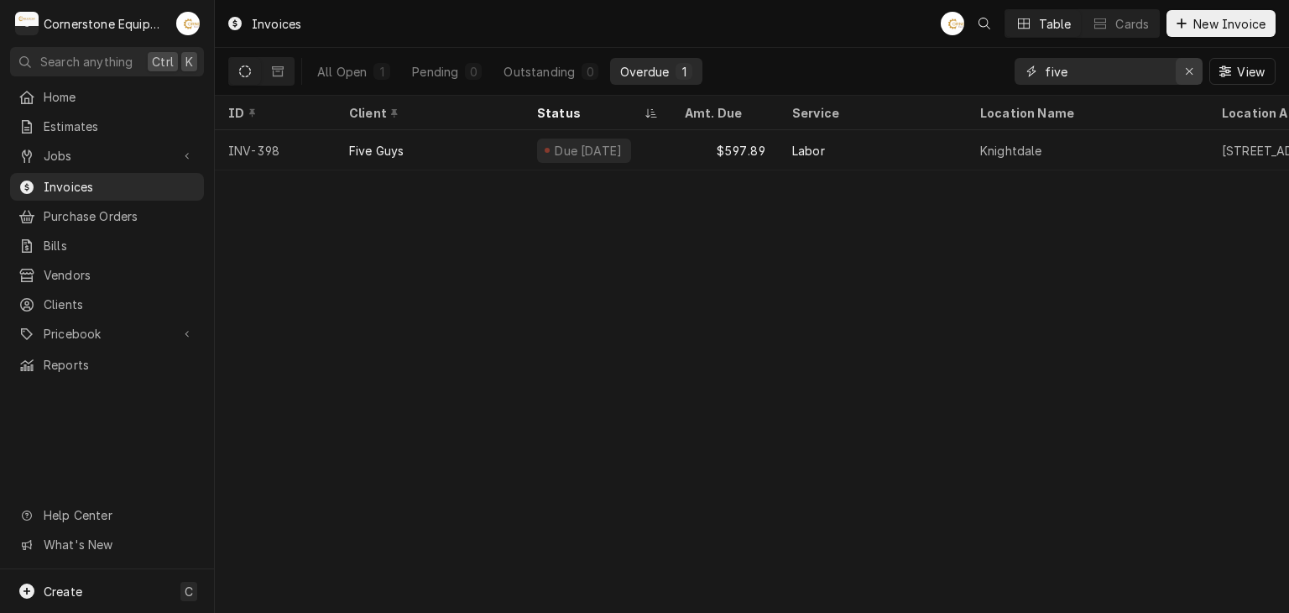
click at [1186, 74] on icon "Erase input" at bounding box center [1189, 71] width 7 height 7
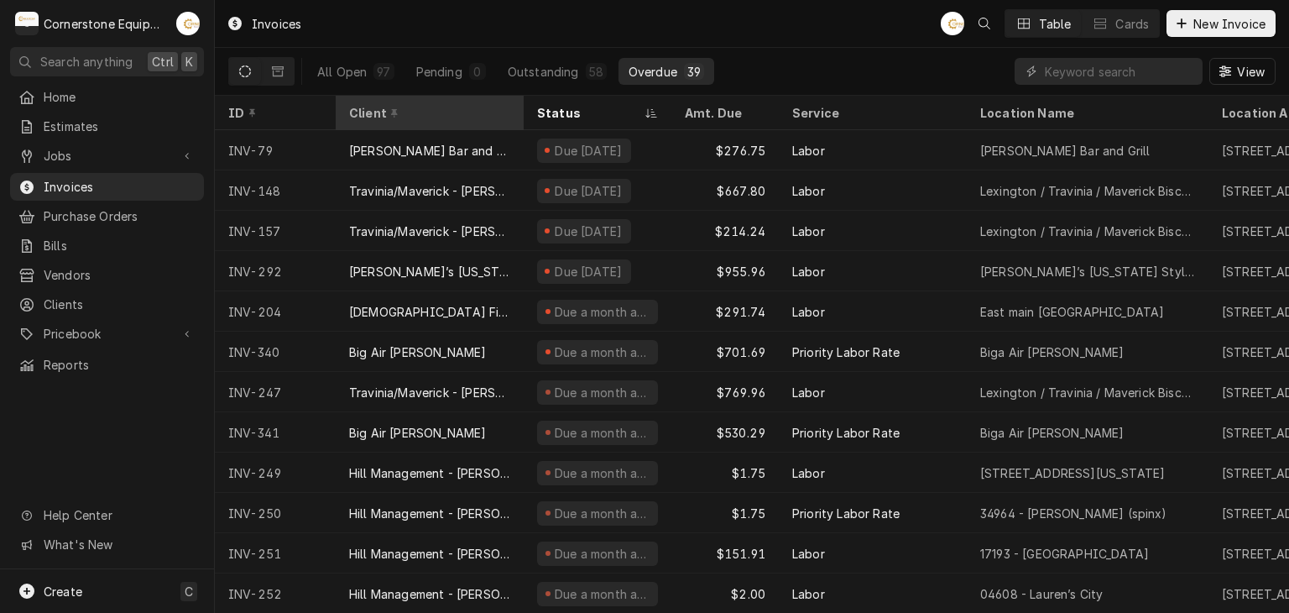
click at [389, 108] on div "Dynamic Content Wrapper" at bounding box center [395, 113] width 12 height 12
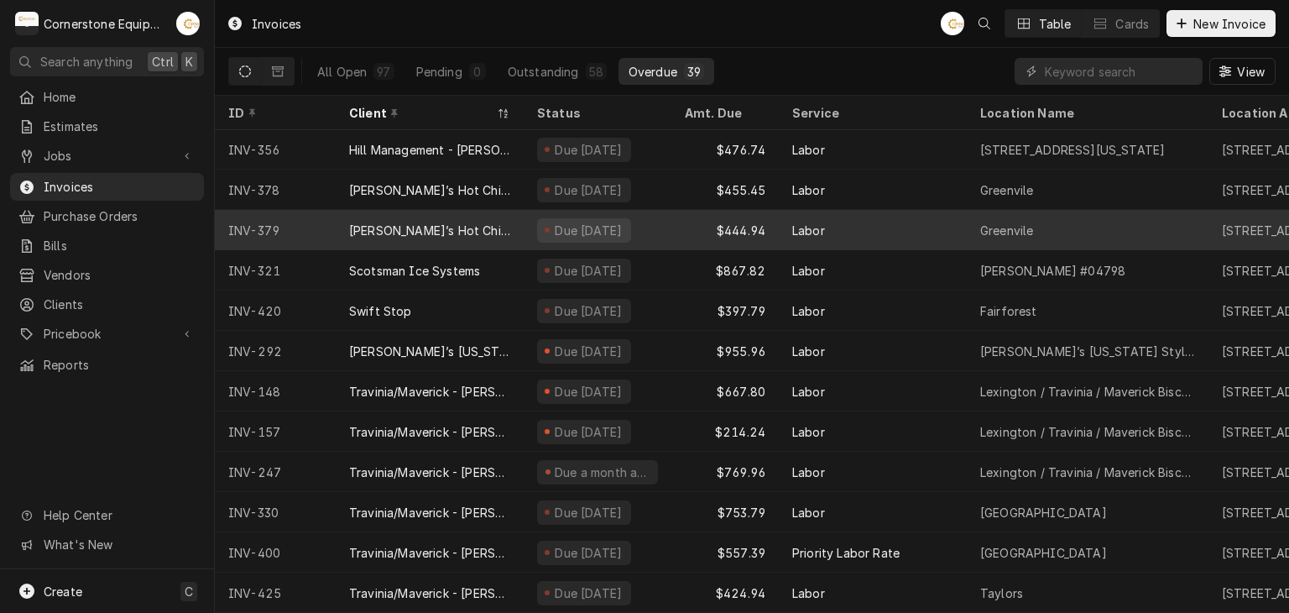
scroll to position [1099, 0]
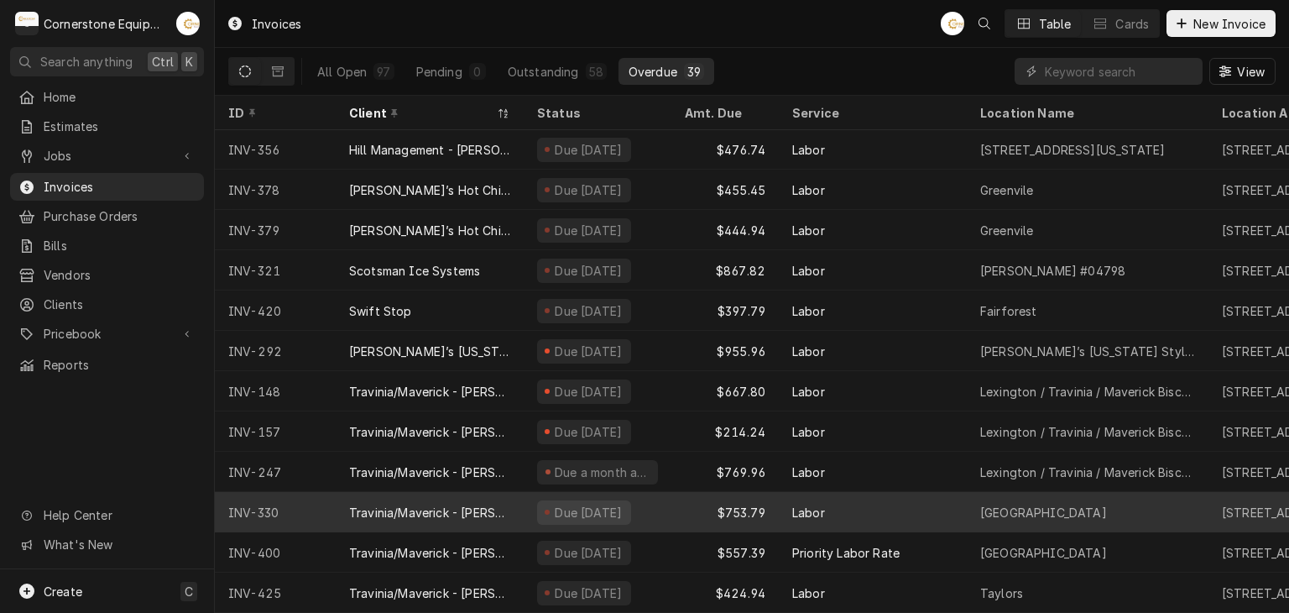
click at [650, 497] on div "Due [DATE]" at bounding box center [598, 512] width 148 height 40
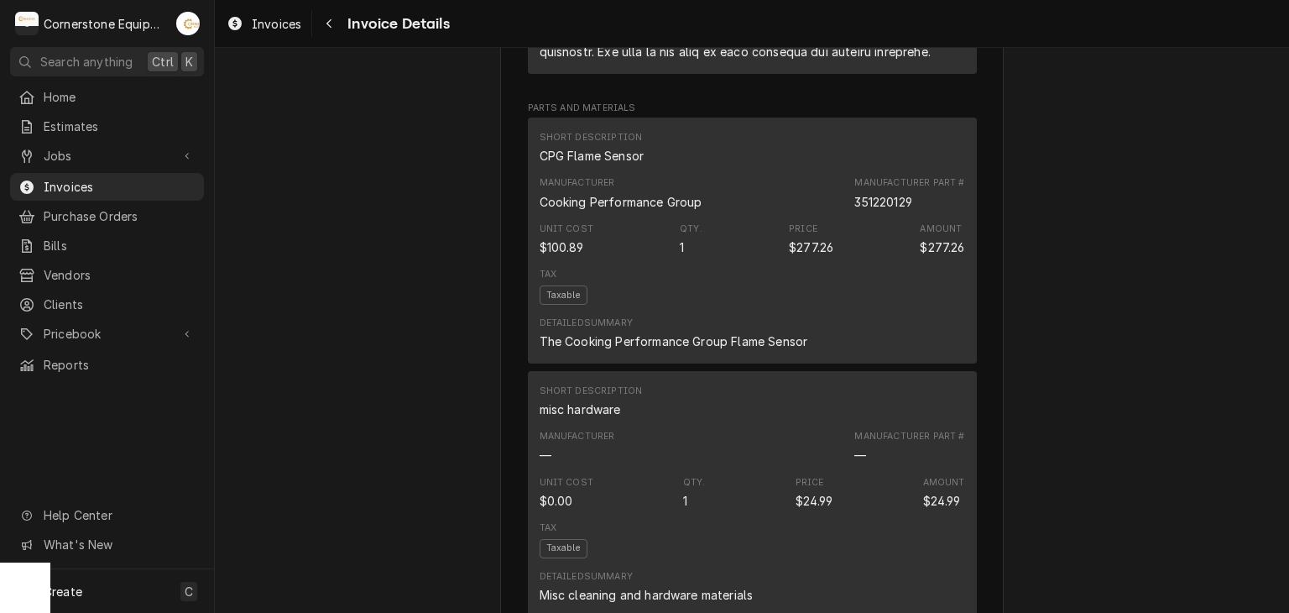
scroll to position [1679, 0]
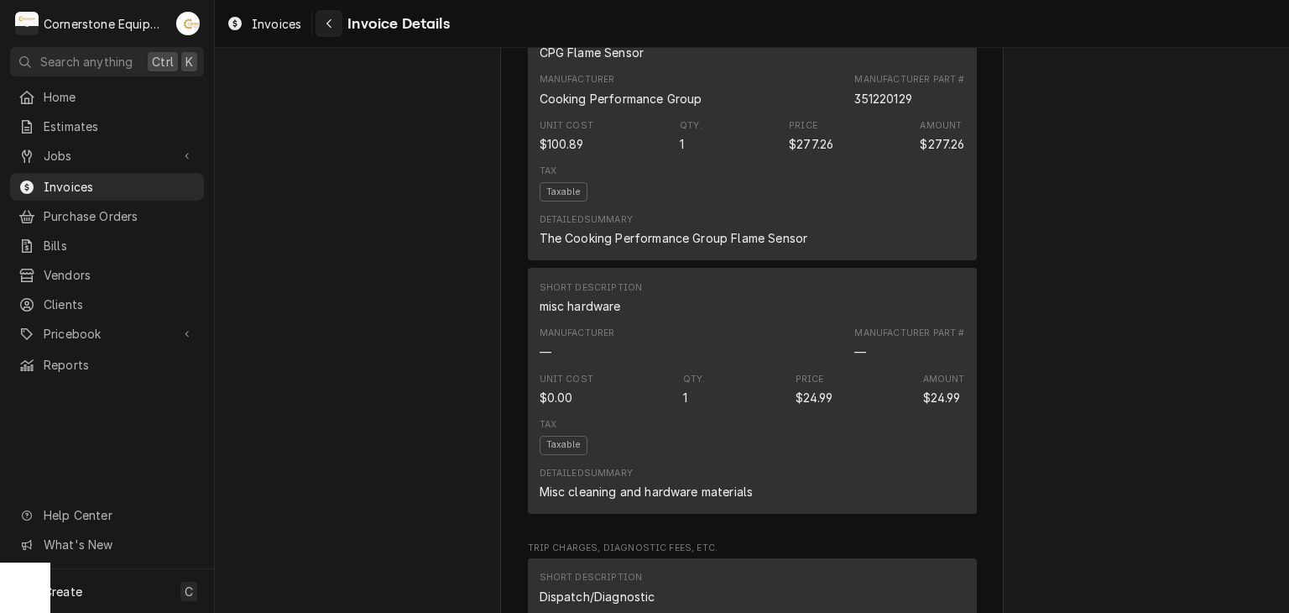
click at [323, 20] on div "Navigate back" at bounding box center [329, 23] width 17 height 17
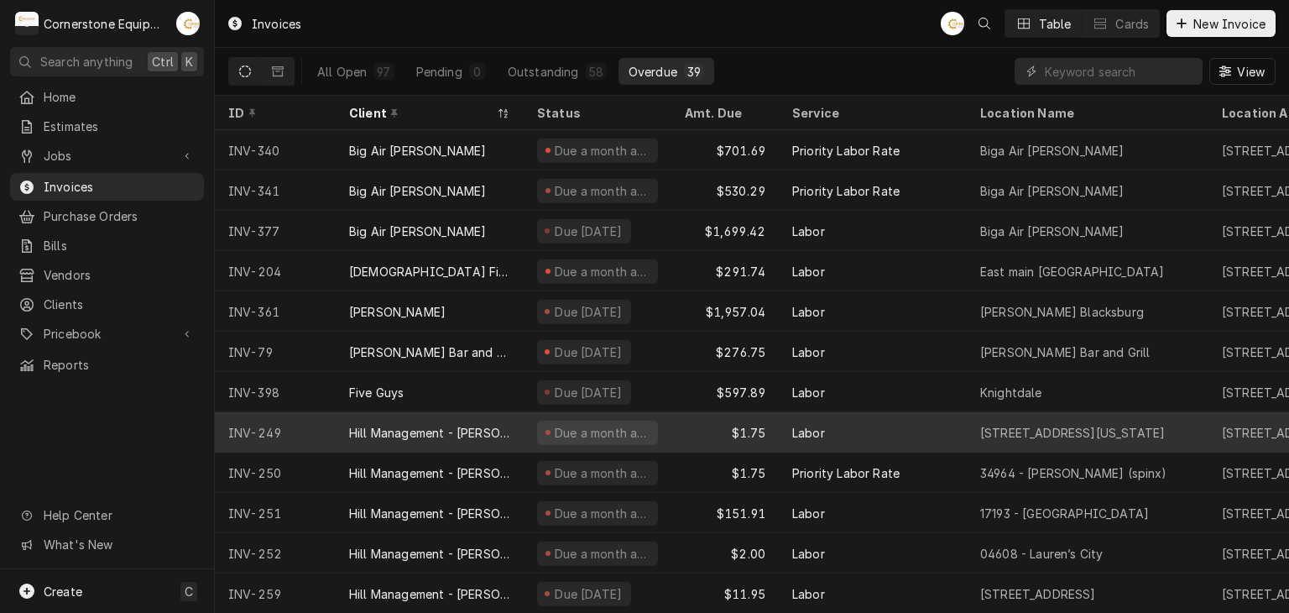
click at [672, 421] on div "$1.75" at bounding box center [725, 432] width 107 height 40
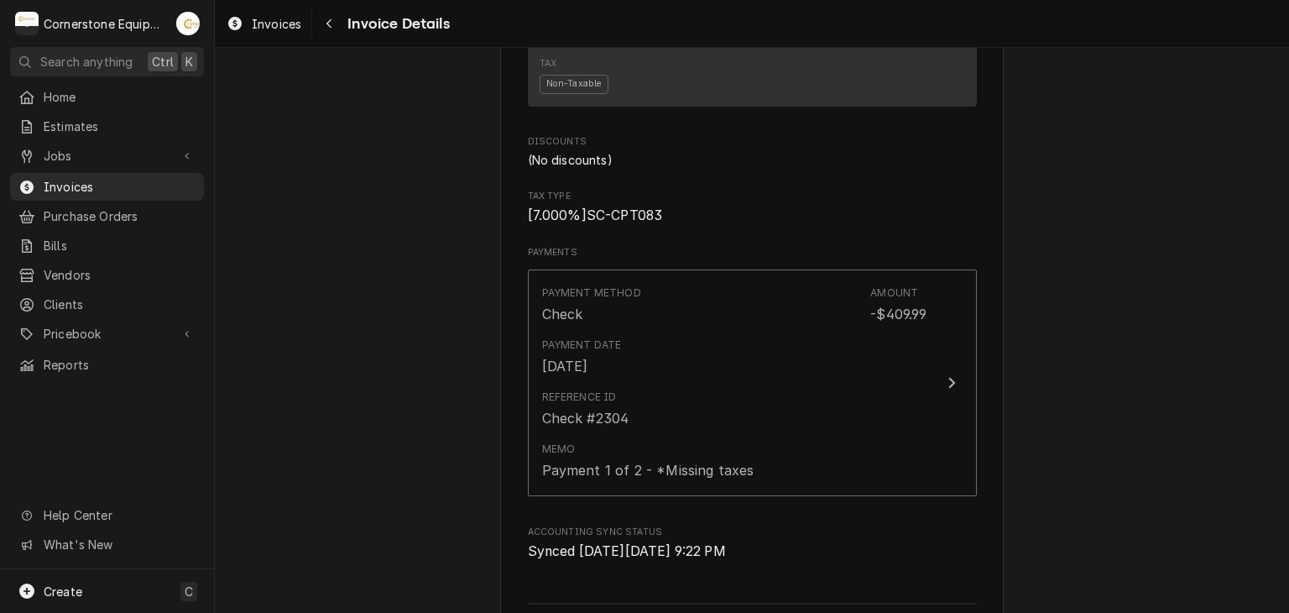
scroll to position [2343, 0]
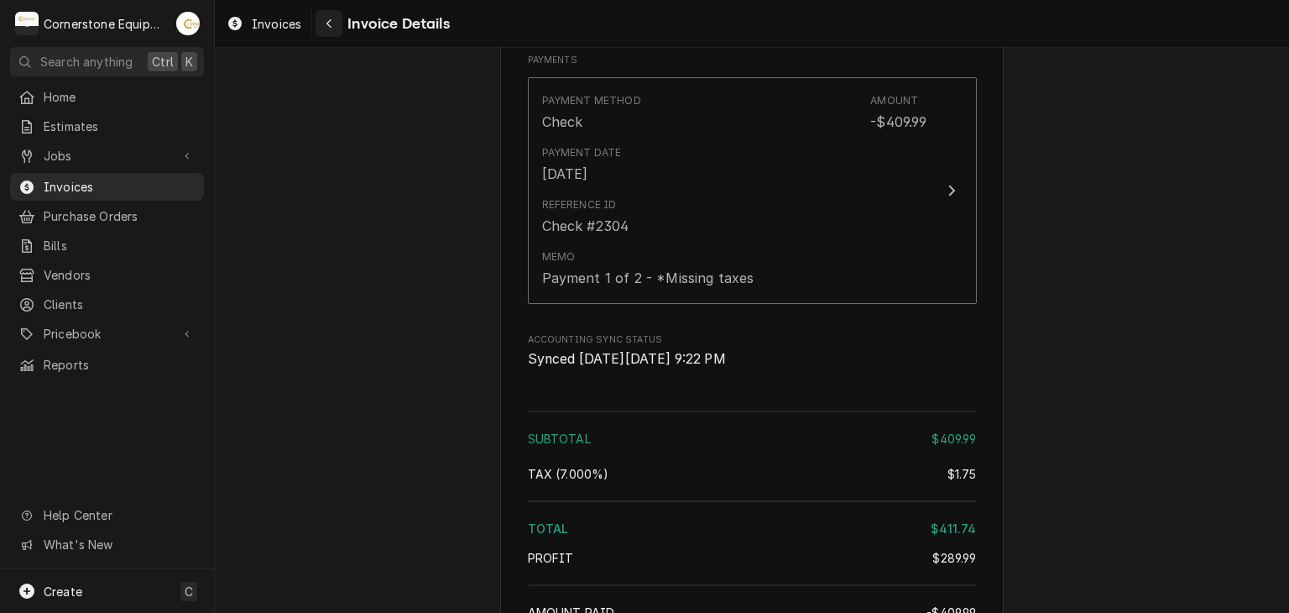
click at [321, 24] on div "Navigate back" at bounding box center [329, 23] width 17 height 17
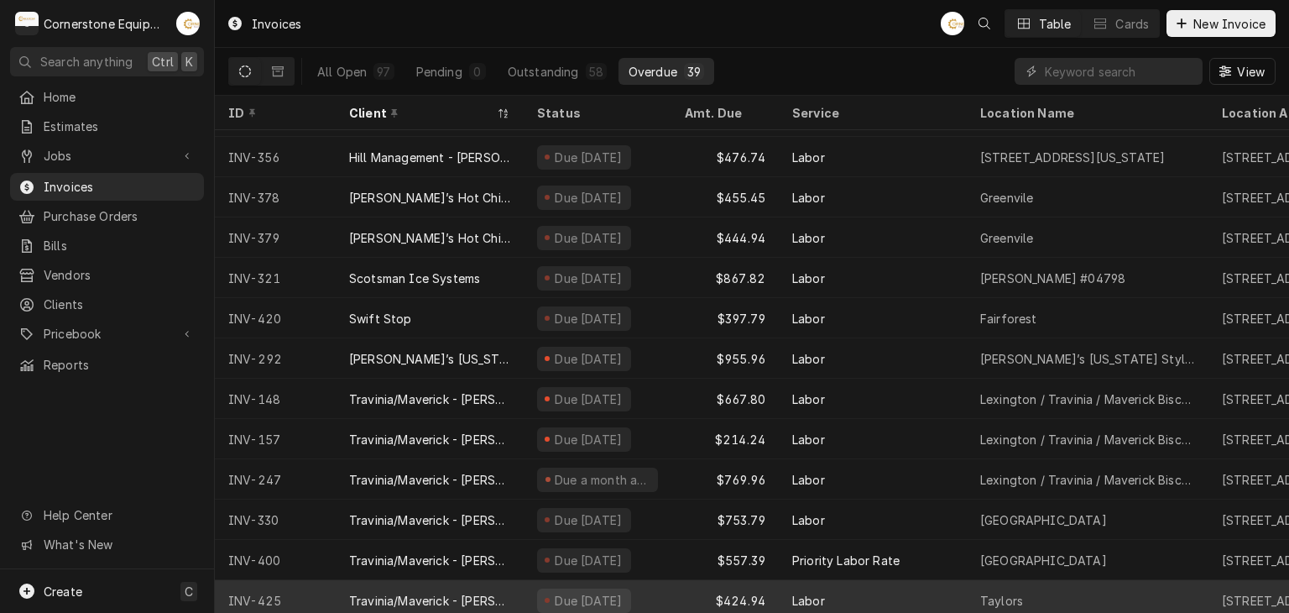
scroll to position [1099, 0]
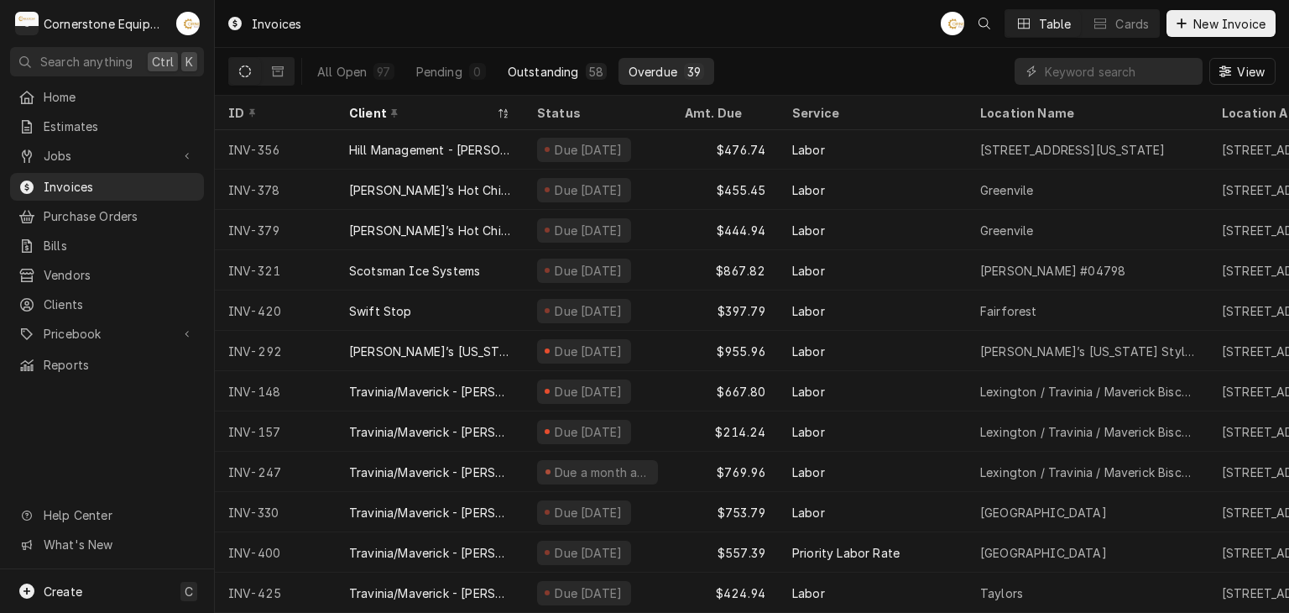
click at [524, 74] on div "Outstanding" at bounding box center [543, 72] width 71 height 18
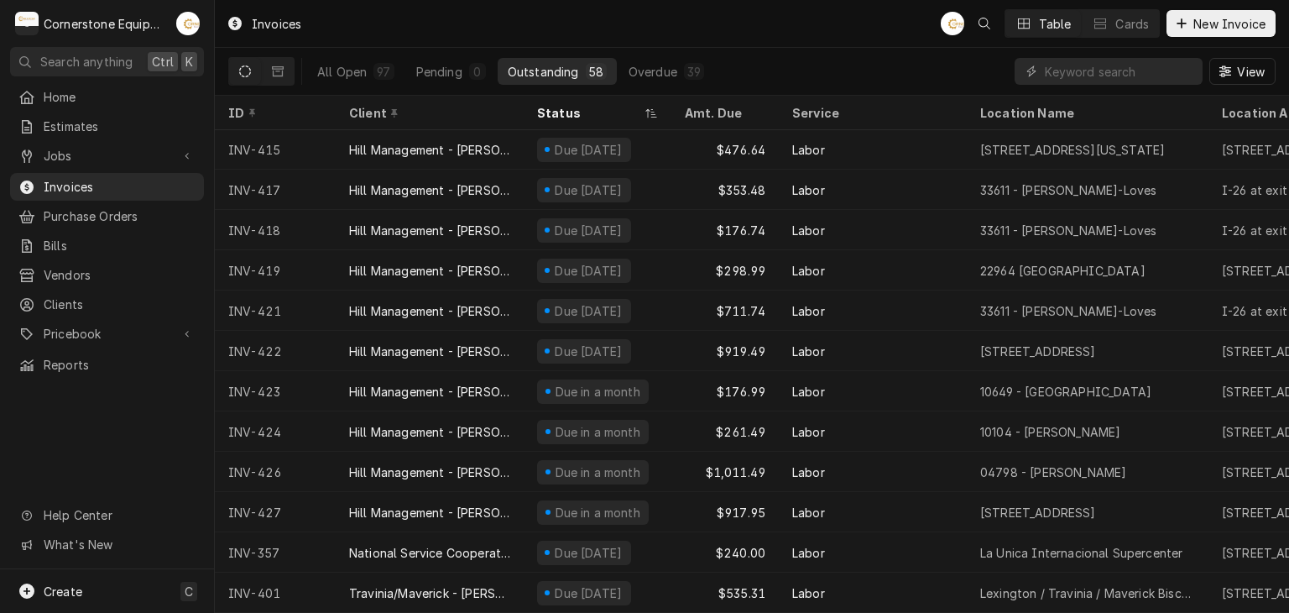
scroll to position [1864, 0]
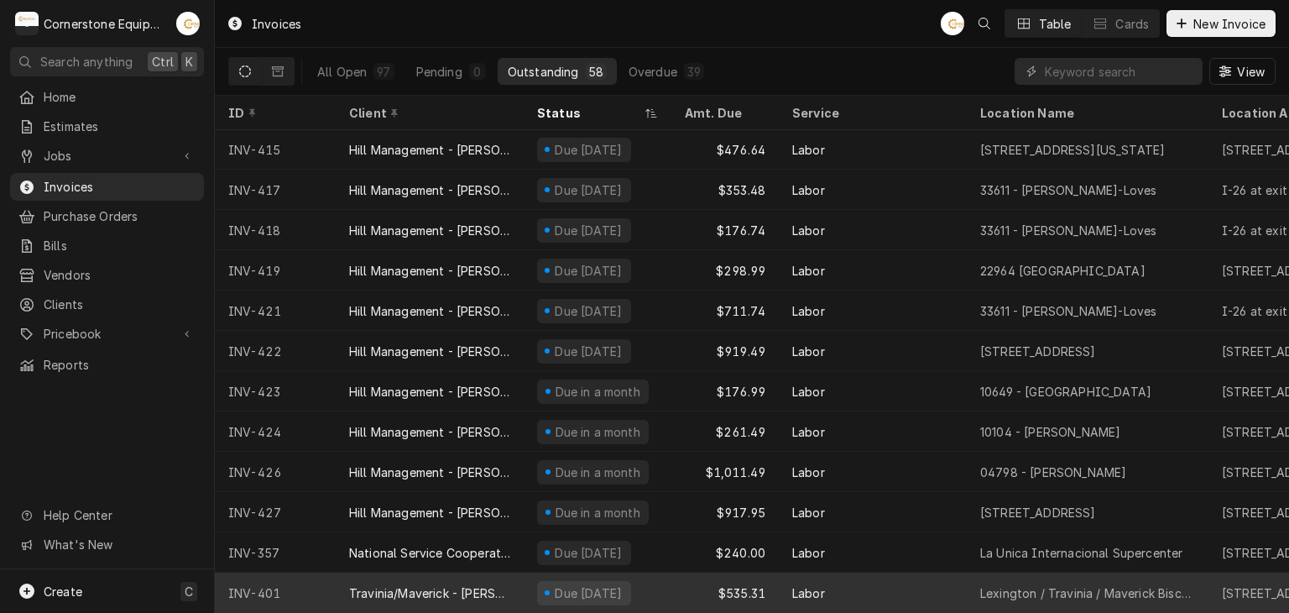
click at [285, 572] on div "INV-401" at bounding box center [275, 592] width 121 height 40
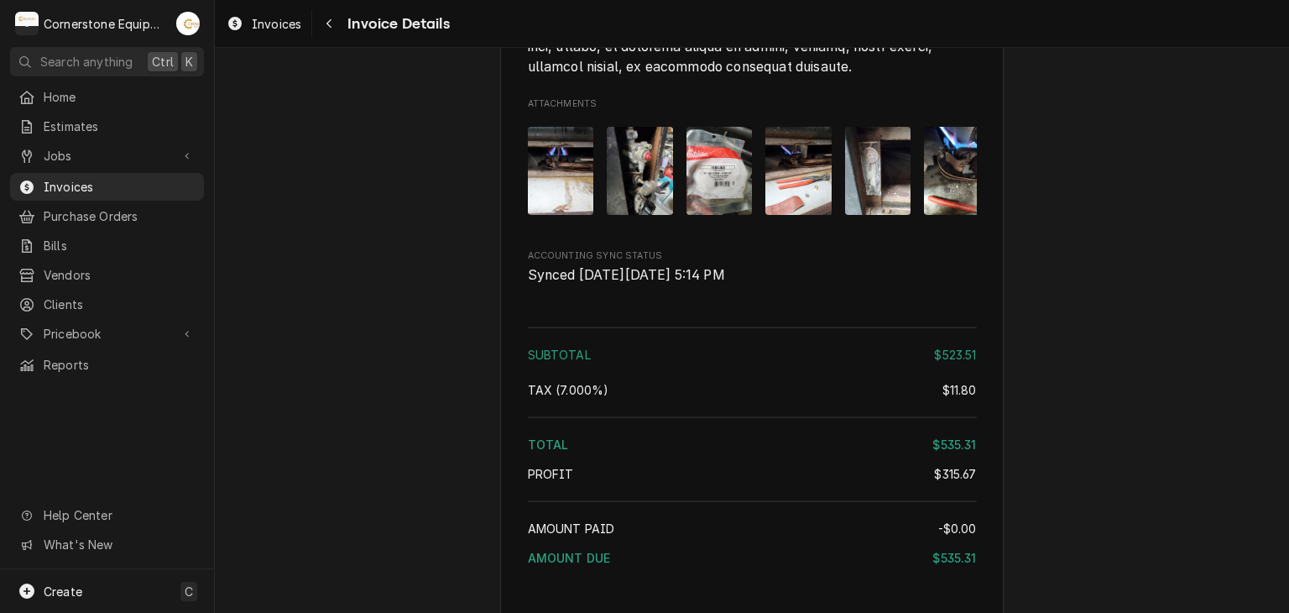
scroll to position [3673, 0]
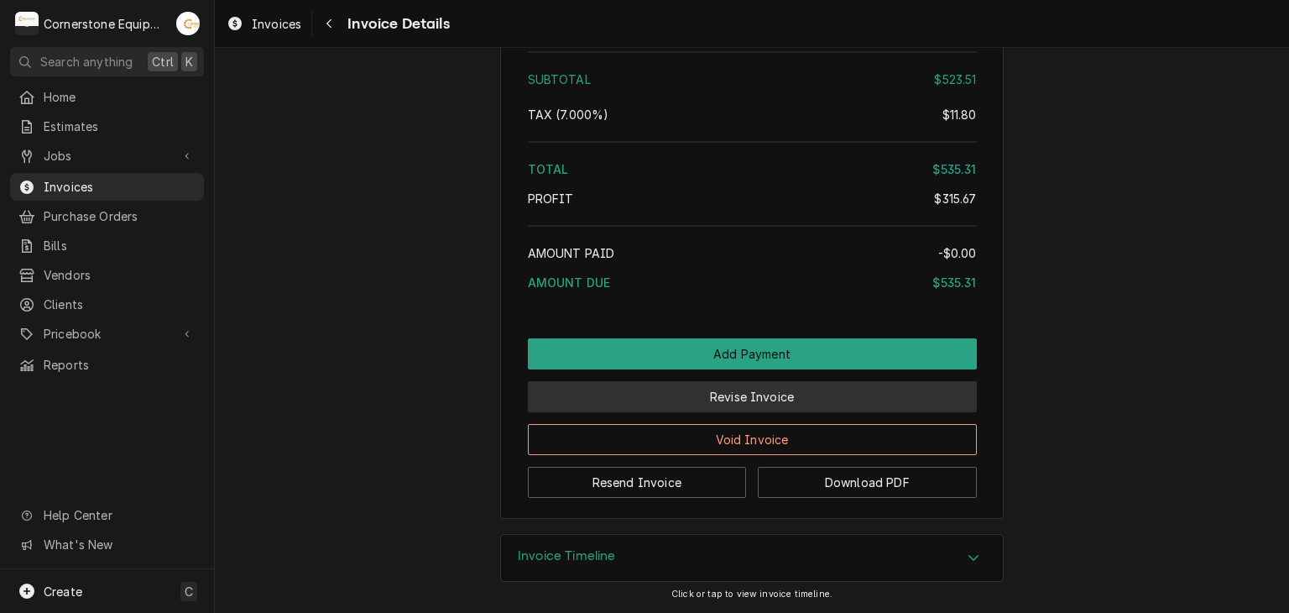
click at [688, 408] on button "Revise Invoice" at bounding box center [752, 396] width 449 height 31
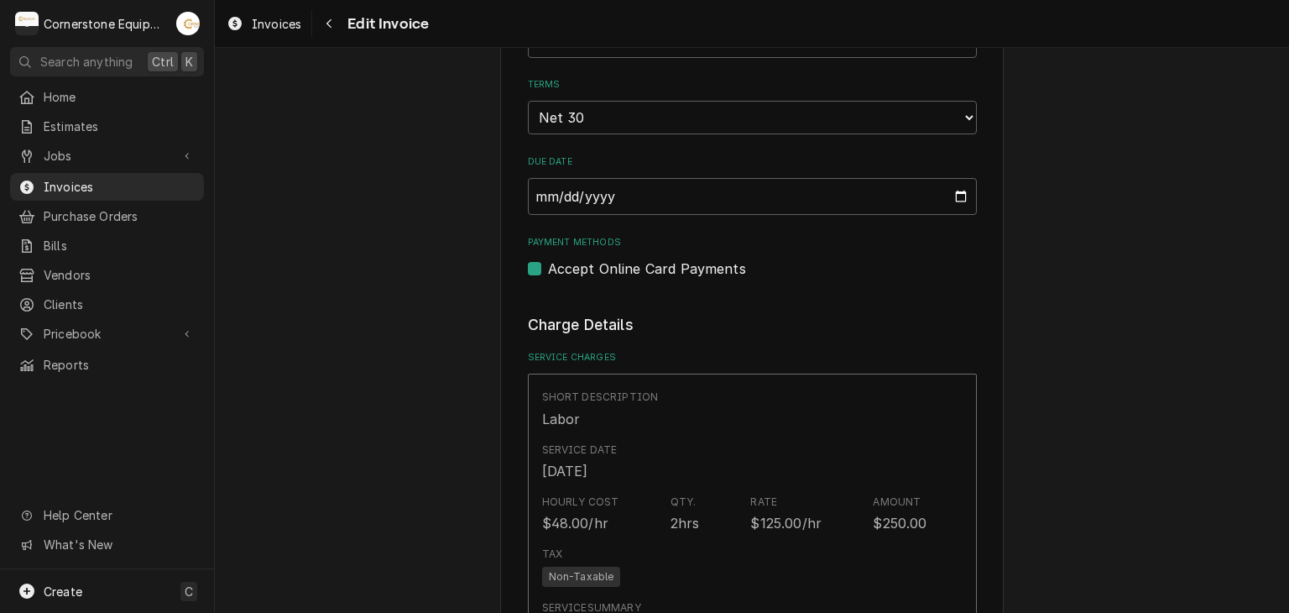
scroll to position [336, 0]
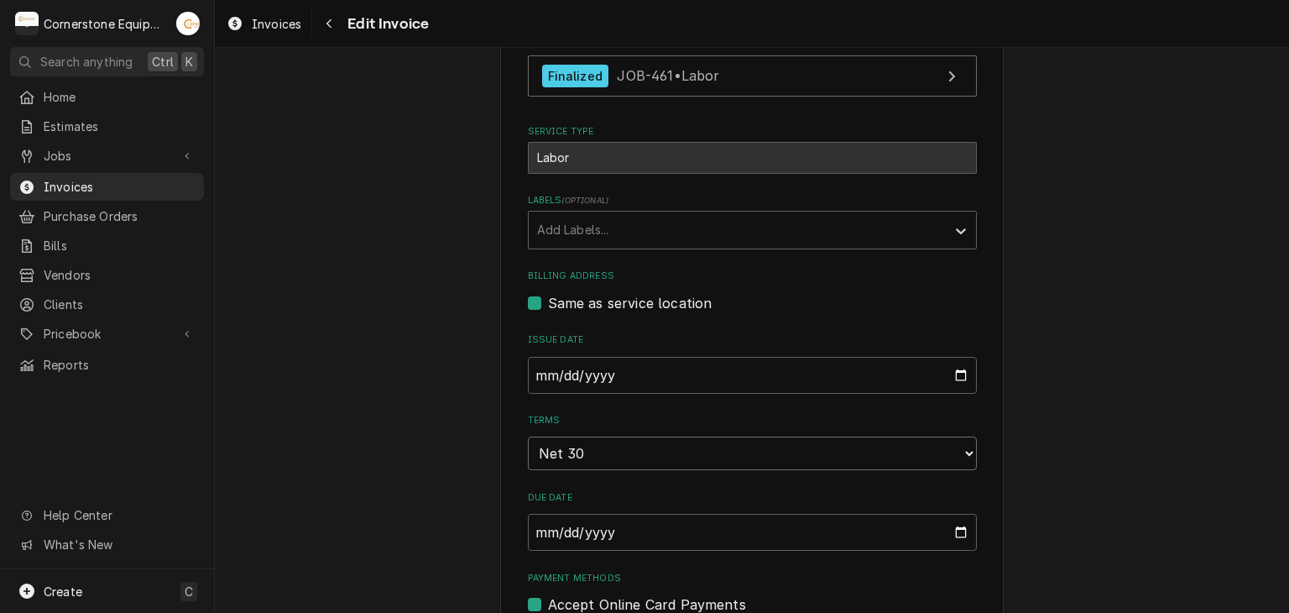
click at [601, 452] on select "Choose payment terms... Same Day Net 7 Net 14 Net 21 Net 30 Net 45 Net 60 Net 90" at bounding box center [752, 453] width 449 height 34
click at [611, 473] on fieldset "Basic Details Created From Job Finalized JOB-461 • Labor Service Type Labor Lab…" at bounding box center [752, 305] width 449 height 619
click at [609, 457] on select "Choose payment terms... Same Day Net 7 Net 14 Net 21 Net 30 Net 45 Net 60 Net 90" at bounding box center [752, 453] width 449 height 34
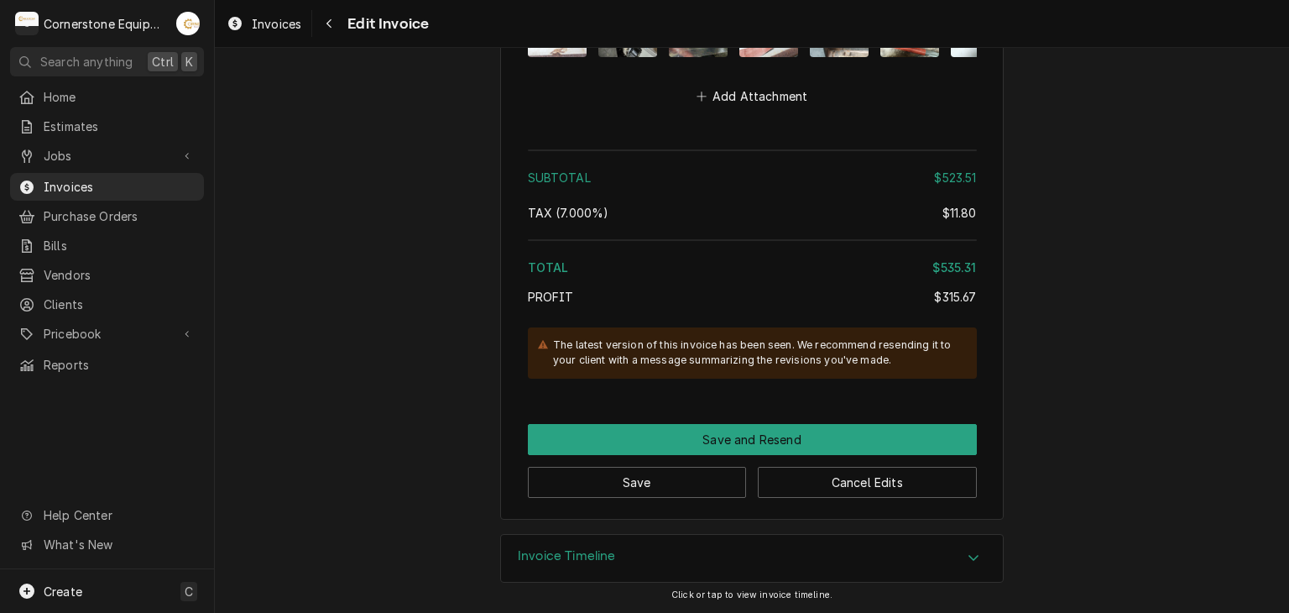
scroll to position [3982, 0]
click at [625, 473] on button "Save" at bounding box center [637, 482] width 219 height 31
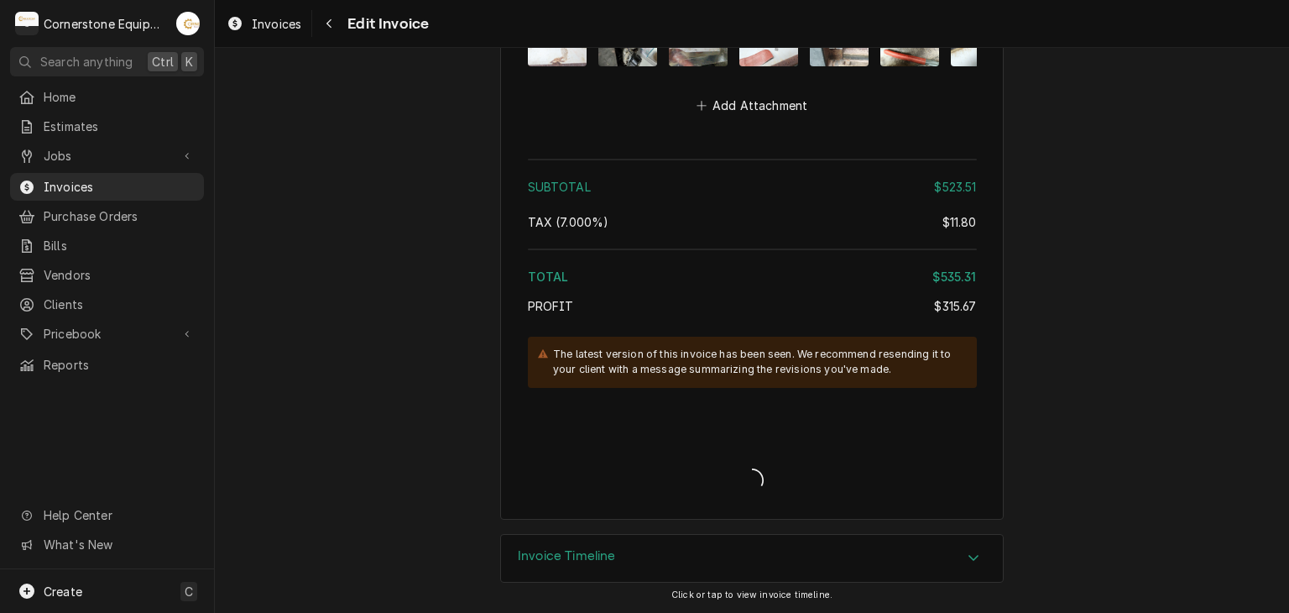
type textarea "x"
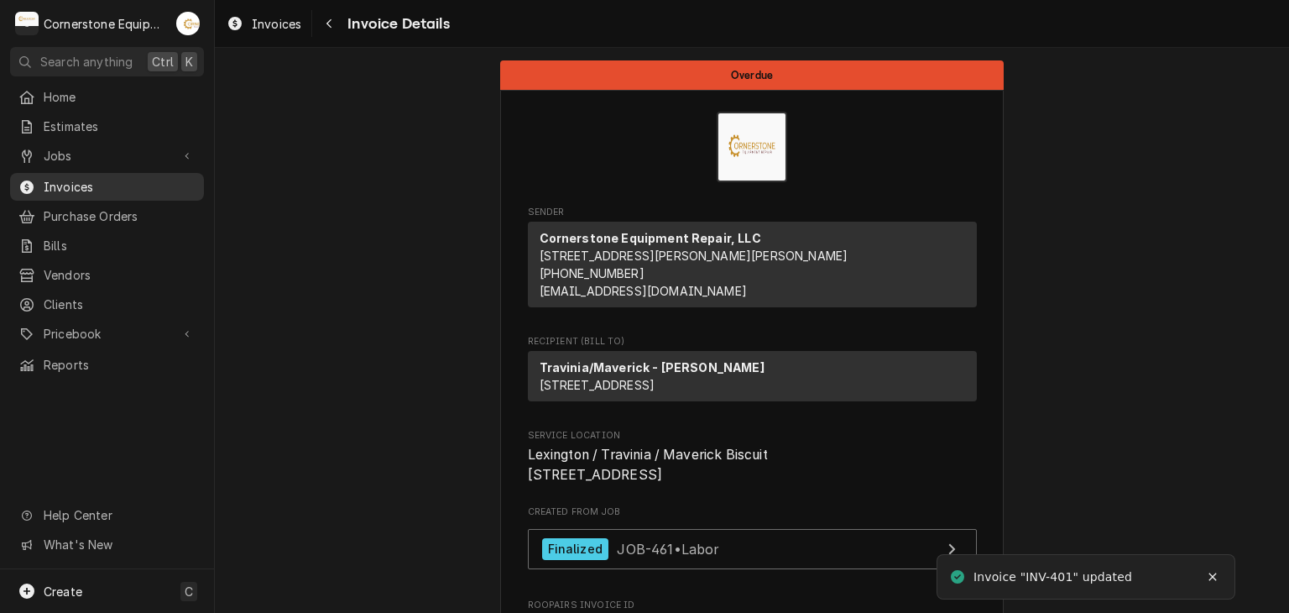
click at [117, 173] on link "Invoices" at bounding box center [107, 187] width 194 height 28
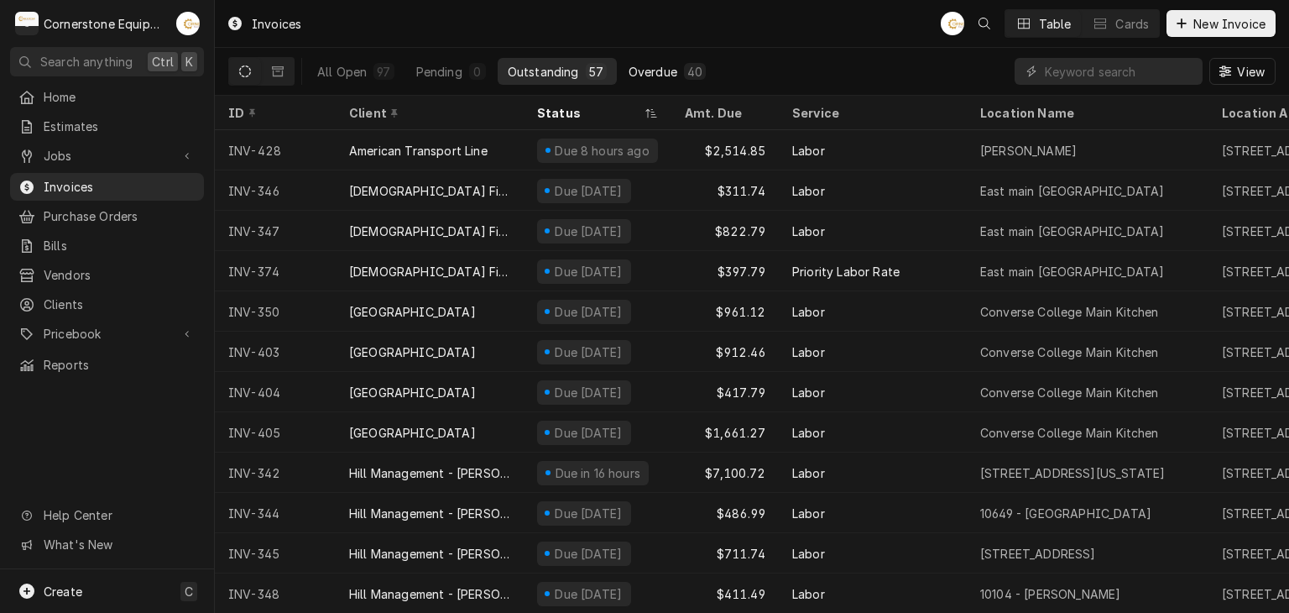
click at [642, 74] on div "Overdue" at bounding box center [653, 72] width 49 height 18
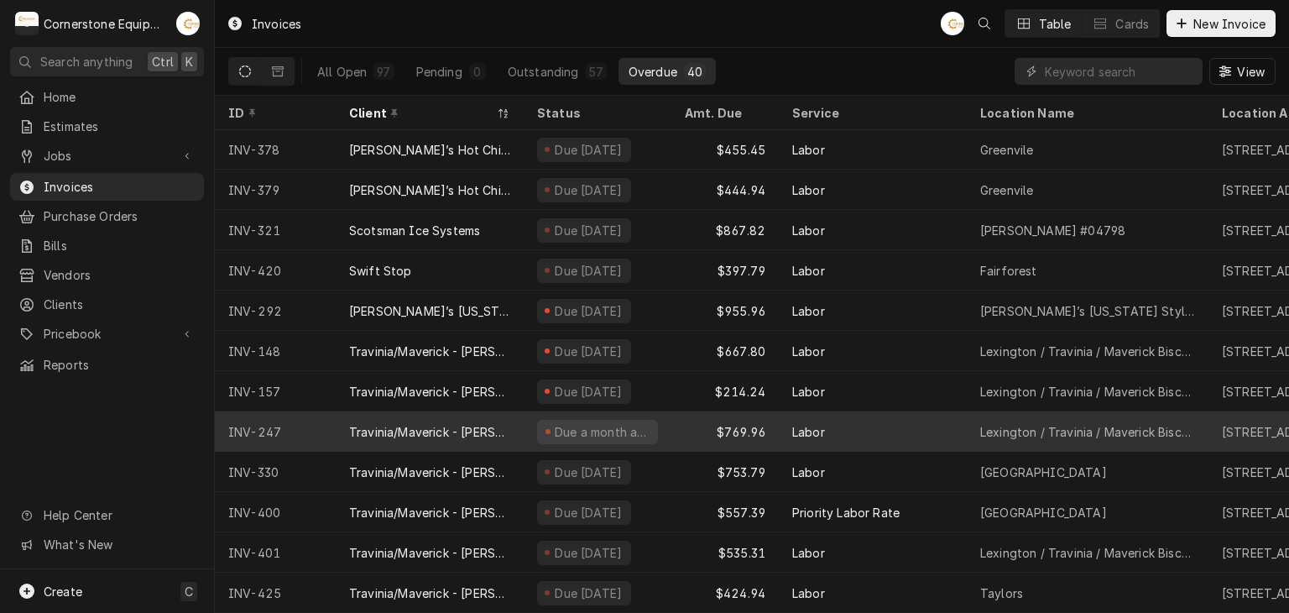
scroll to position [1139, 0]
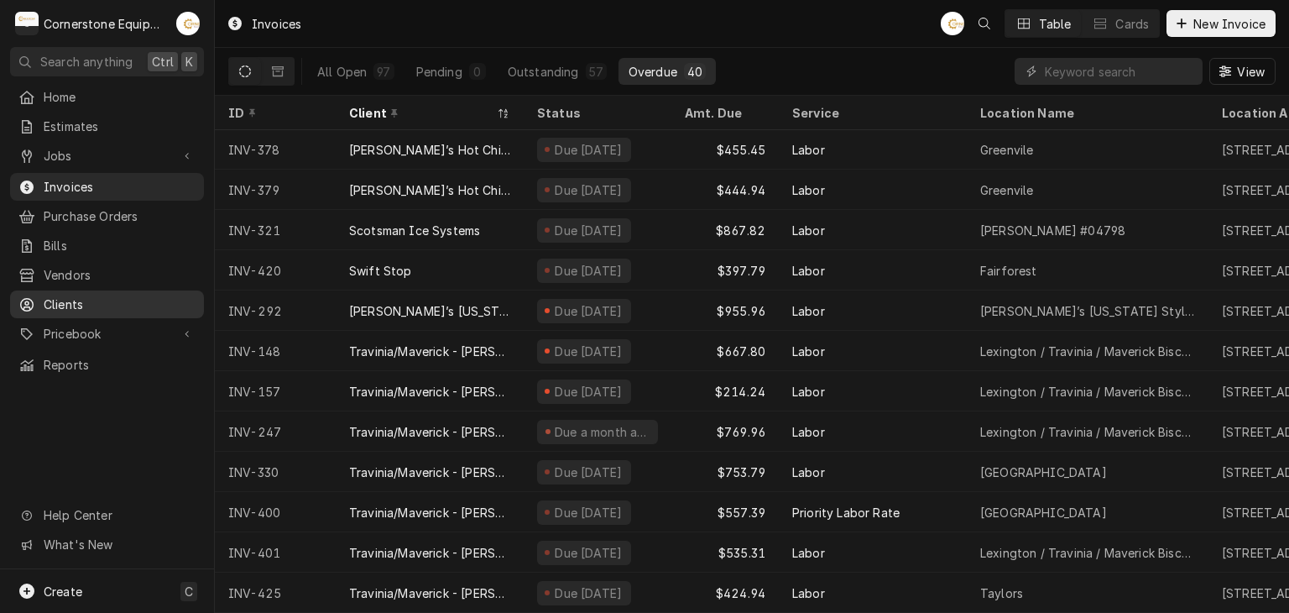
click at [55, 300] on span "Clients" at bounding box center [120, 304] width 152 height 18
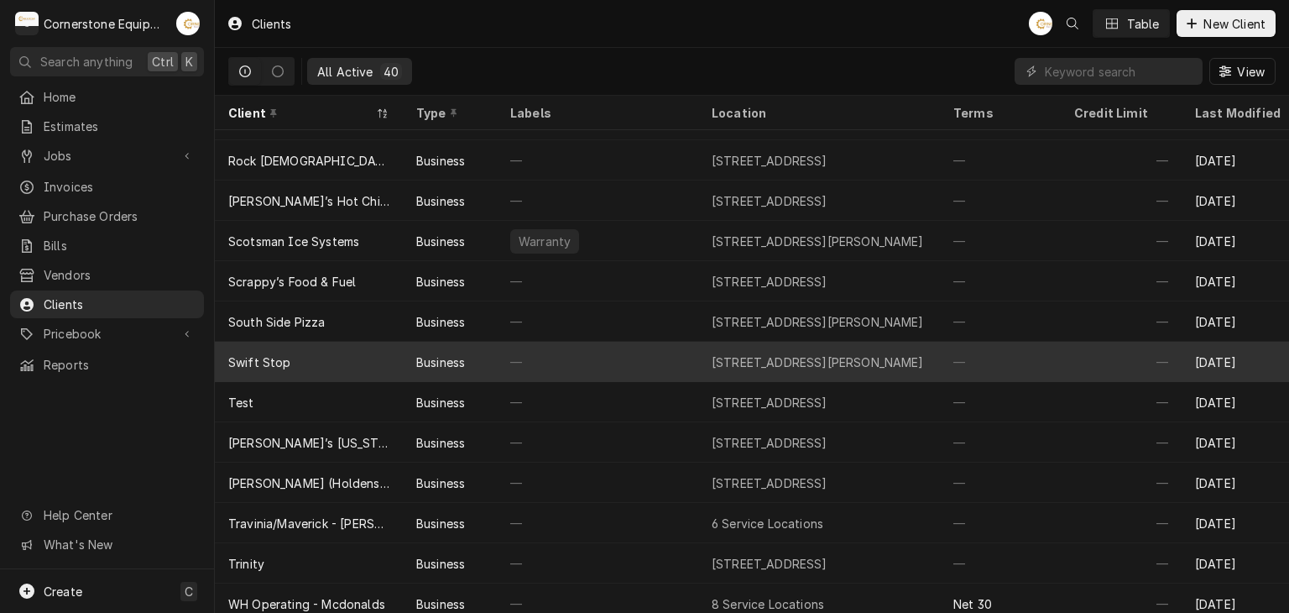
scroll to position [1099, 0]
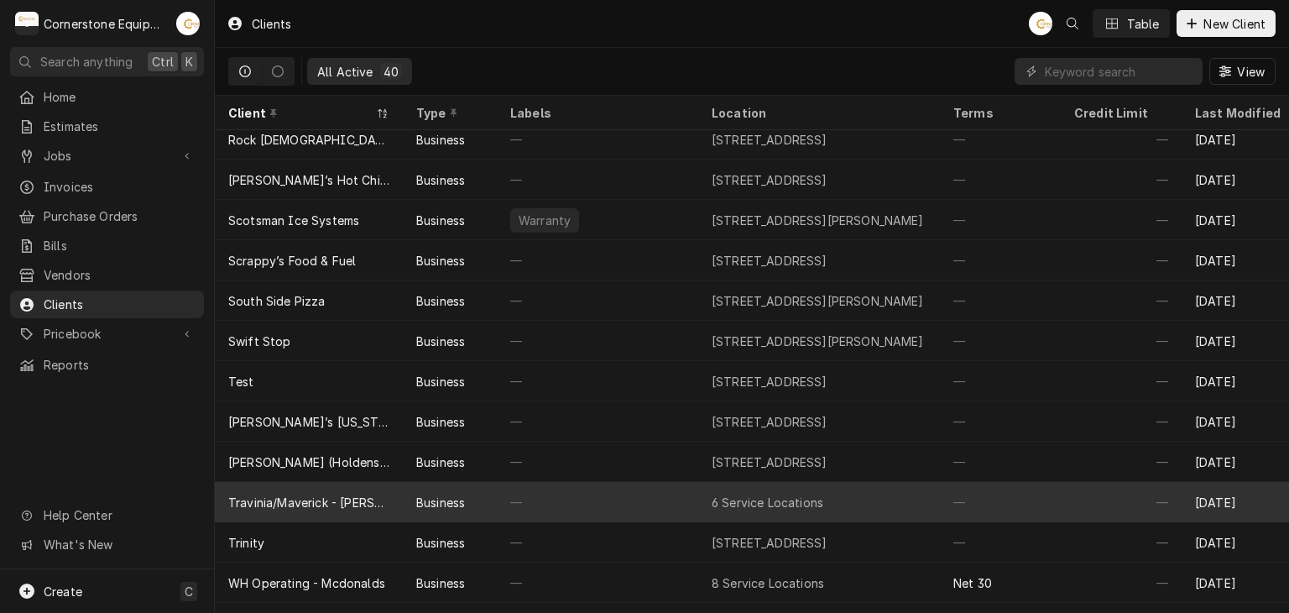
click at [396, 515] on div "Travinia/Maverick - [PERSON_NAME]" at bounding box center [309, 502] width 188 height 40
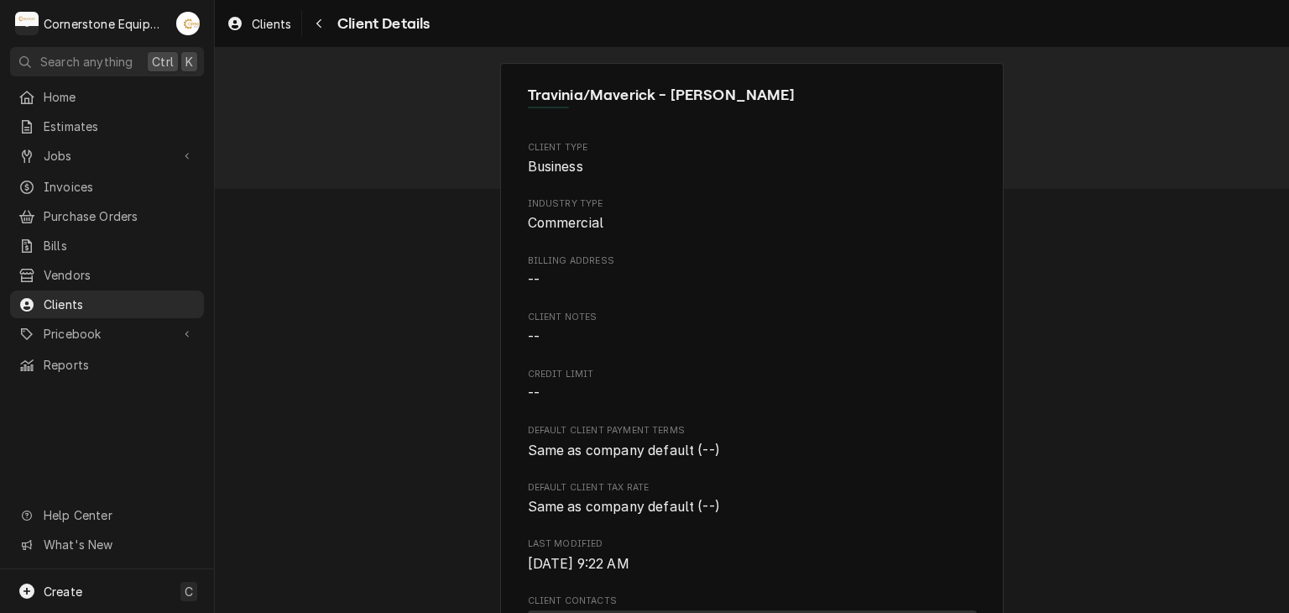
scroll to position [973, 0]
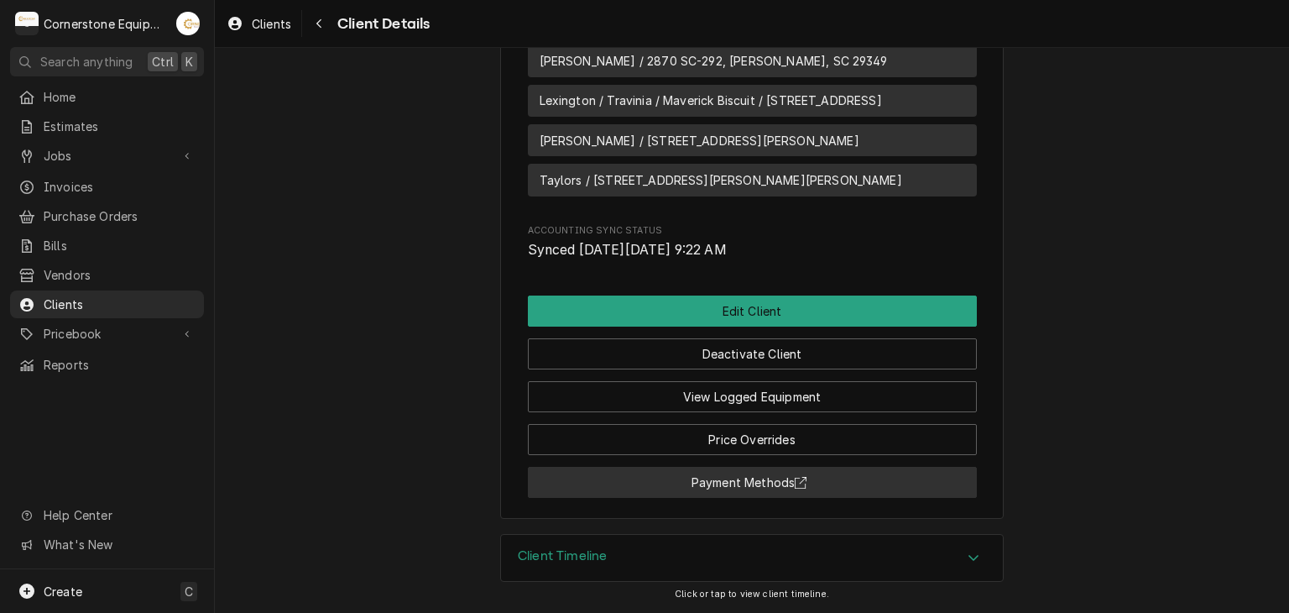
click at [783, 487] on button "Payment Methods" at bounding box center [752, 482] width 449 height 31
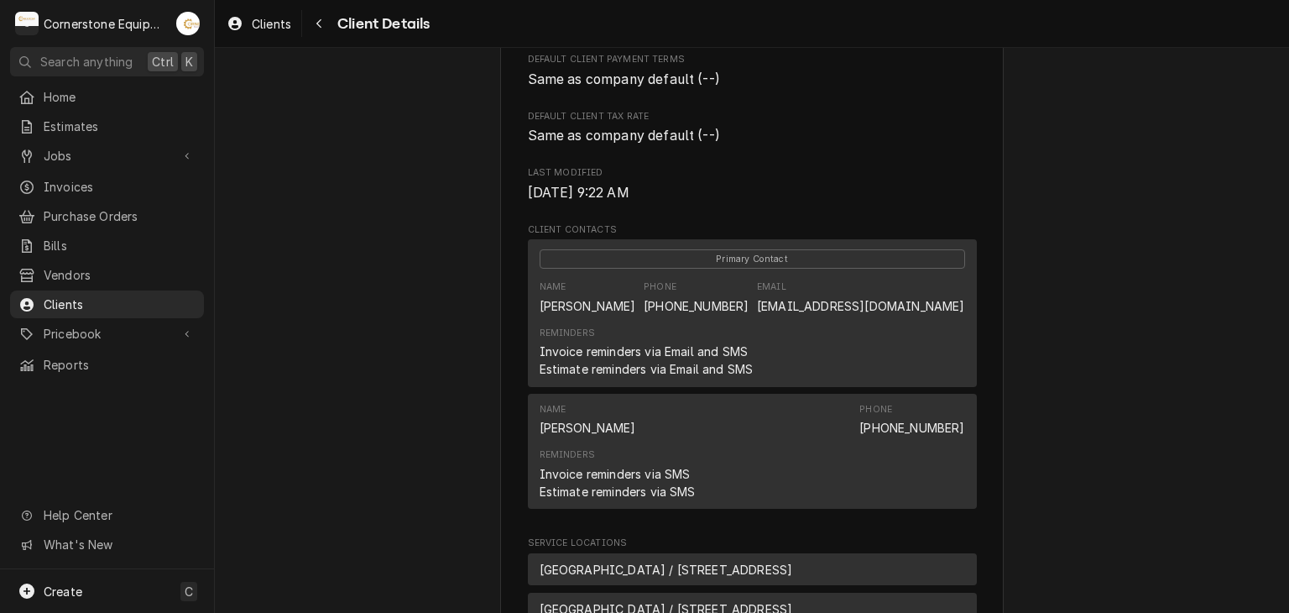
scroll to position [301, 0]
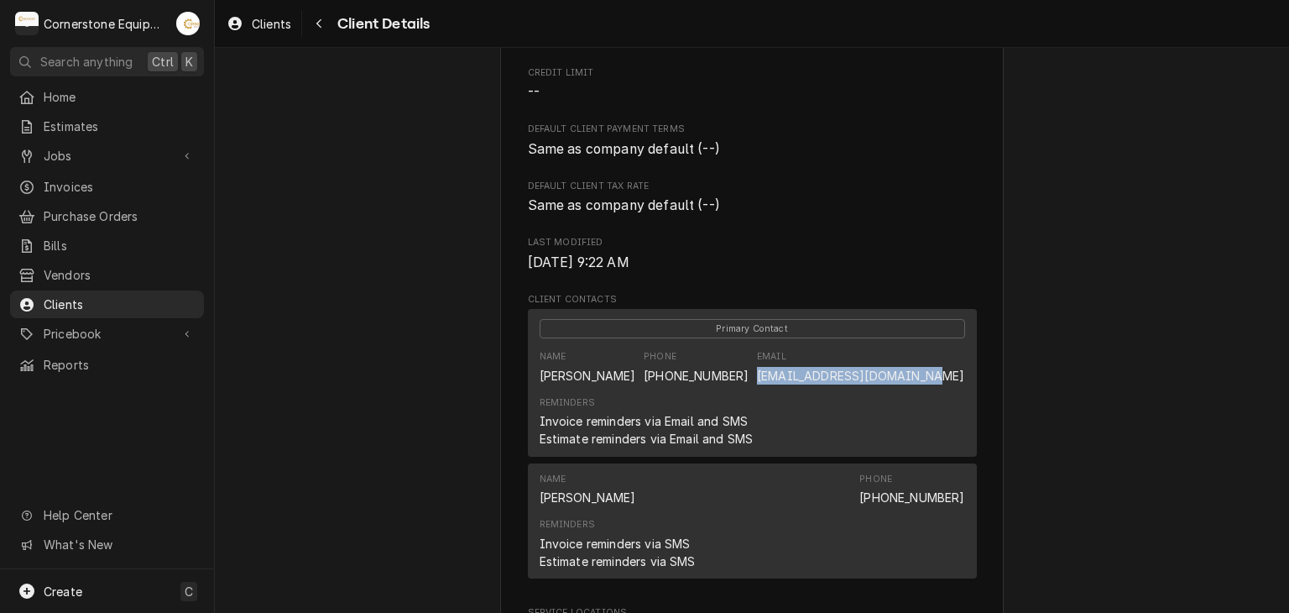
drag, startPoint x: 794, startPoint y: 375, endPoint x: 961, endPoint y: 379, distance: 167.1
click at [961, 379] on div "Primary Contact Name [PERSON_NAME] Phone [PHONE_NUMBER] Email [EMAIL_ADDRESS][D…" at bounding box center [752, 382] width 449 height 147
copy link "[EMAIL_ADDRESS][DOMAIN_NAME]"
click at [268, 173] on div "Travinia/Maverick - Sergio Briceno Client Type Business Industry Type Commercia…" at bounding box center [752, 469] width 1074 height 1445
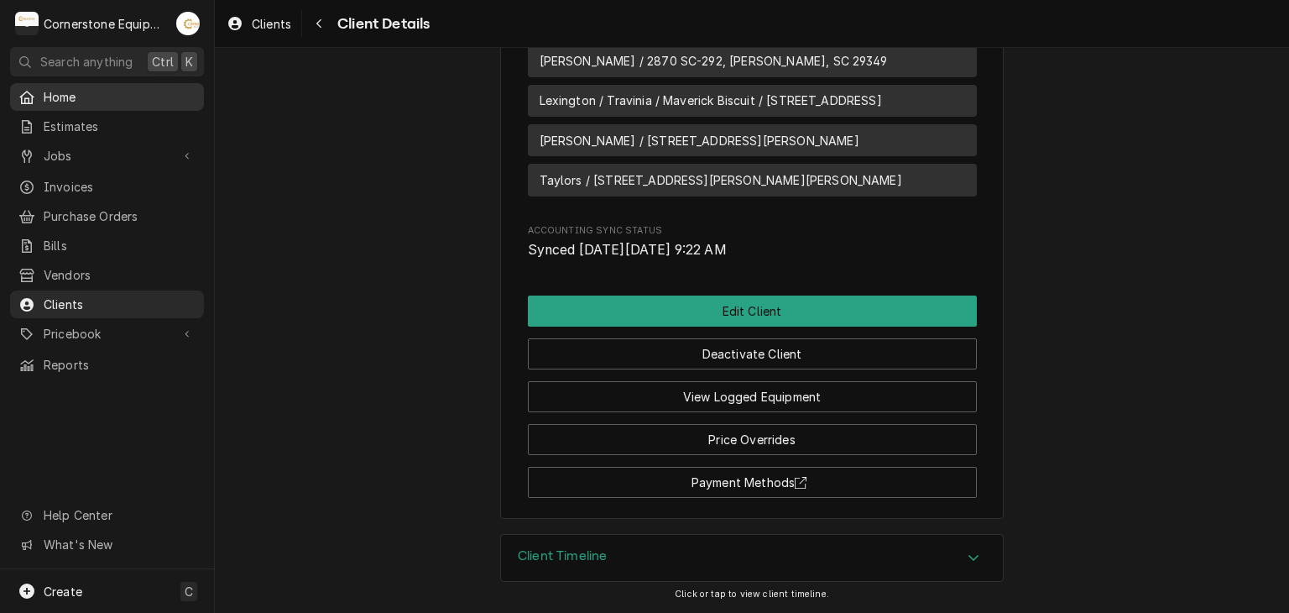
click at [96, 99] on span "Home" at bounding box center [120, 97] width 152 height 18
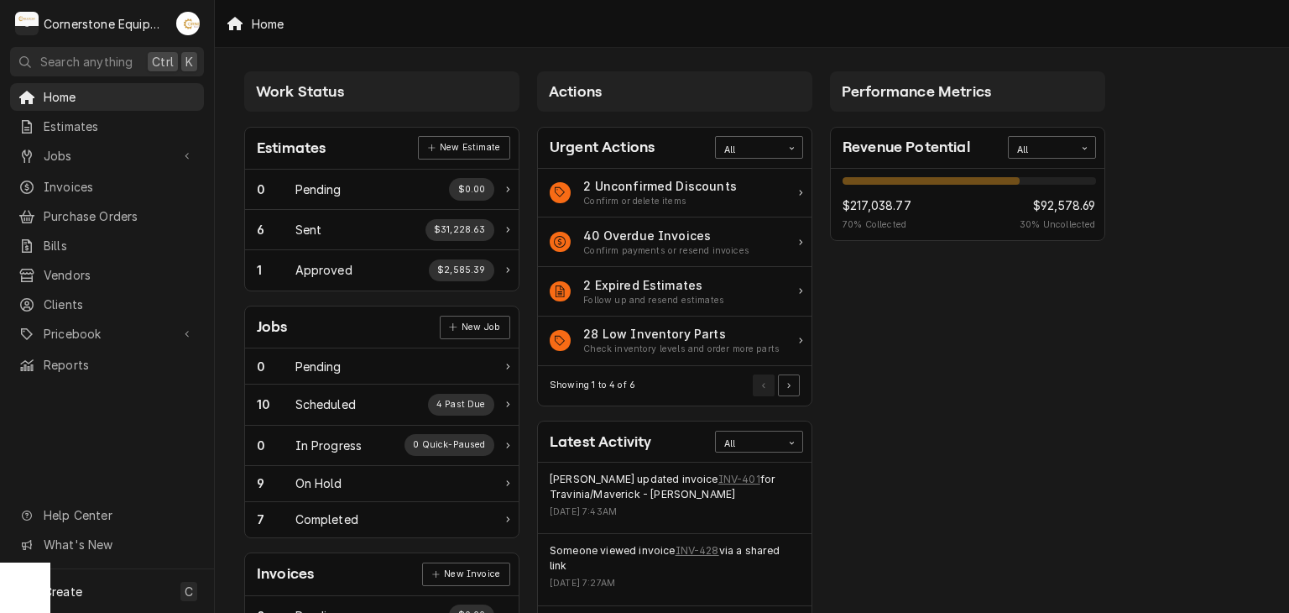
click at [870, 347] on div "Performance Metrics Revenue Potential All 70% $217,038.77 70 % Collected $92,57…" at bounding box center [968, 608] width 293 height 1090
click at [88, 154] on span "Jobs" at bounding box center [107, 156] width 127 height 18
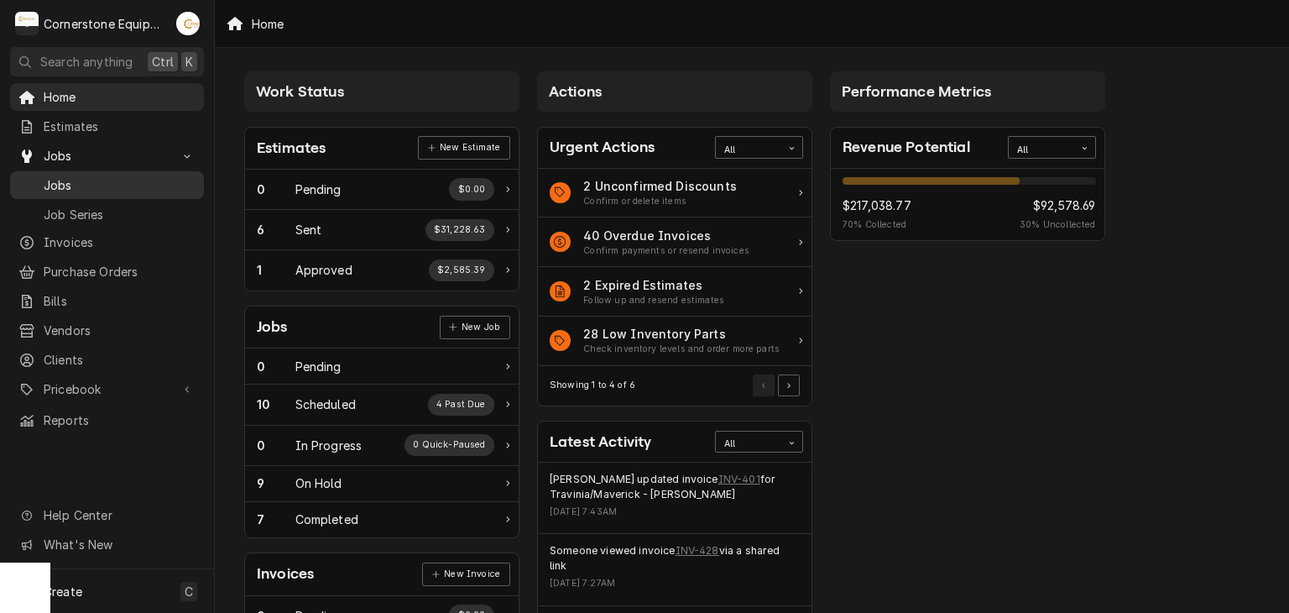
click at [81, 176] on span "Jobs" at bounding box center [120, 185] width 152 height 18
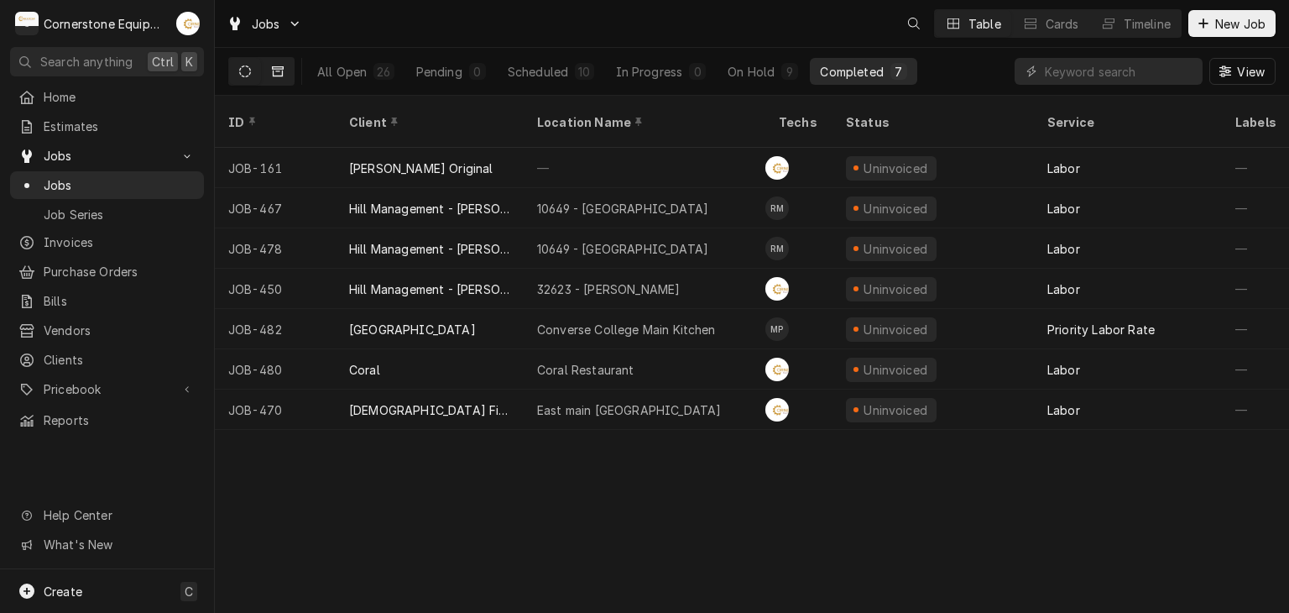
click at [278, 73] on icon "Dynamic Content Wrapper" at bounding box center [278, 71] width 12 height 12
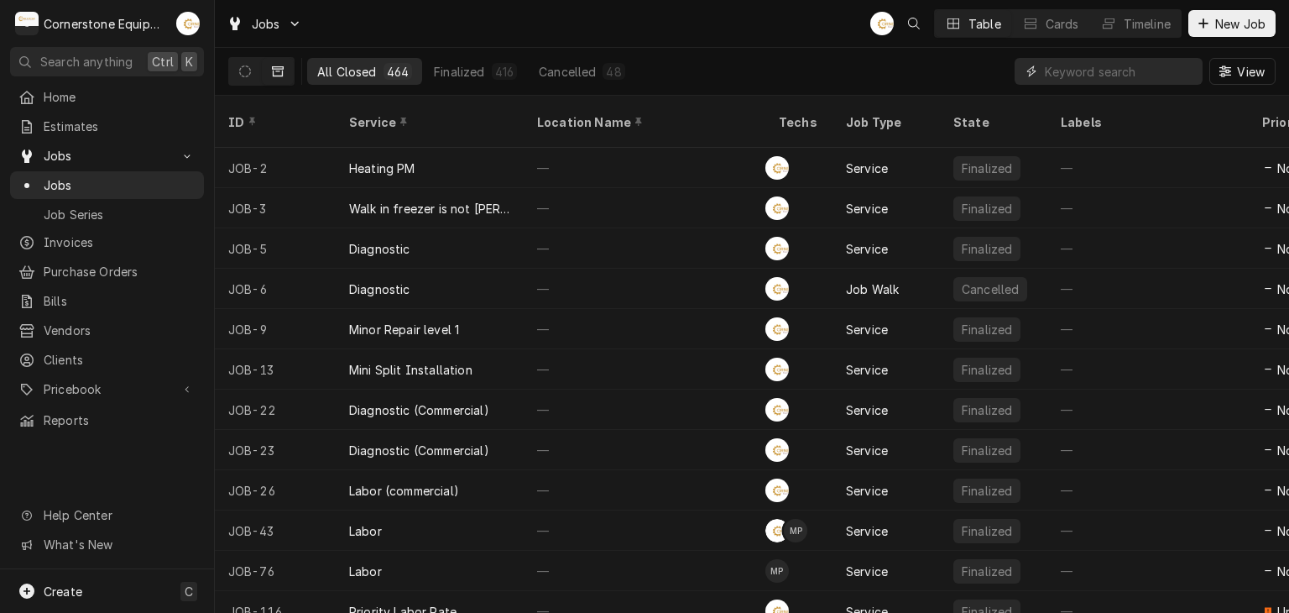
click at [1079, 76] on input "Dynamic Content Wrapper" at bounding box center [1119, 71] width 149 height 27
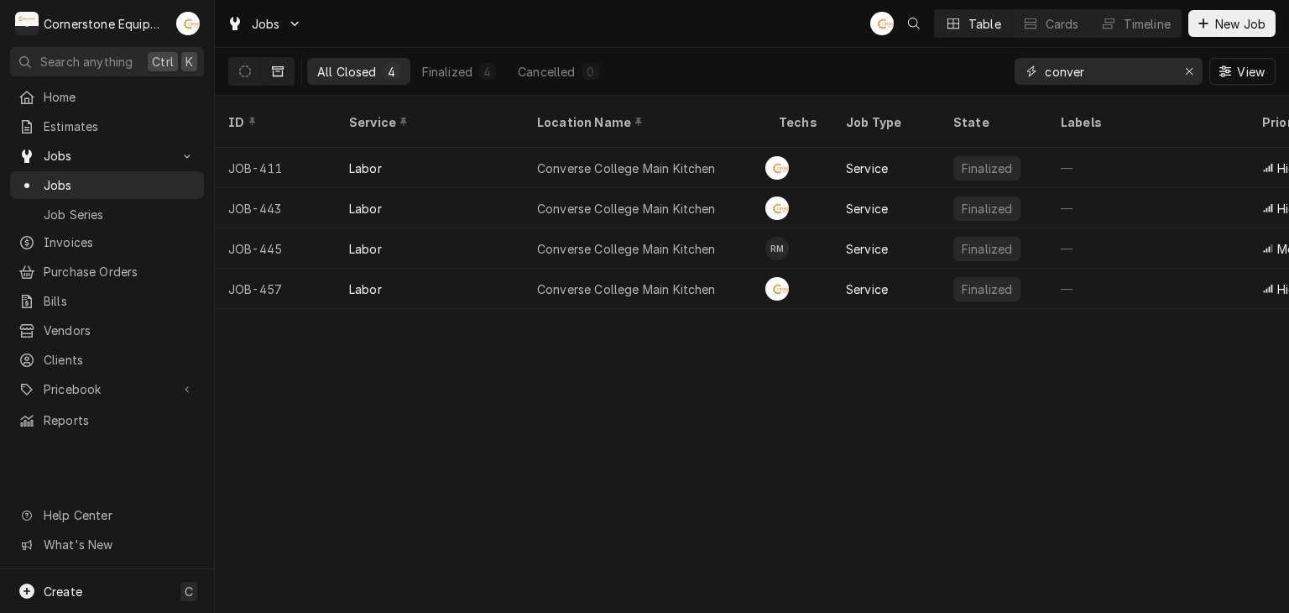
type input "conver"
click at [759, 30] on div "Jobs AB Table Cards Timeline New Job" at bounding box center [752, 23] width 1074 height 47
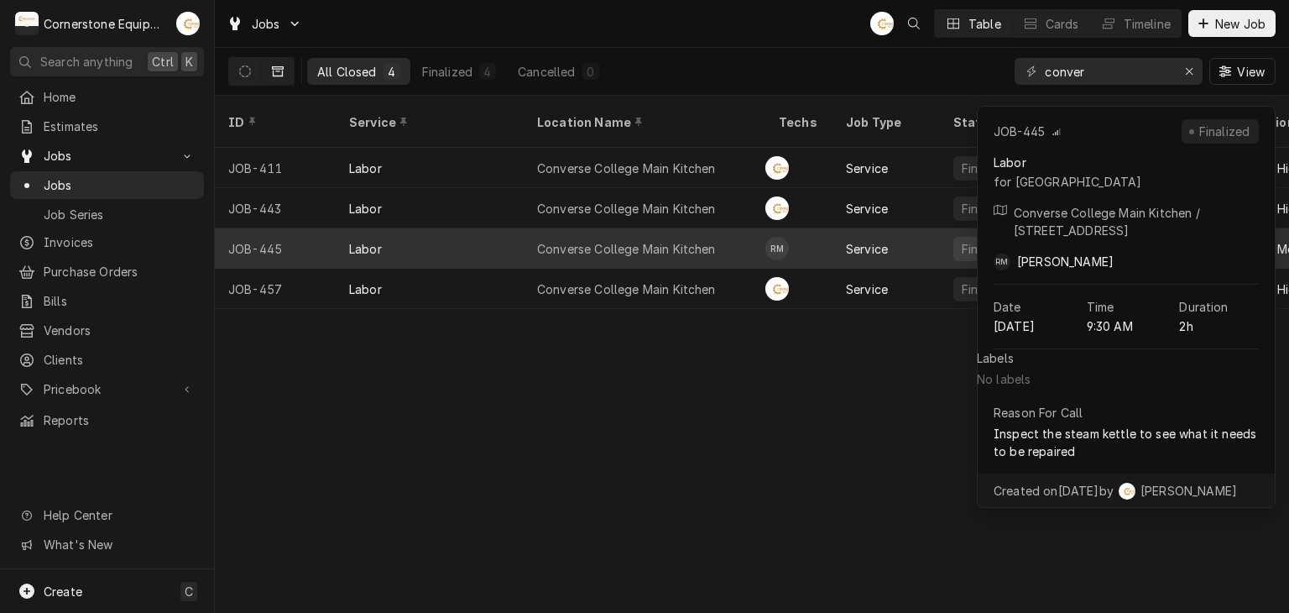
click at [708, 240] on div "Converse College Main Kitchen" at bounding box center [626, 249] width 179 height 18
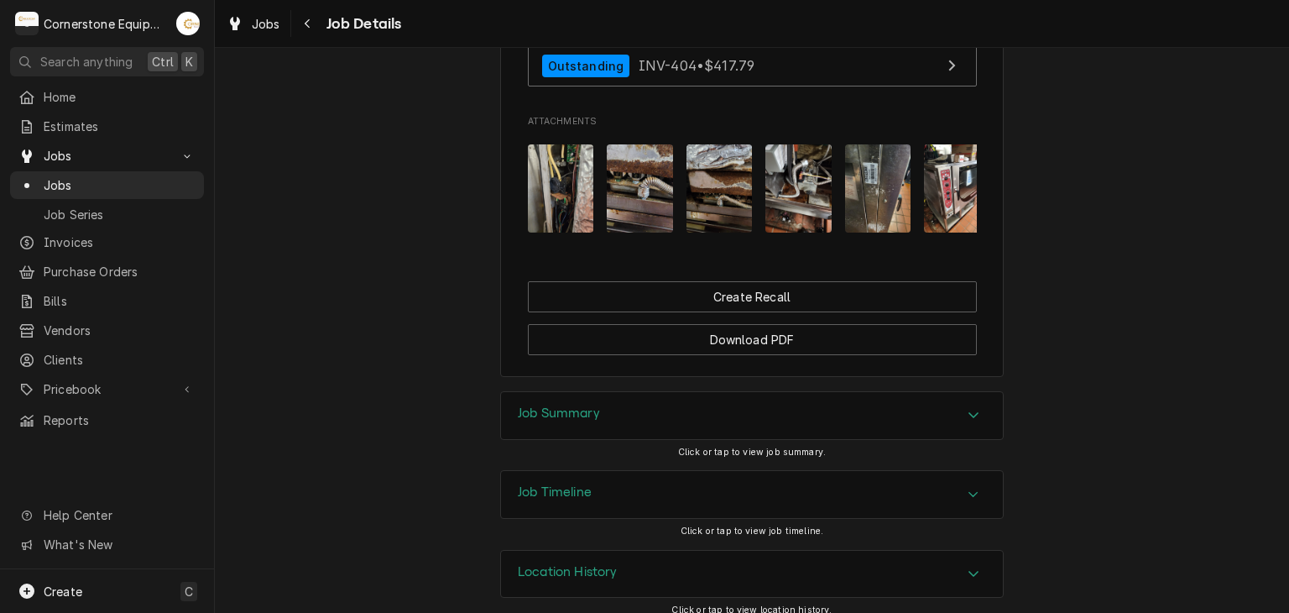
scroll to position [0, 27]
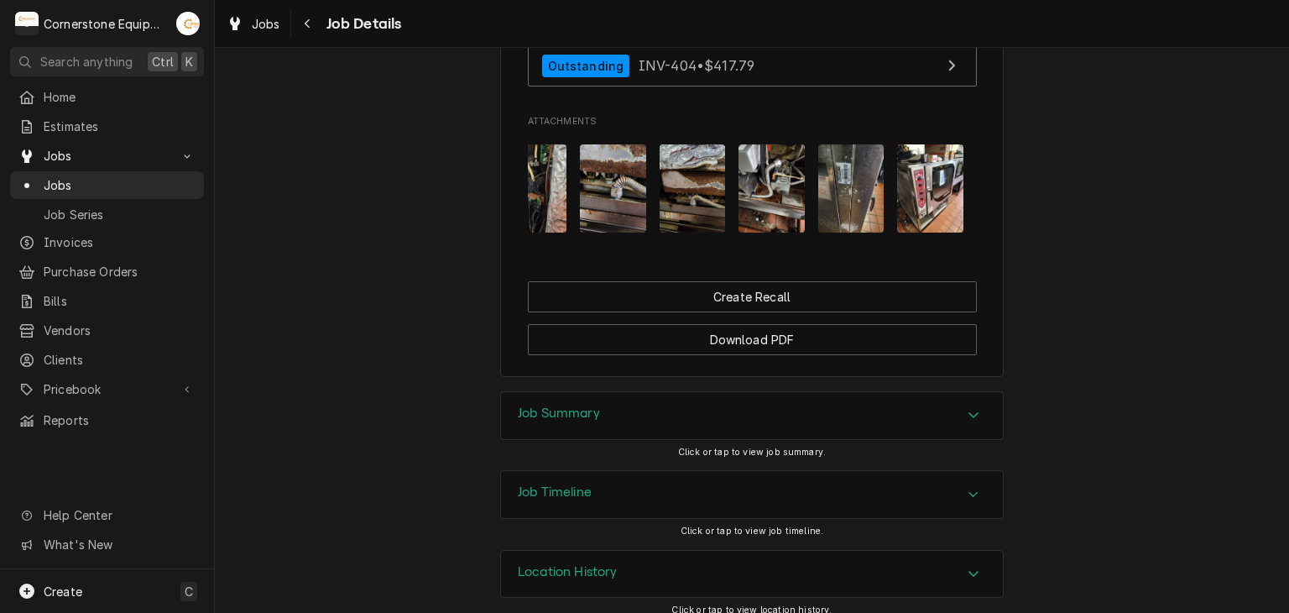
click at [821, 152] on img "Attachments" at bounding box center [851, 188] width 66 height 88
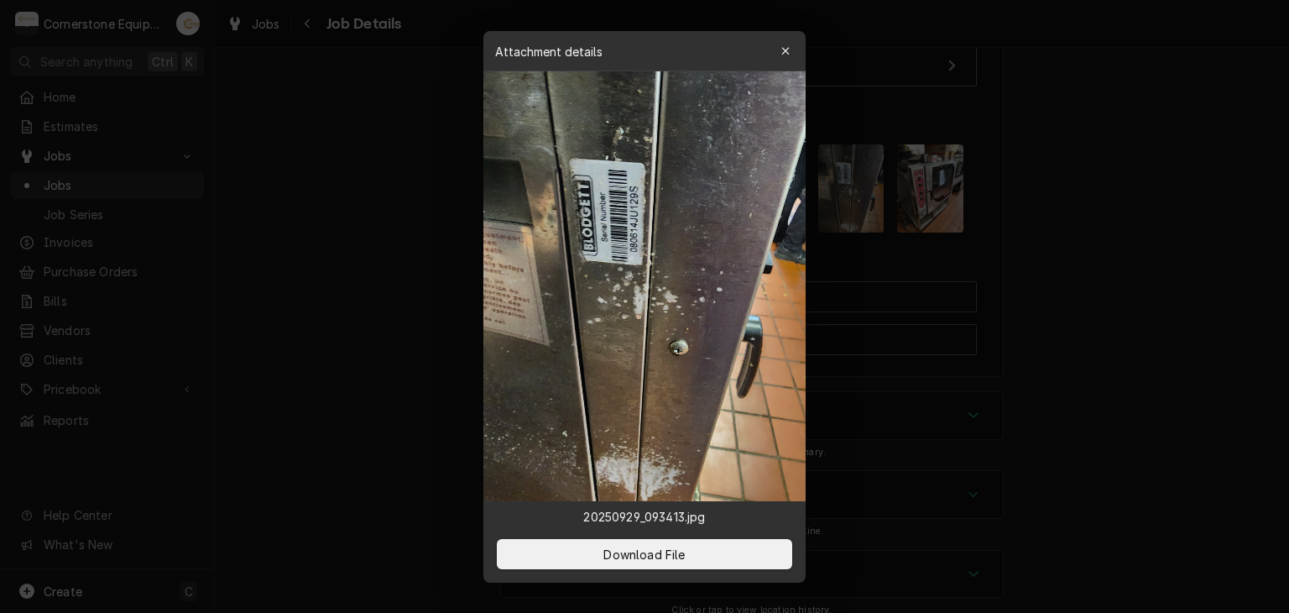
click at [888, 201] on div at bounding box center [644, 306] width 1289 height 613
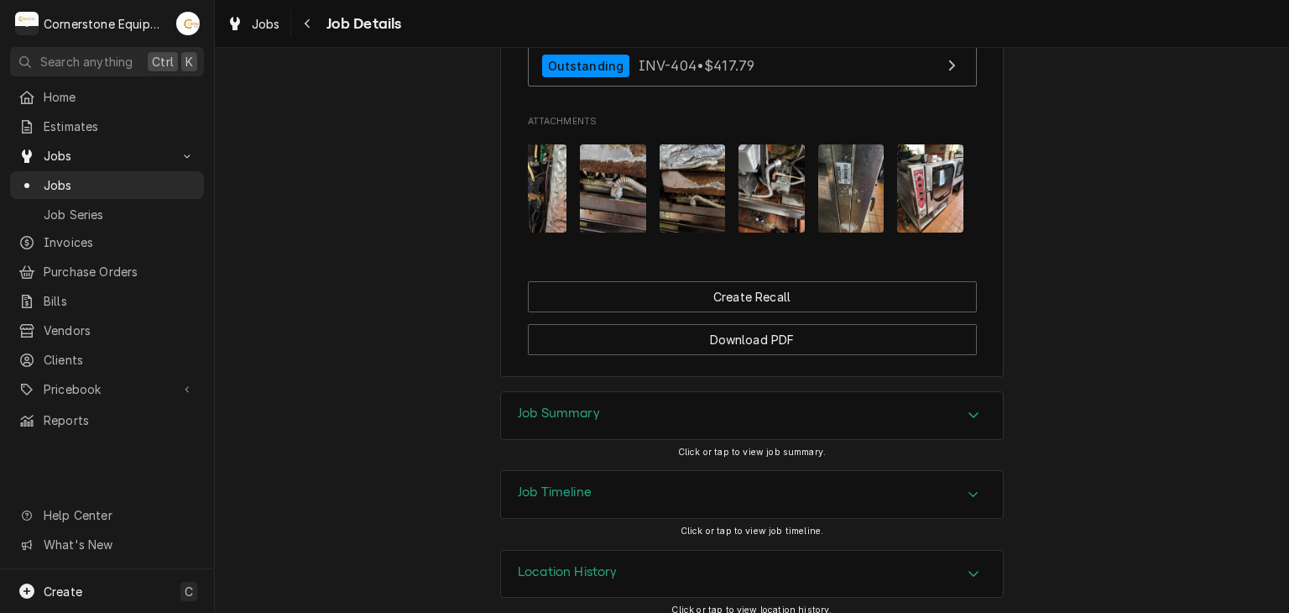
click at [900, 170] on img "Attachments" at bounding box center [930, 188] width 66 height 88
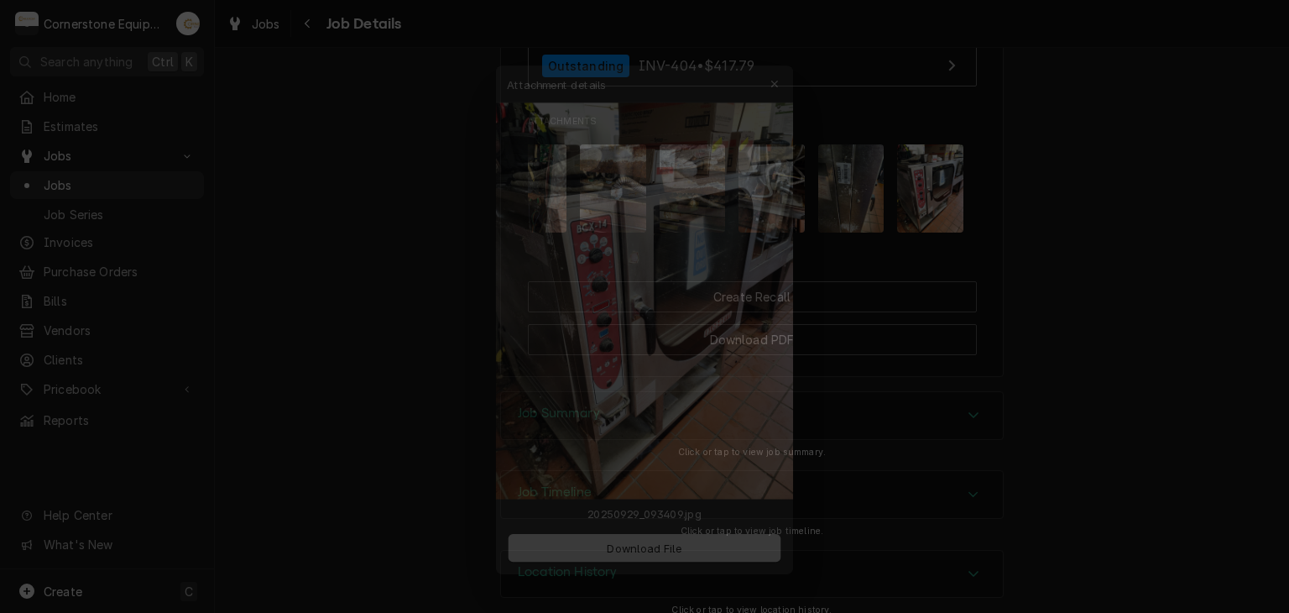
click at [778, 34] on div "Attachment details Close" at bounding box center [644, 51] width 322 height 40
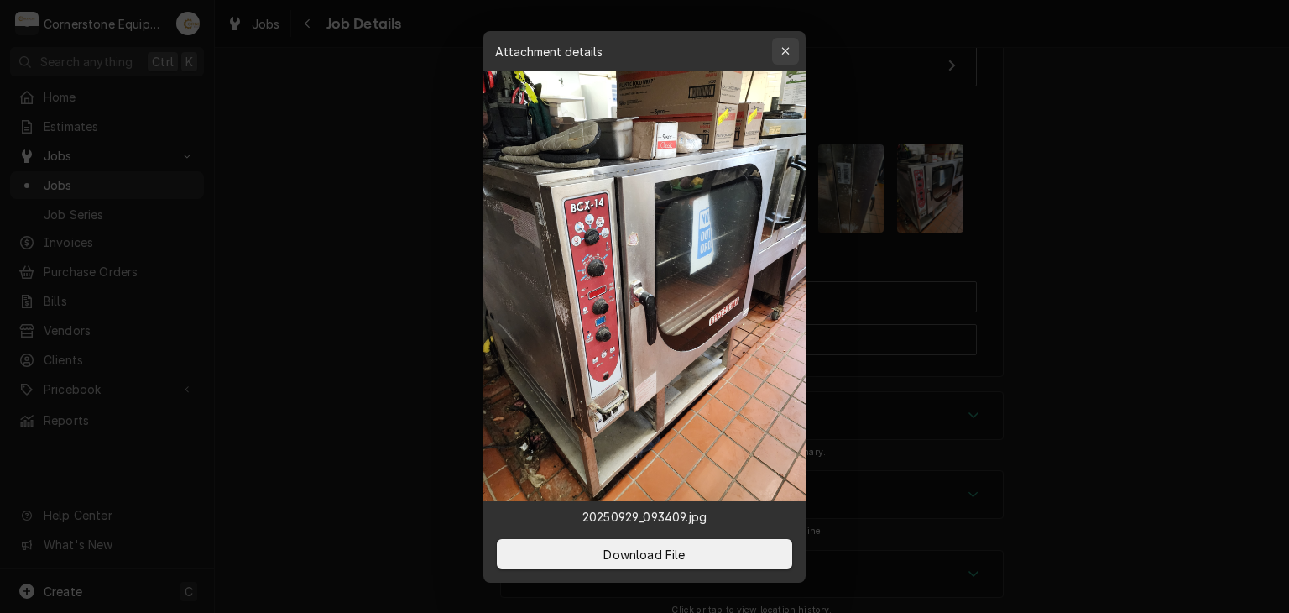
click at [778, 44] on div "button" at bounding box center [785, 51] width 17 height 17
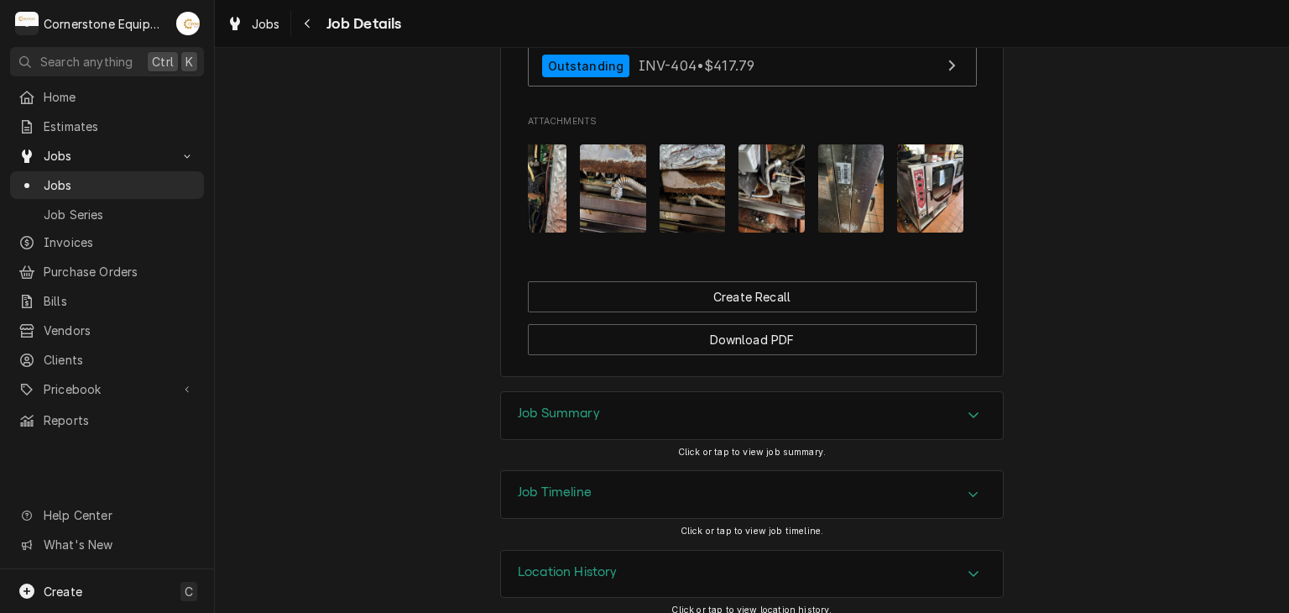
click at [917, 153] on img "Attachments" at bounding box center [930, 188] width 66 height 88
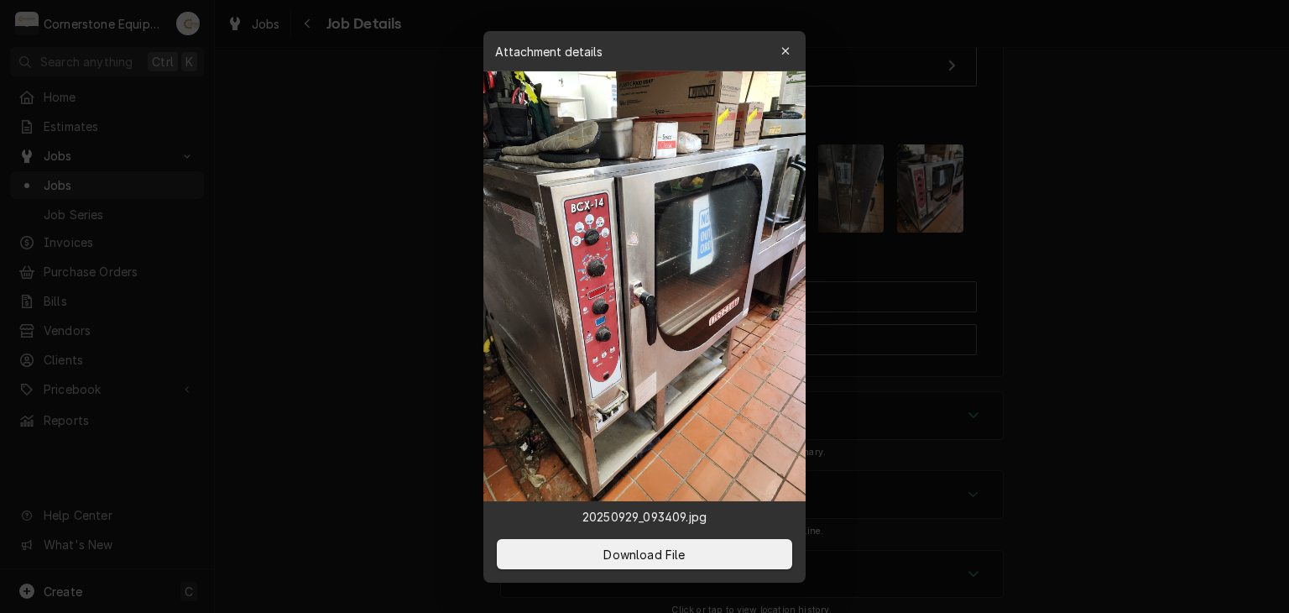
click at [444, 367] on div at bounding box center [644, 306] width 1289 height 613
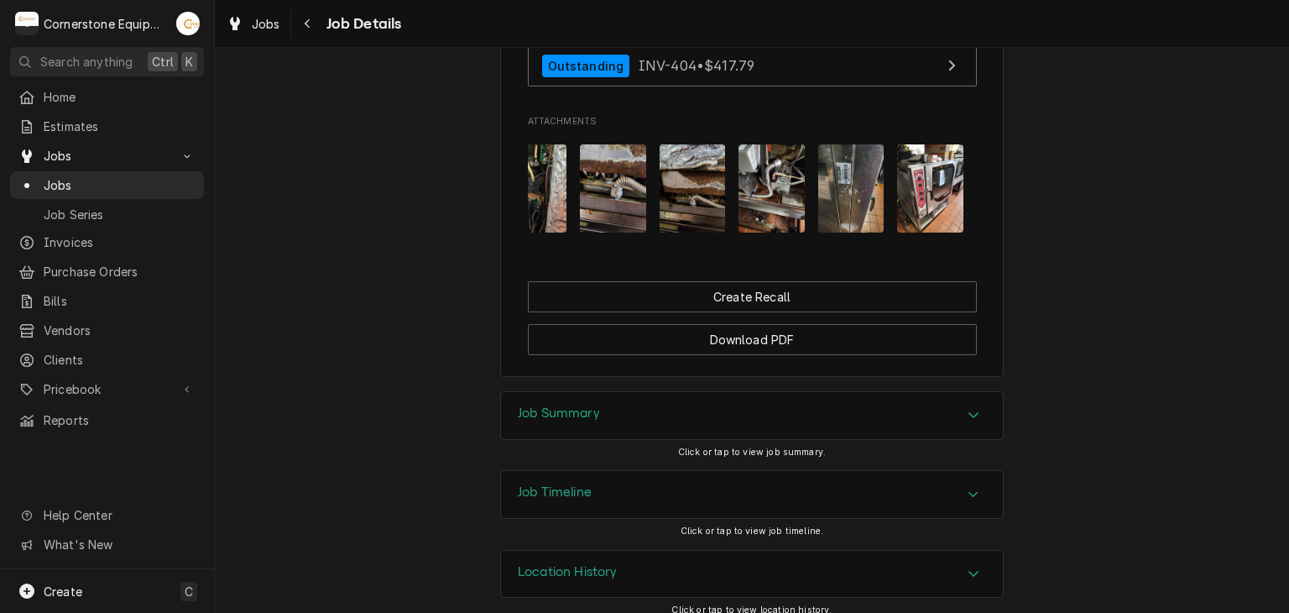
click at [843, 172] on img "Attachments" at bounding box center [851, 188] width 66 height 88
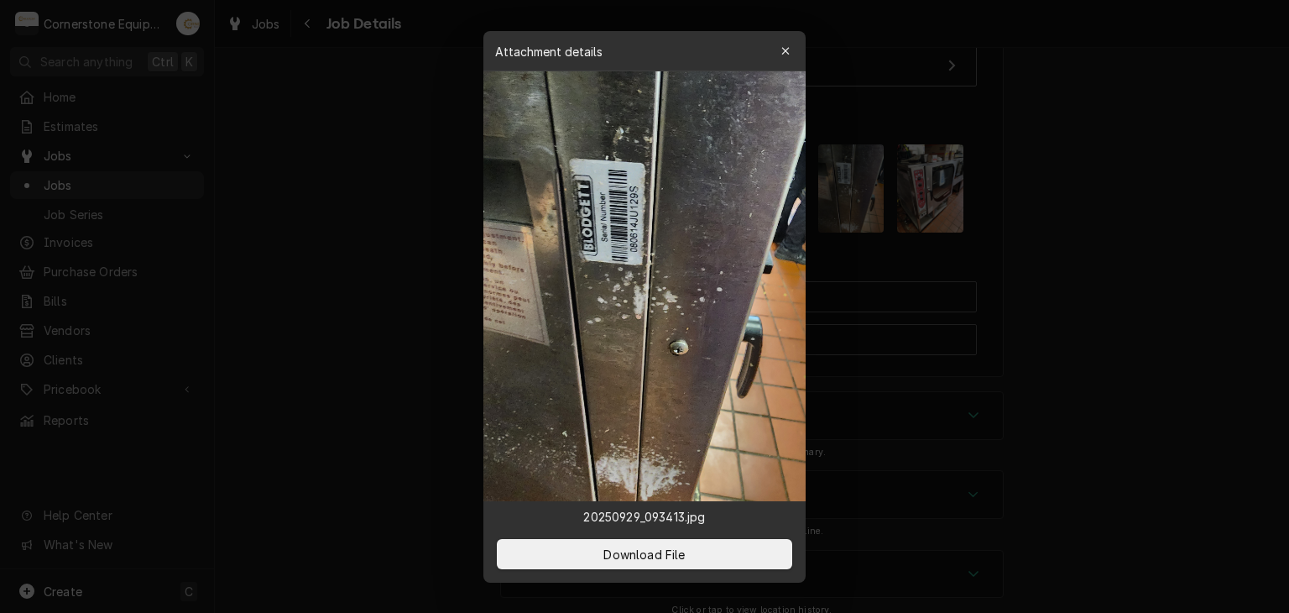
drag, startPoint x: 626, startPoint y: 243, endPoint x: 643, endPoint y: 262, distance: 25.0
click at [628, 245] on img at bounding box center [644, 286] width 322 height 430
click at [305, 81] on div at bounding box center [644, 306] width 1289 height 613
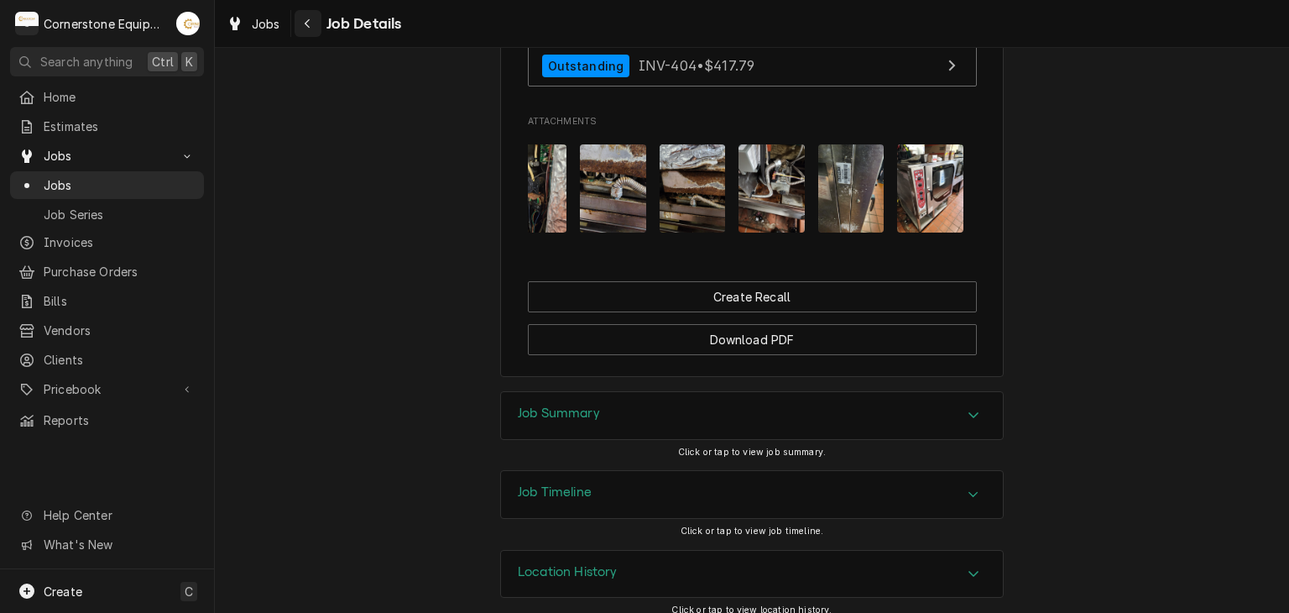
click at [314, 33] on button "Navigate back" at bounding box center [308, 23] width 27 height 27
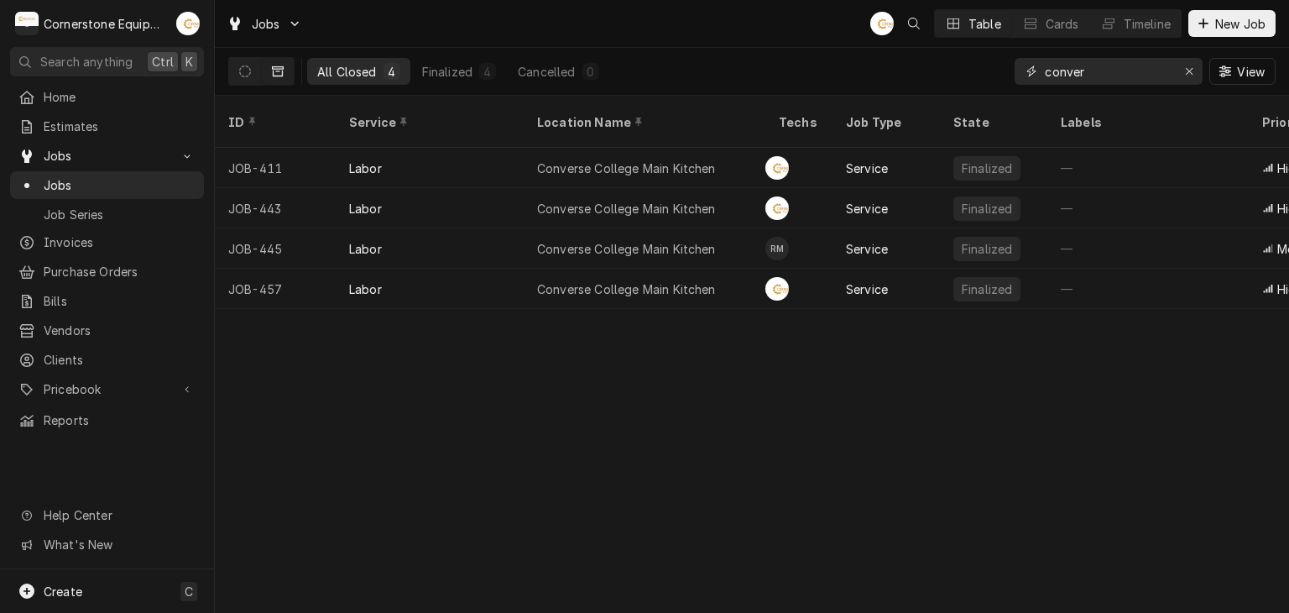
click at [1073, 74] on input "conver" at bounding box center [1108, 71] width 126 height 27
type input "c"
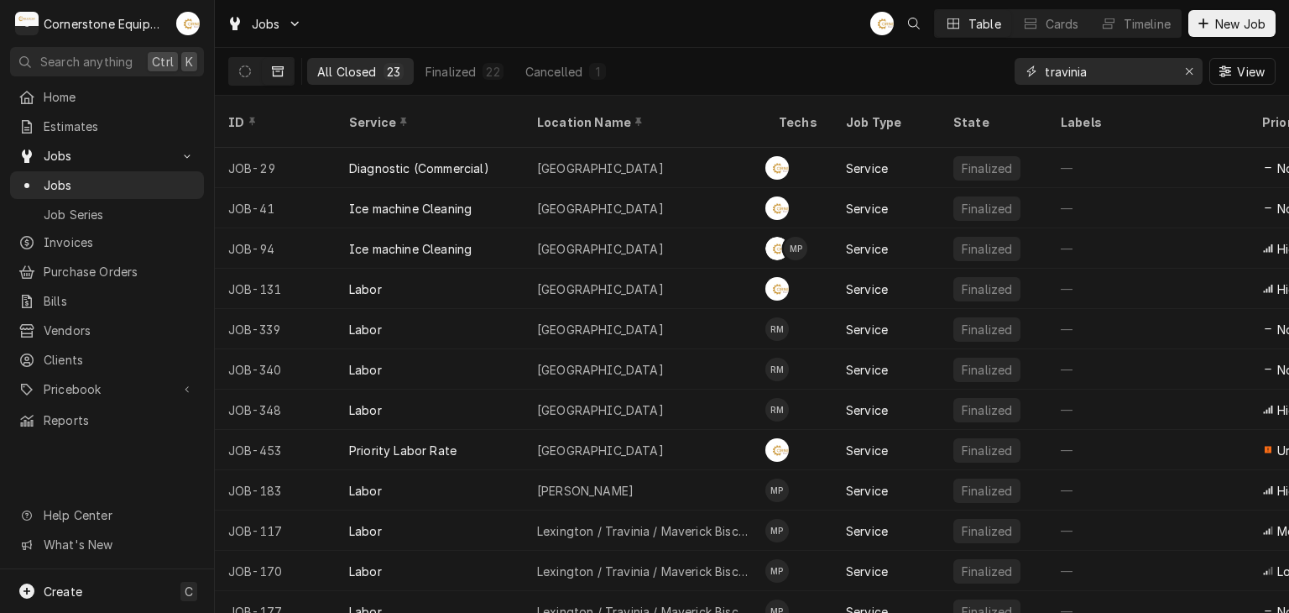
type input "travinia"
click at [635, 24] on div "Jobs AB Table Cards Timeline New Job" at bounding box center [752, 23] width 1074 height 47
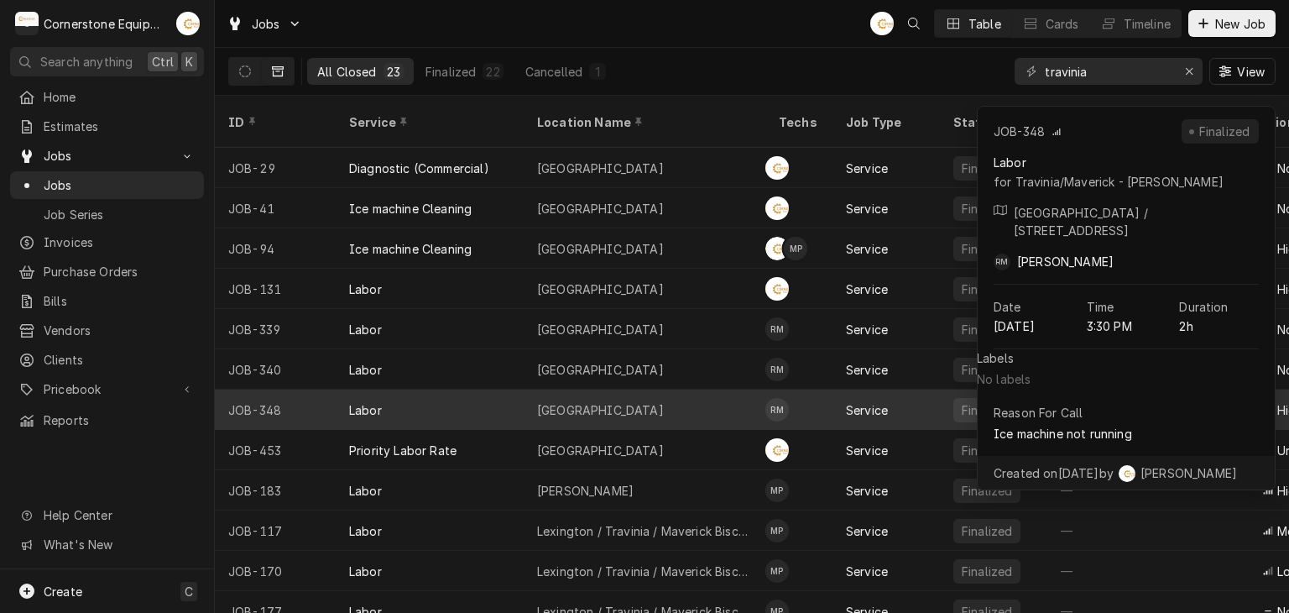
click at [560, 389] on div "[GEOGRAPHIC_DATA]" at bounding box center [645, 409] width 242 height 40
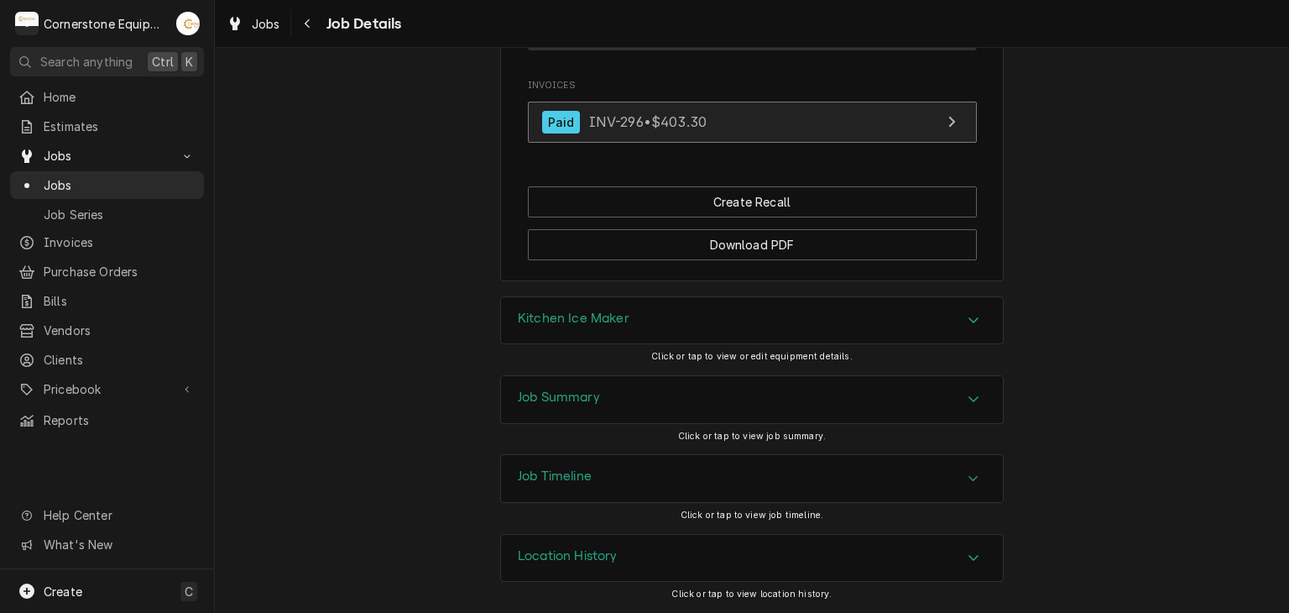
scroll to position [600, 0]
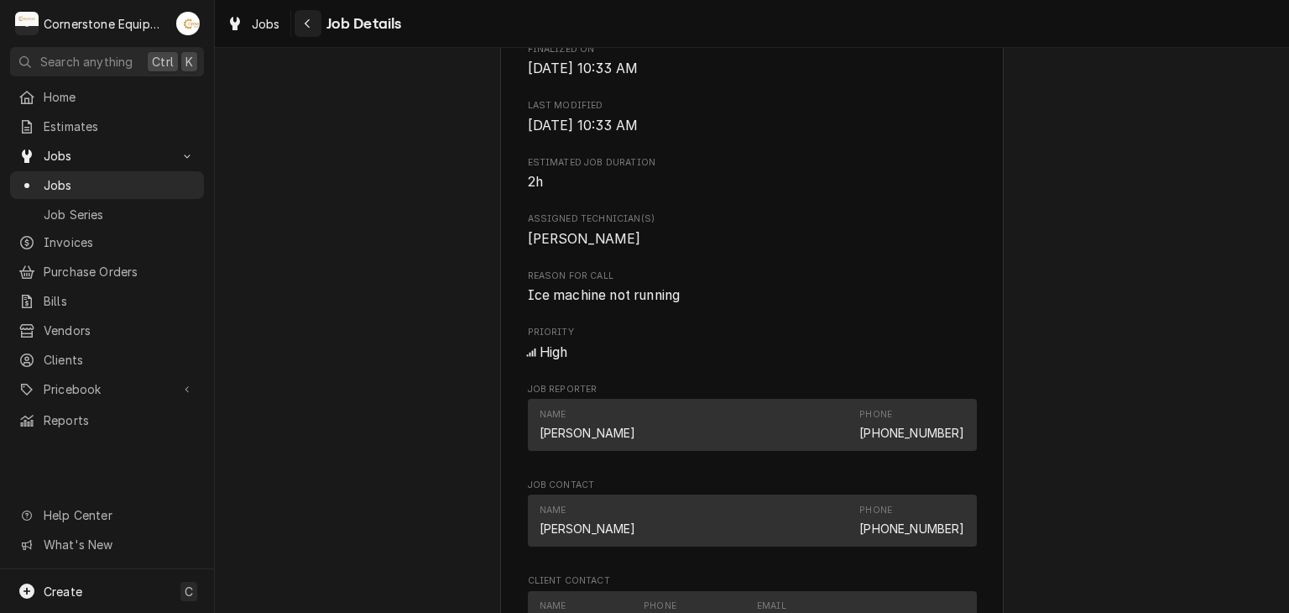
click at [316, 19] on div "Navigate back" at bounding box center [308, 23] width 17 height 17
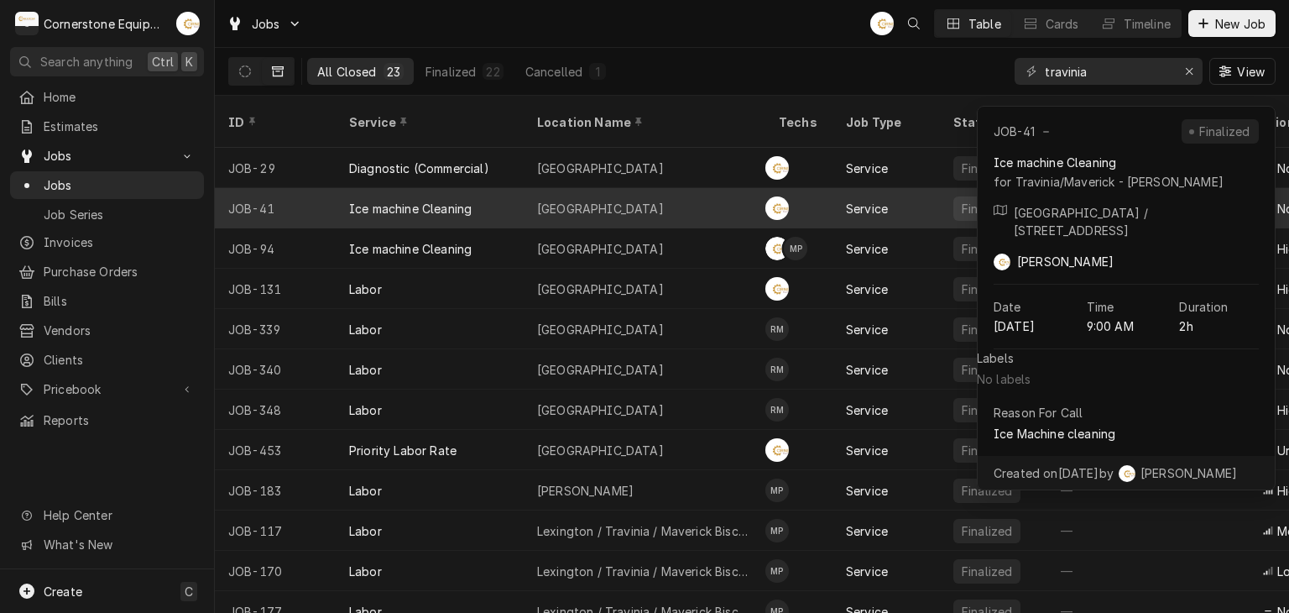
click at [637, 198] on div "Fountain Inn" at bounding box center [645, 208] width 242 height 40
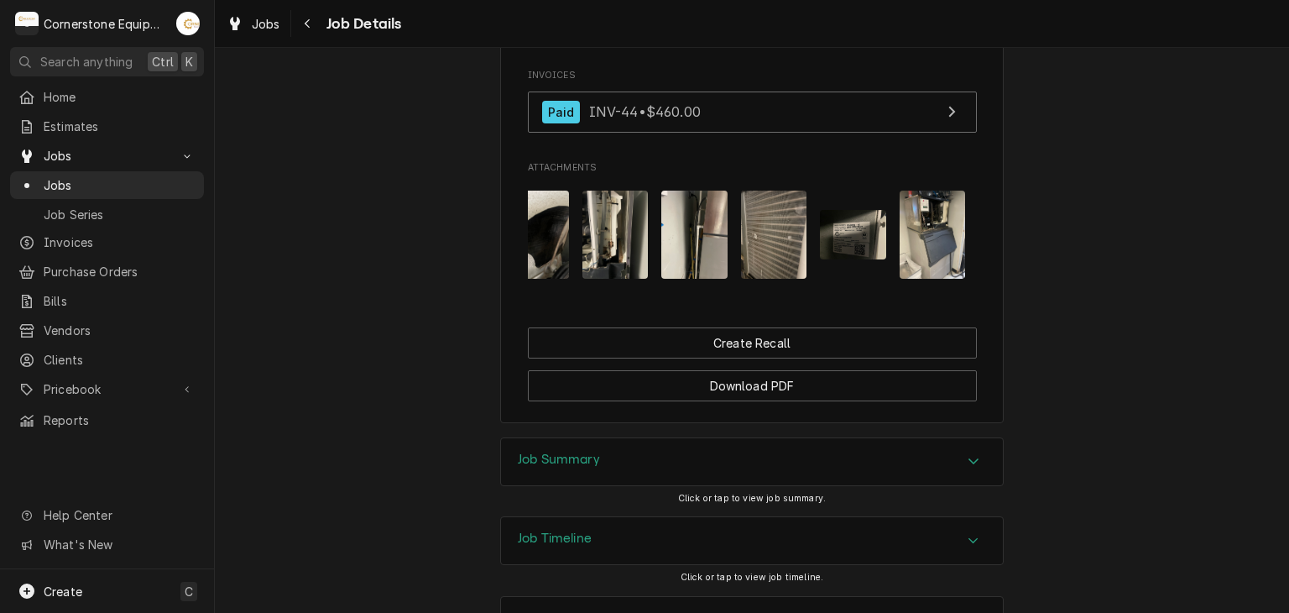
scroll to position [0, 264]
click at [846, 259] on img "Attachments" at bounding box center [851, 235] width 66 height 50
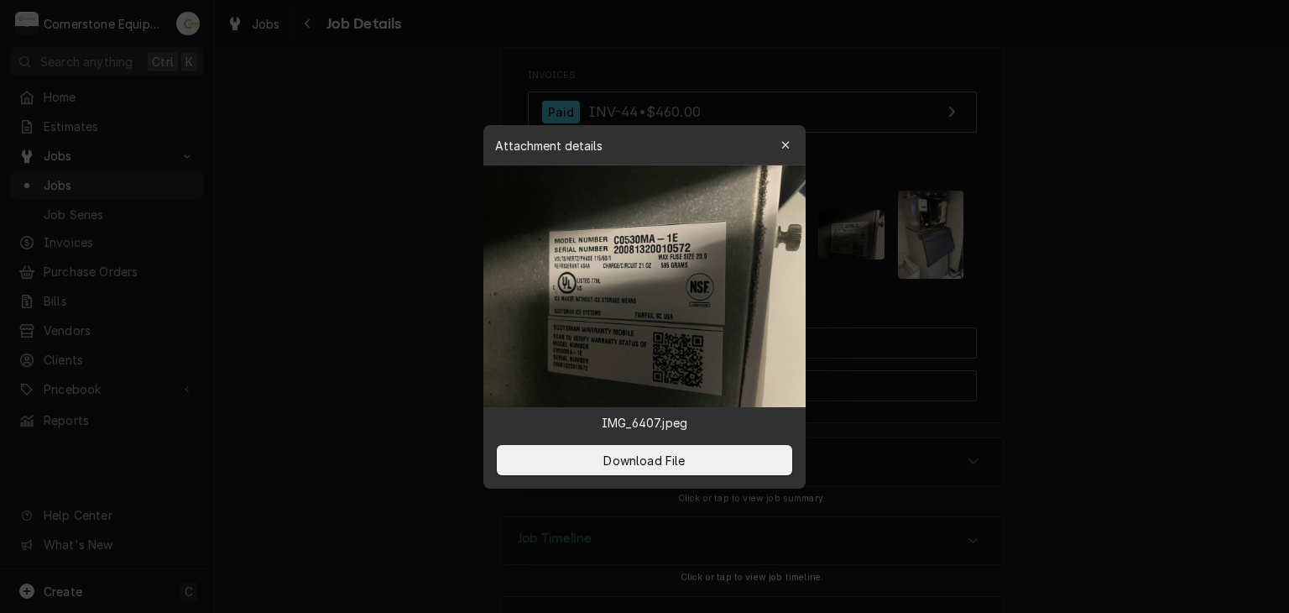
click at [858, 210] on div at bounding box center [644, 306] width 1289 height 613
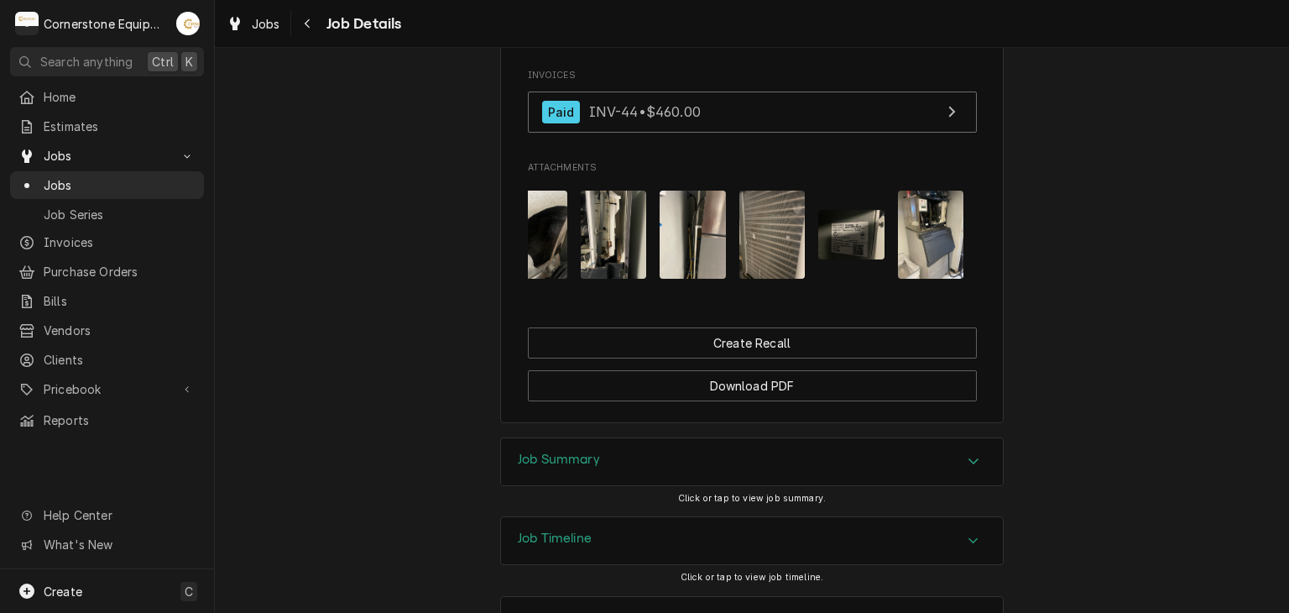
click at [907, 242] on img "Attachments" at bounding box center [931, 235] width 66 height 88
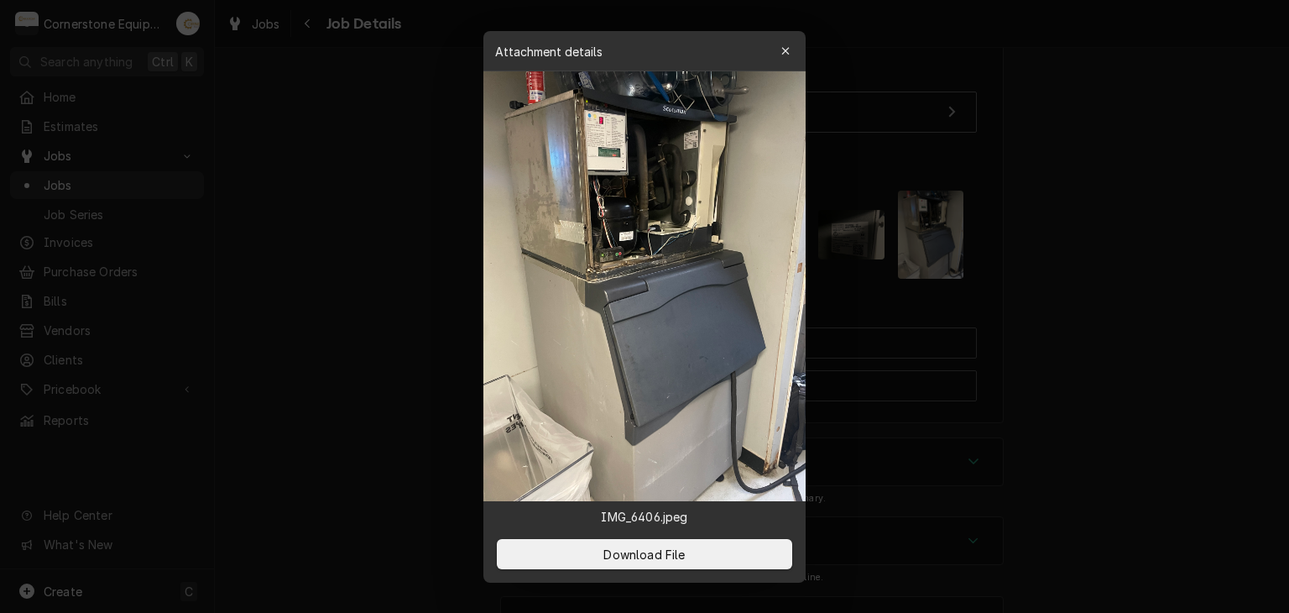
click at [907, 242] on div at bounding box center [644, 306] width 1289 height 613
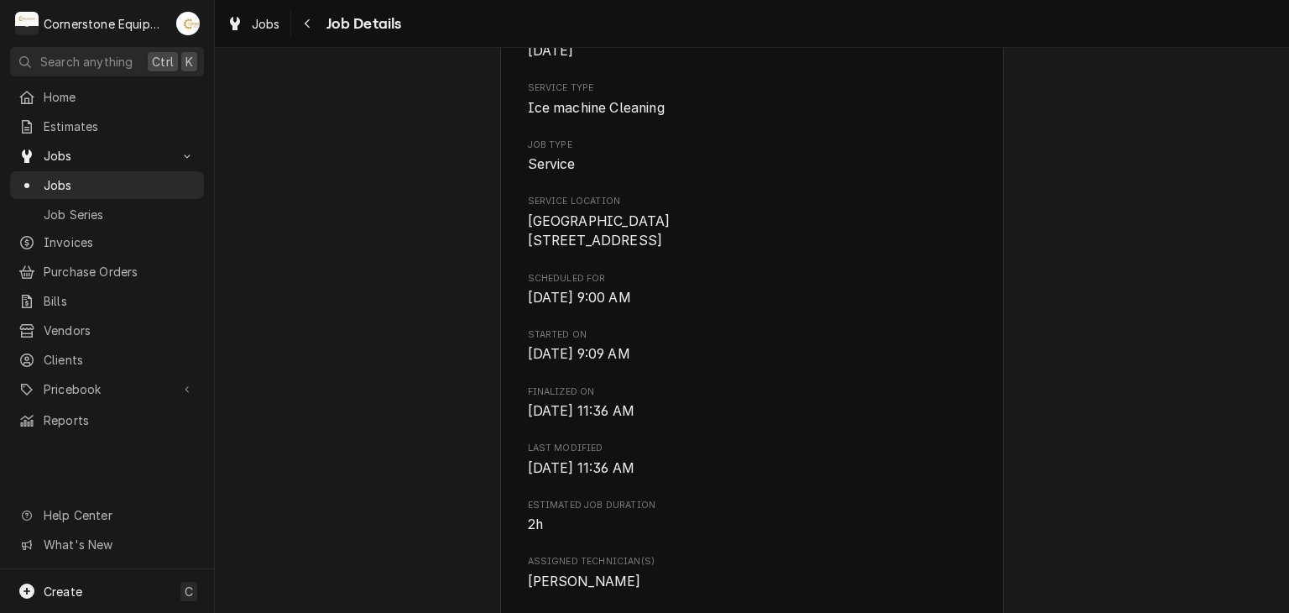
scroll to position [0, 0]
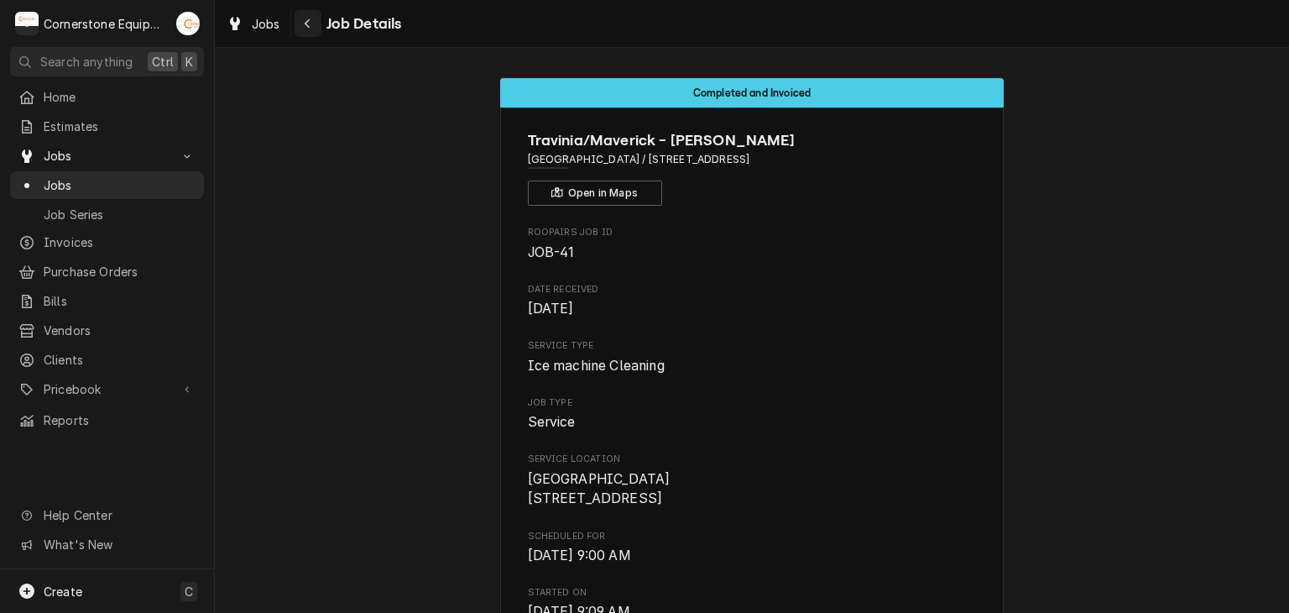
click at [298, 15] on button "Navigate back" at bounding box center [308, 23] width 27 height 27
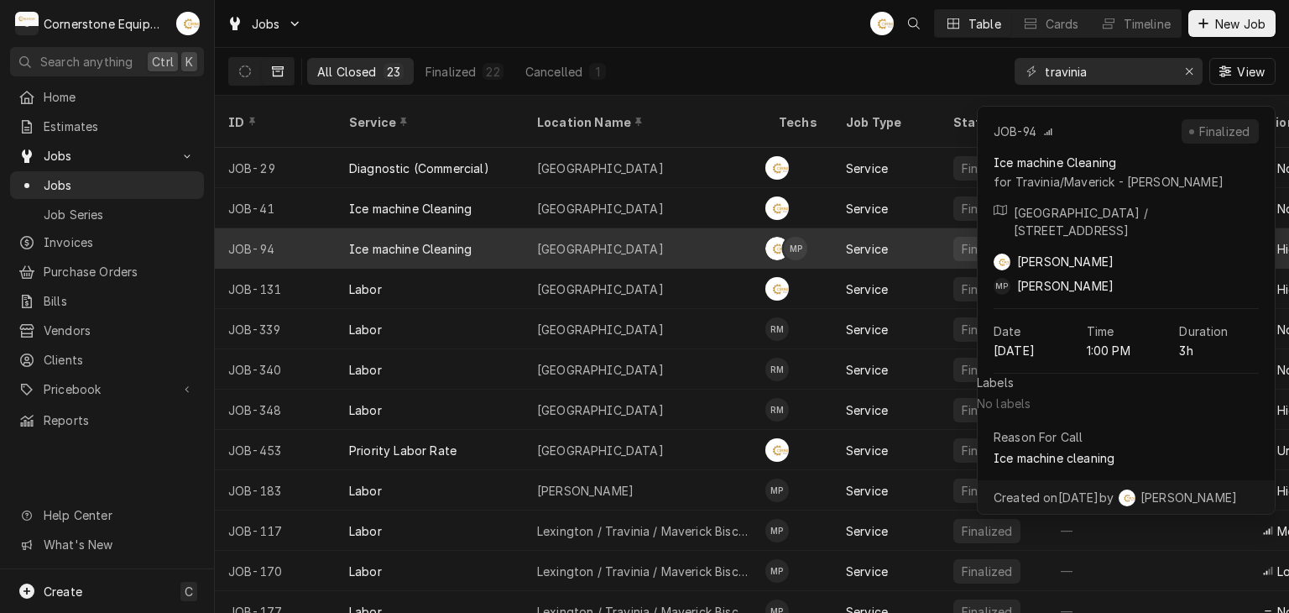
click at [609, 246] on div "Fountain Inn" at bounding box center [645, 248] width 242 height 40
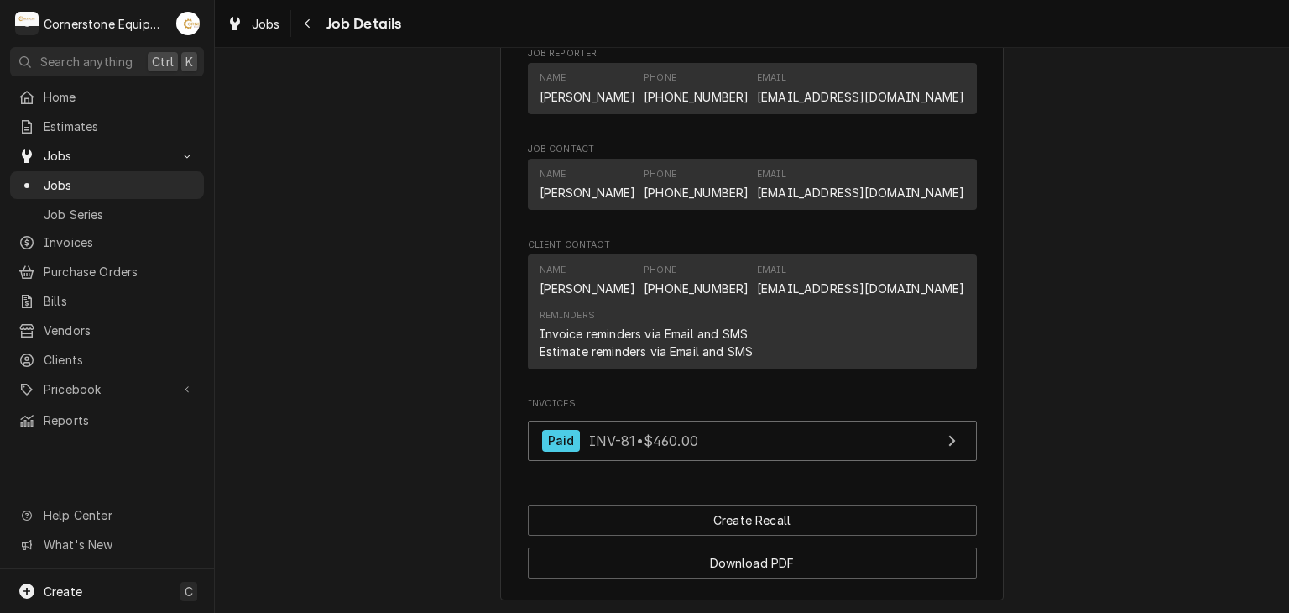
scroll to position [1292, 0]
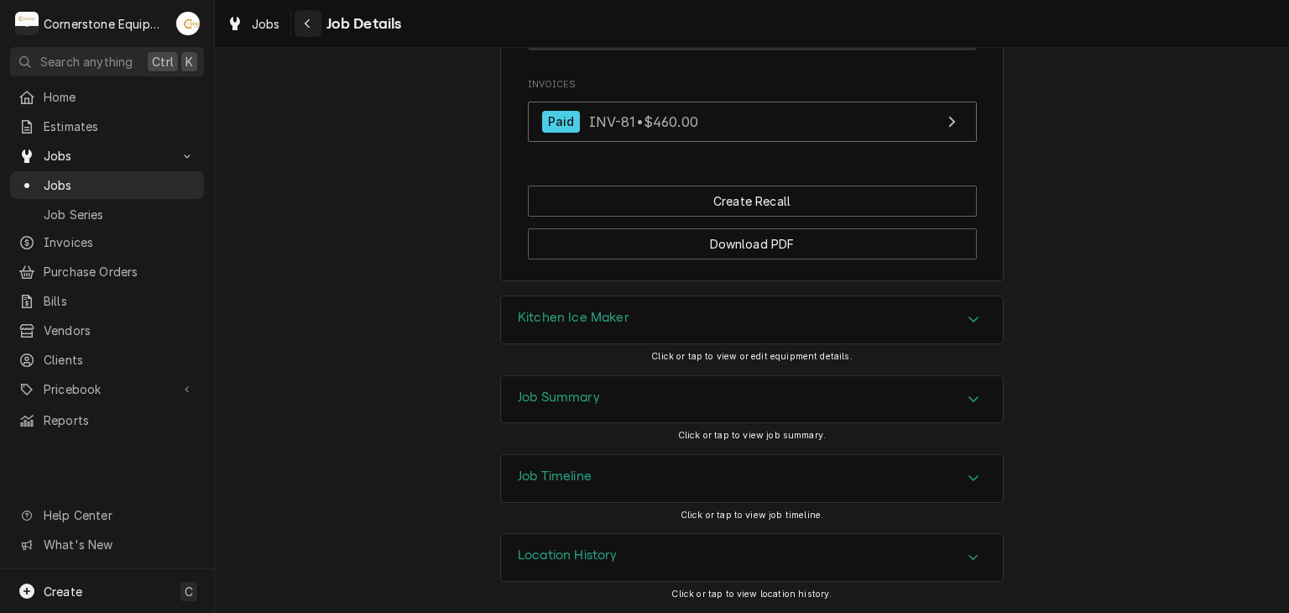
click at [300, 19] on div "Navigate back" at bounding box center [308, 23] width 17 height 17
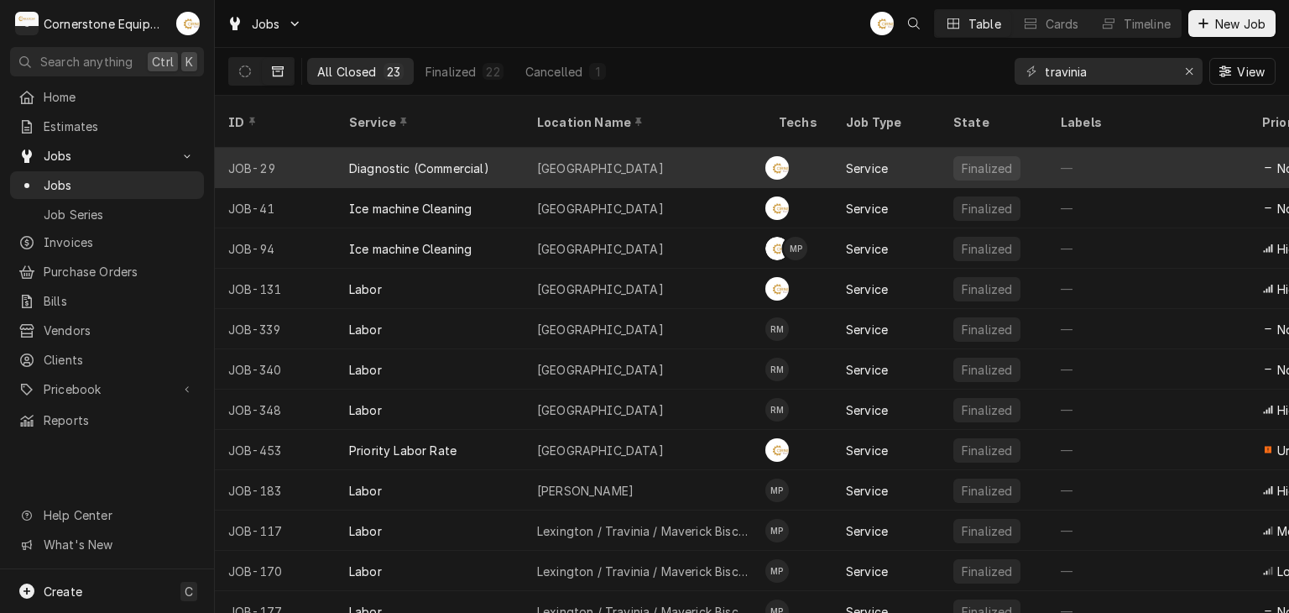
click at [614, 149] on div "Fountain Inn" at bounding box center [645, 168] width 242 height 40
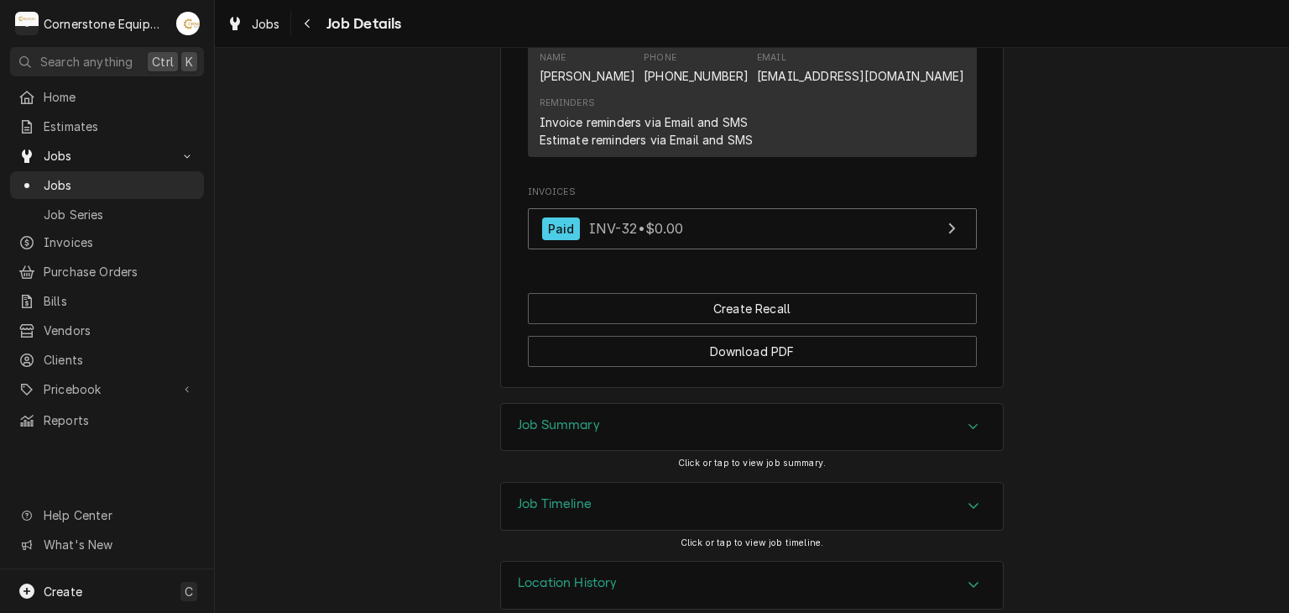
scroll to position [1097, 0]
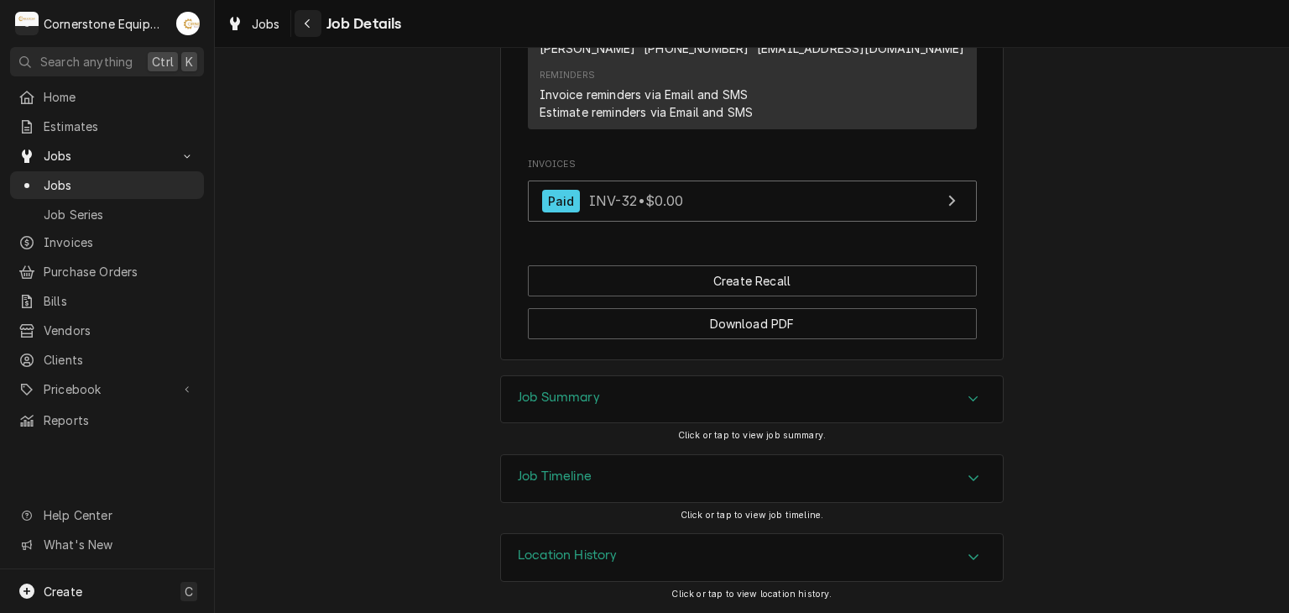
click at [306, 25] on icon "Navigate back" at bounding box center [308, 24] width 8 height 12
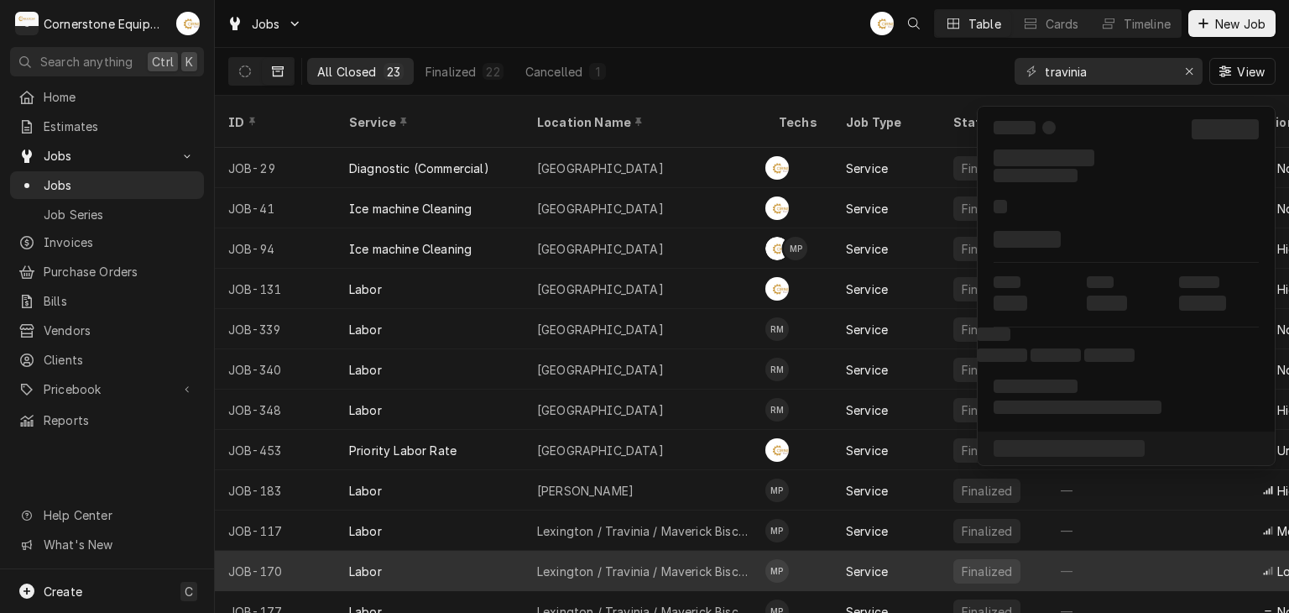
scroll to position [91, 0]
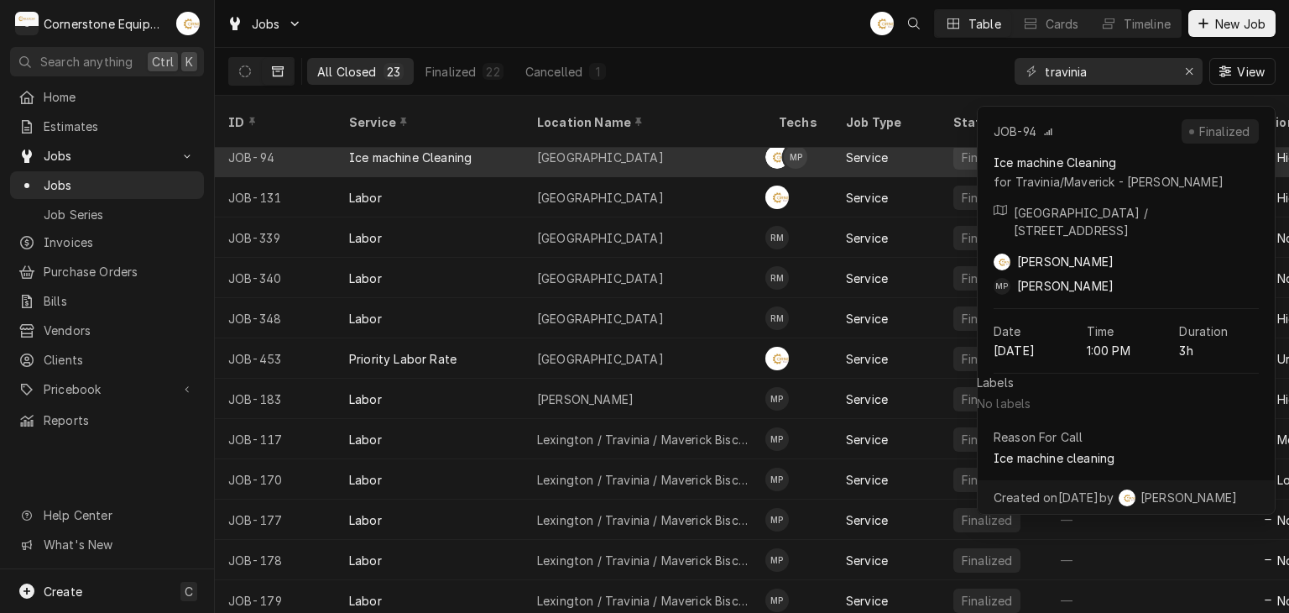
click at [588, 151] on div "Fountain Inn" at bounding box center [645, 157] width 242 height 40
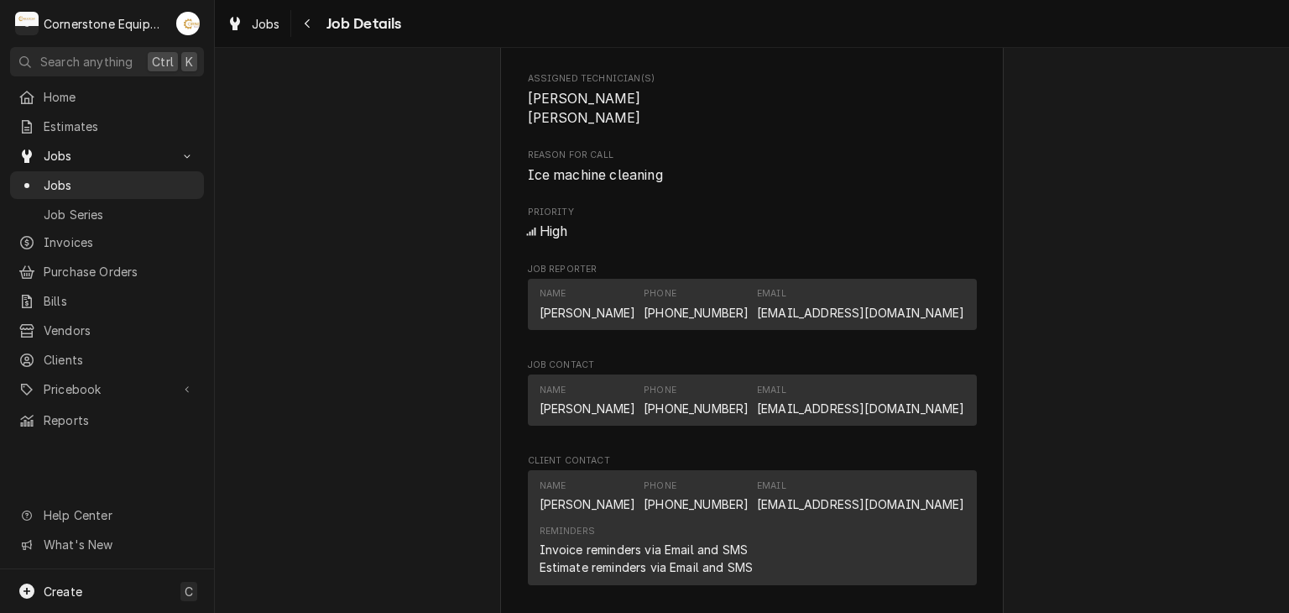
scroll to position [285, 0]
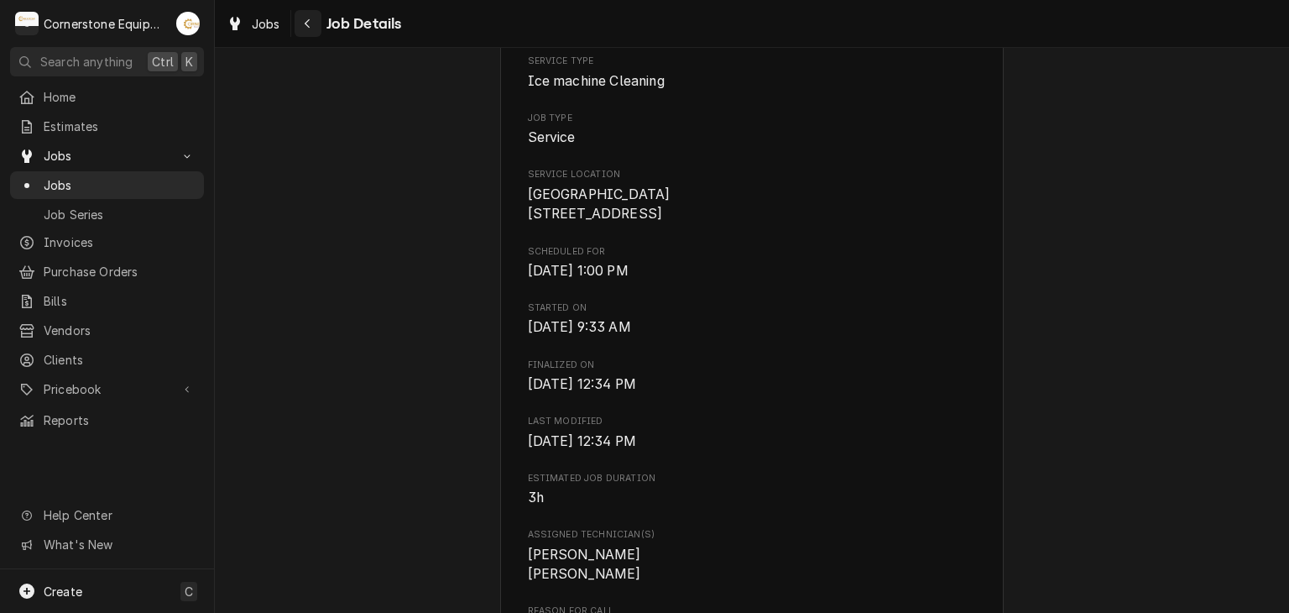
click at [310, 27] on icon "Navigate back" at bounding box center [308, 24] width 8 height 12
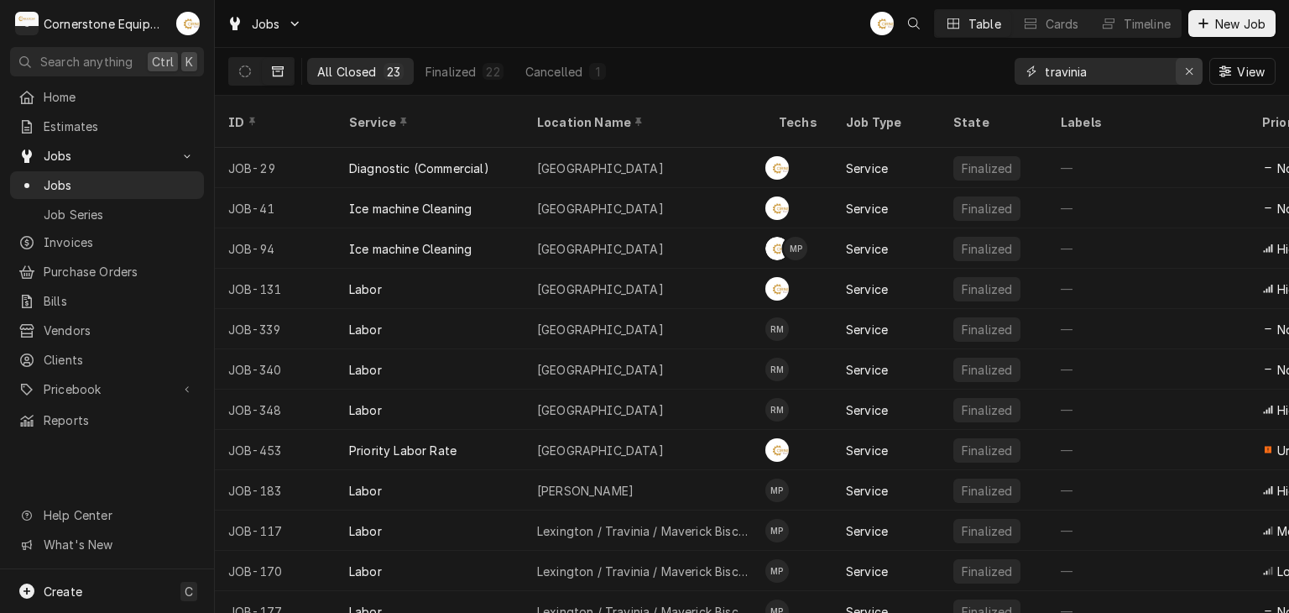
drag, startPoint x: 1184, startPoint y: 69, endPoint x: 1158, endPoint y: 75, distance: 26.7
click at [1185, 70] on icon "Erase input" at bounding box center [1189, 71] width 9 height 12
click at [1098, 76] on input "Dynamic Content Wrapper" at bounding box center [1124, 71] width 158 height 27
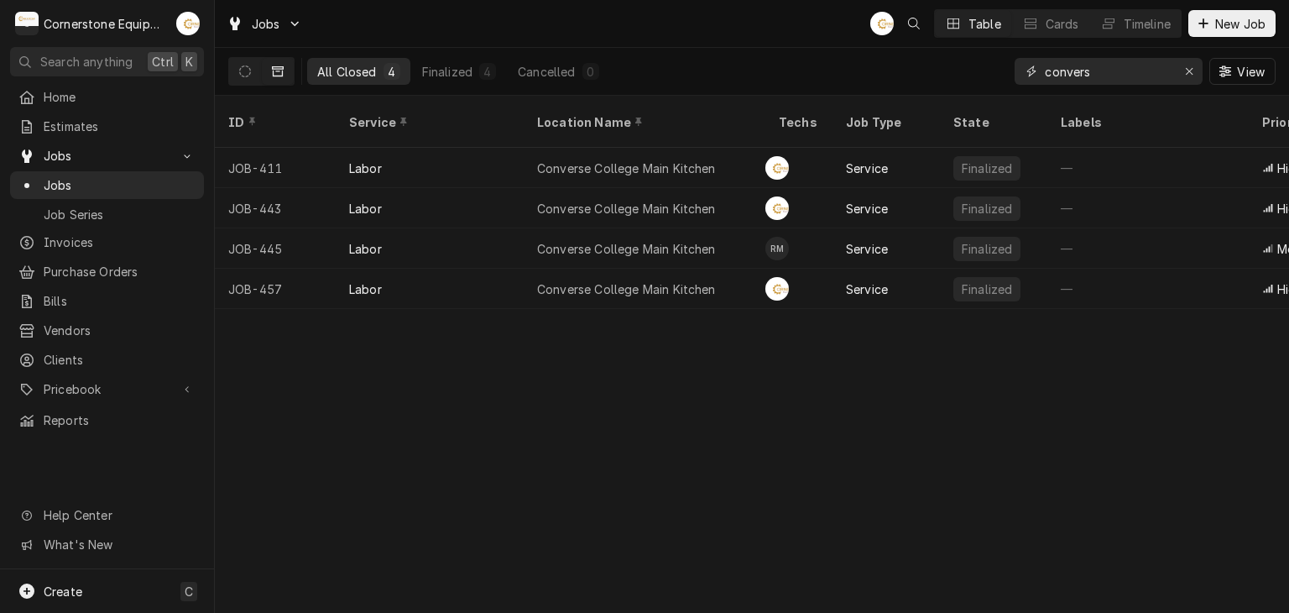
type input "convers"
click at [677, 65] on div "All Closed 4 Finalized 4 Cancelled 0 convers View" at bounding box center [752, 71] width 1048 height 47
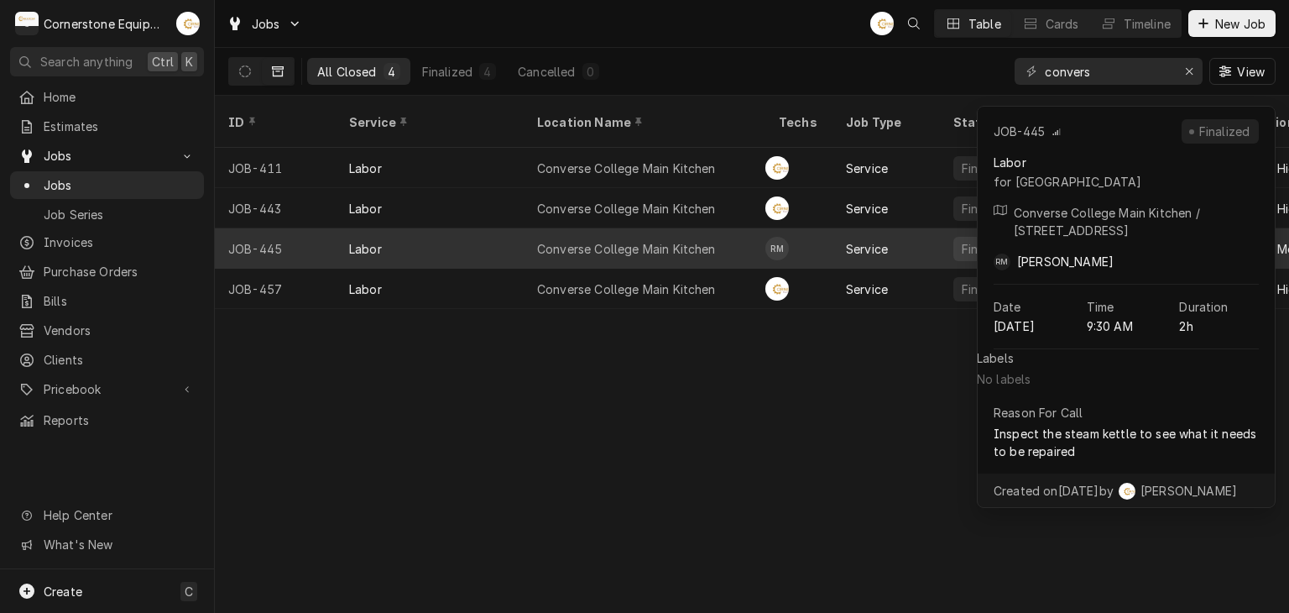
click at [675, 228] on div "Converse College Main Kitchen" at bounding box center [645, 248] width 242 height 40
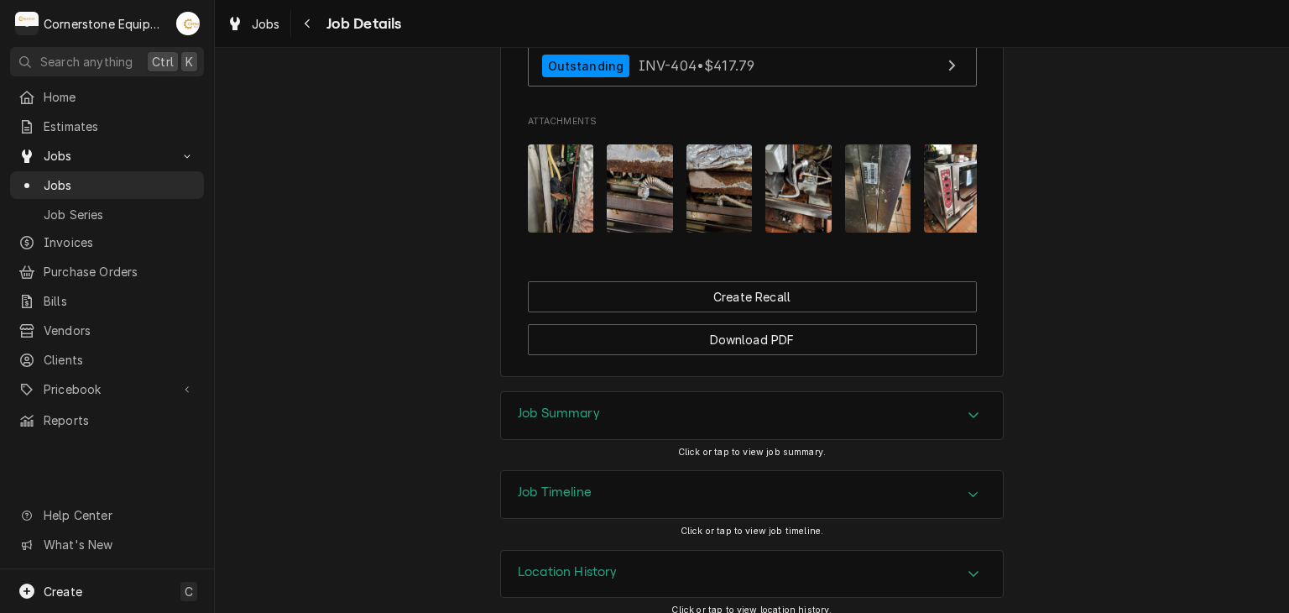
scroll to position [0, 27]
